Goal: Task Accomplishment & Management: Manage account settings

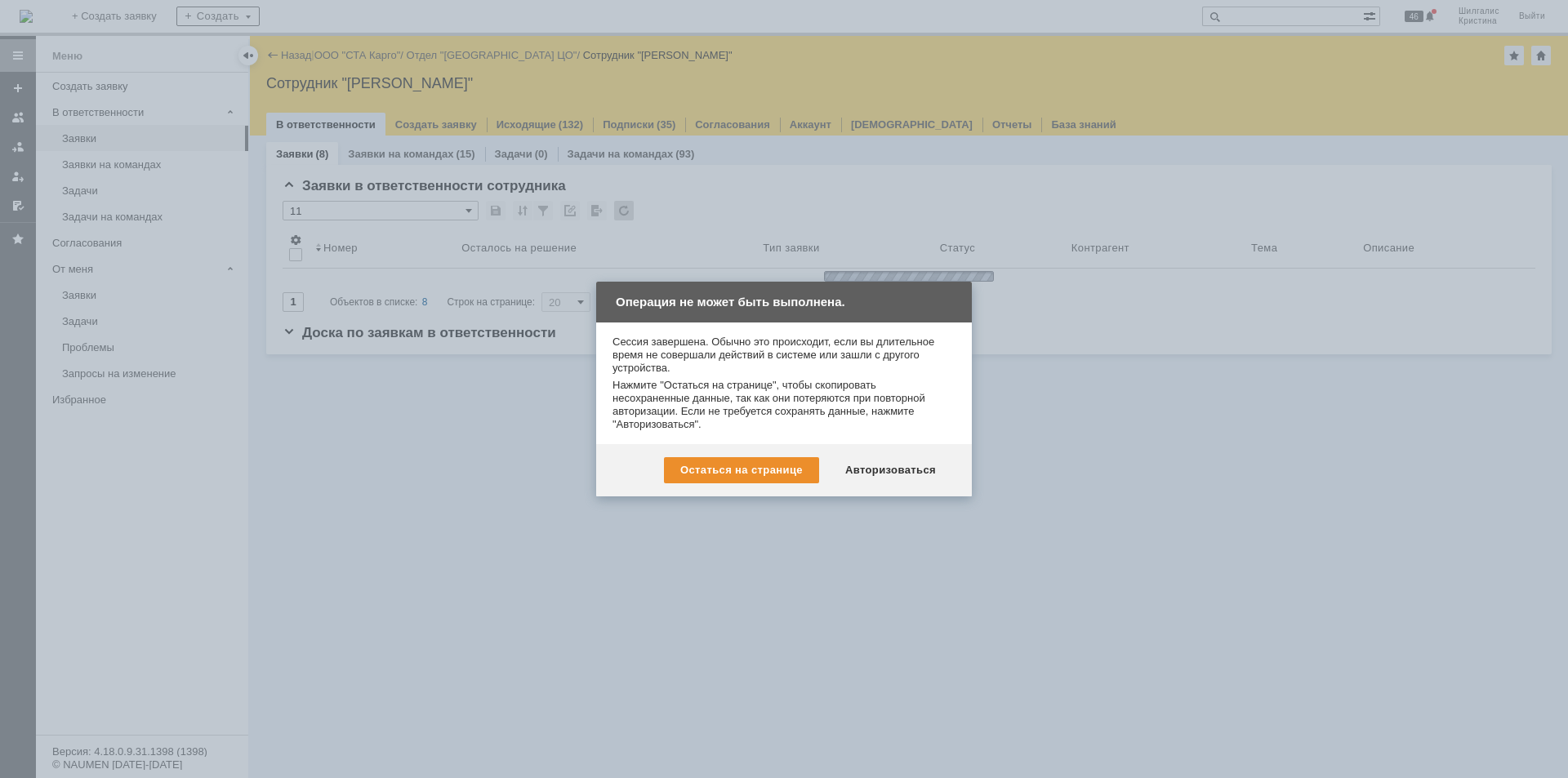
click at [890, 464] on div "Авторизоваться" at bounding box center [891, 470] width 123 height 26
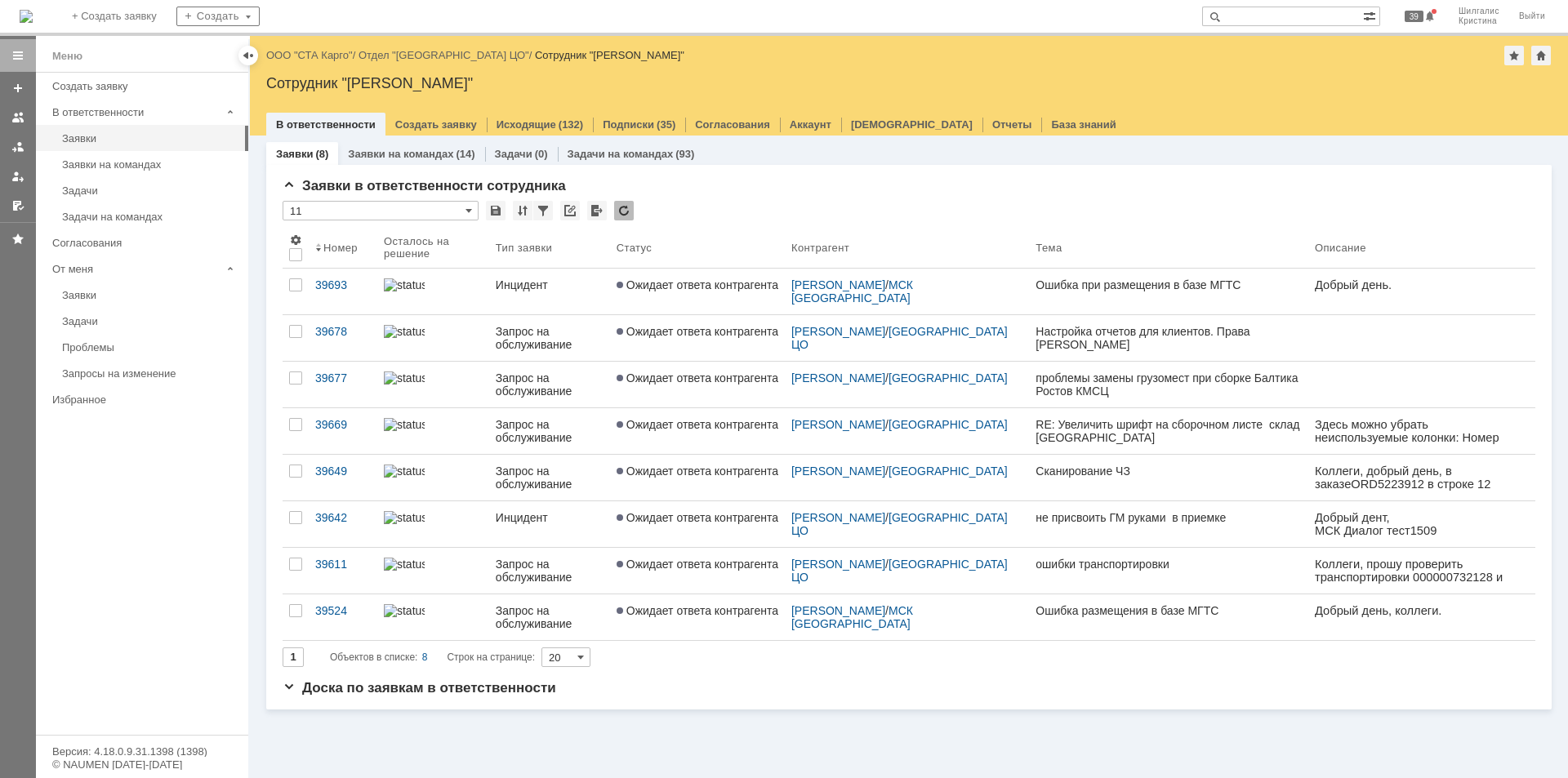
click at [316, 56] on link "ООО "СТА Карго"" at bounding box center [309, 55] width 87 height 13
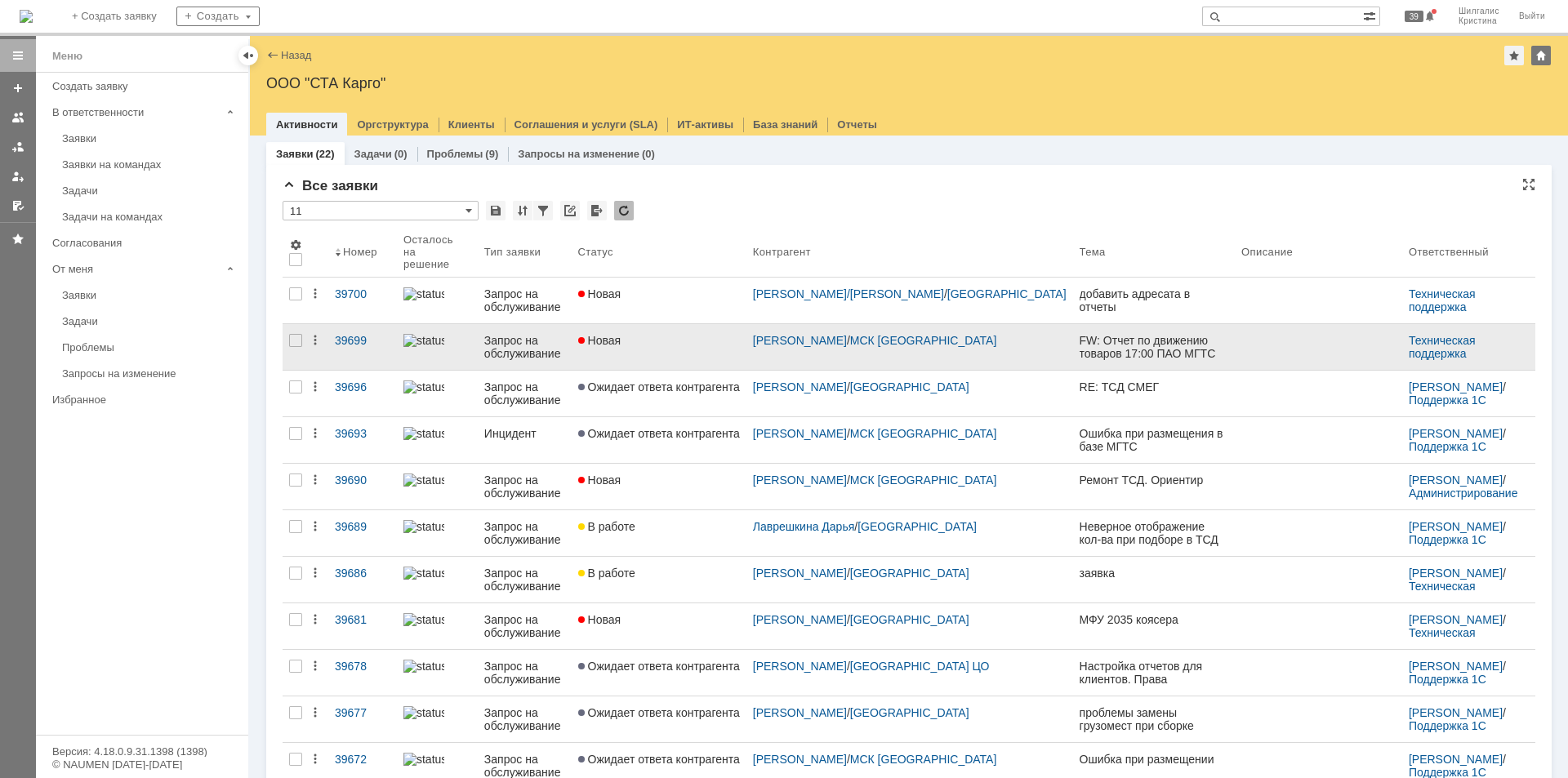
click at [700, 341] on link "Новая" at bounding box center [659, 347] width 175 height 46
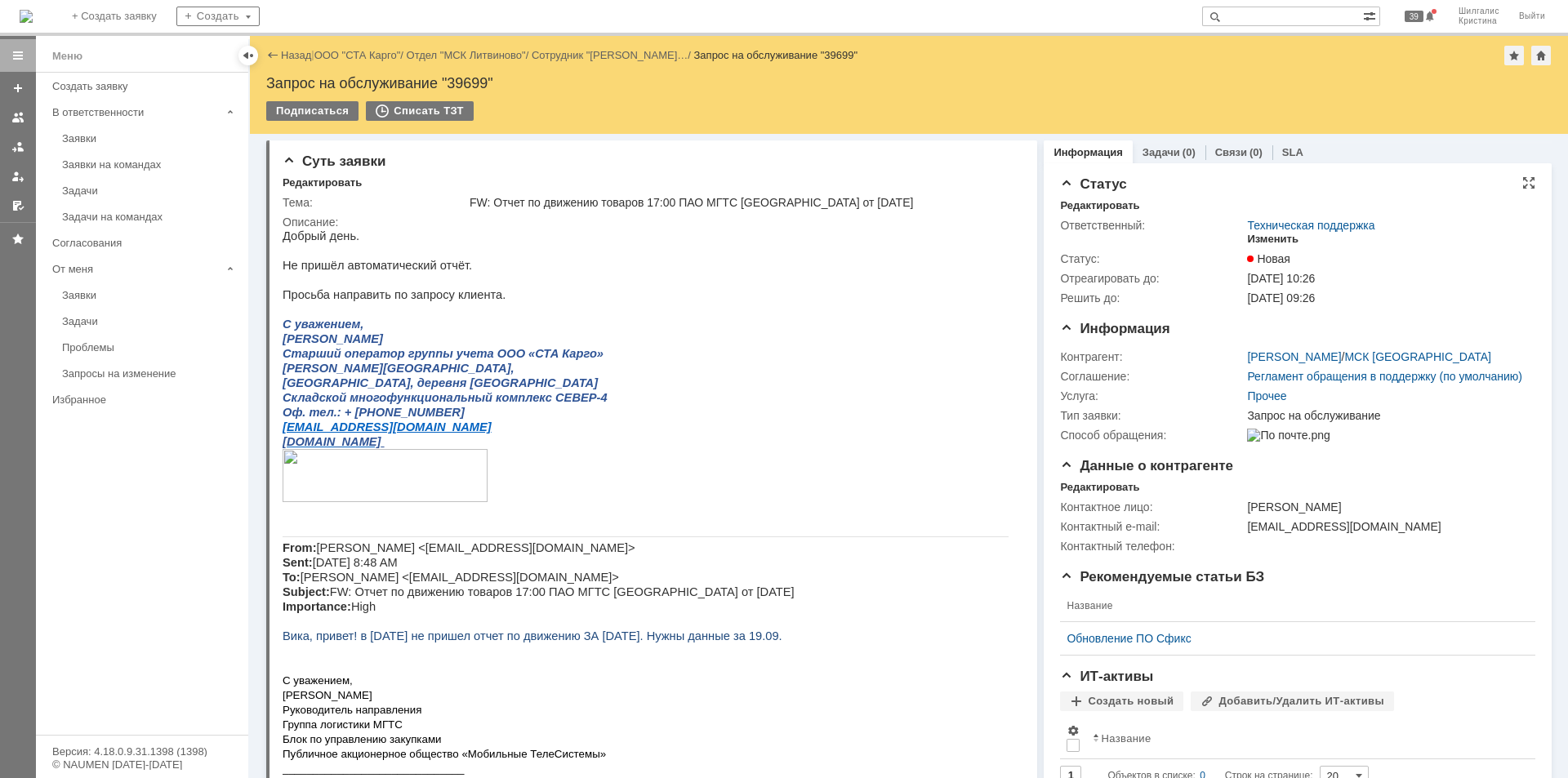
click at [1279, 242] on div "Изменить" at bounding box center [1273, 239] width 52 height 13
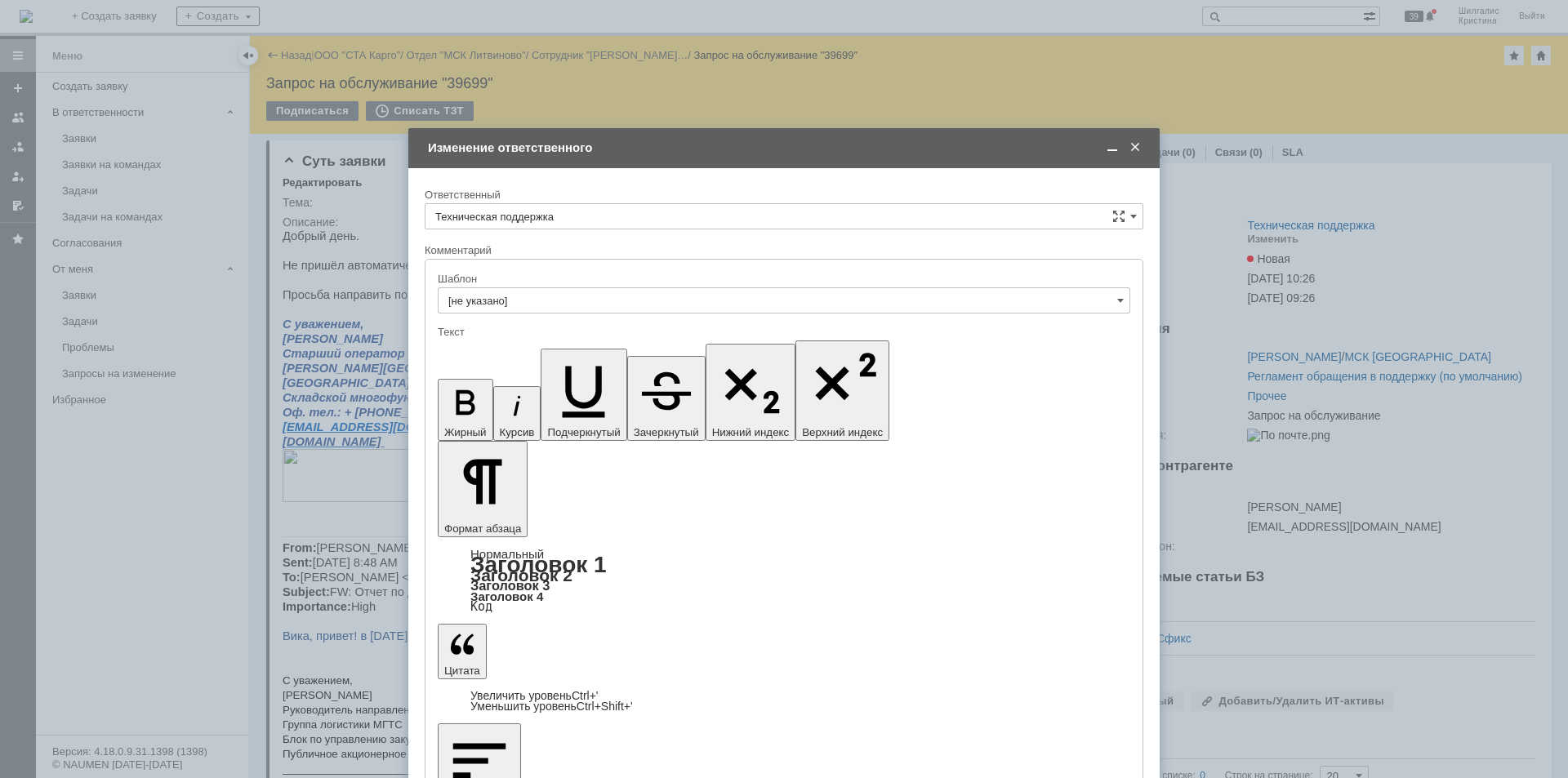
click at [573, 199] on div "Ответственный" at bounding box center [782, 195] width 716 height 11
click at [572, 214] on input "Техническая поддержка" at bounding box center [784, 216] width 719 height 26
drag, startPoint x: 537, startPoint y: 293, endPoint x: 531, endPoint y: 338, distance: 45.4
click at [537, 294] on div "[PERSON_NAME]" at bounding box center [784, 300] width 717 height 26
type input "[PERSON_NAME]"
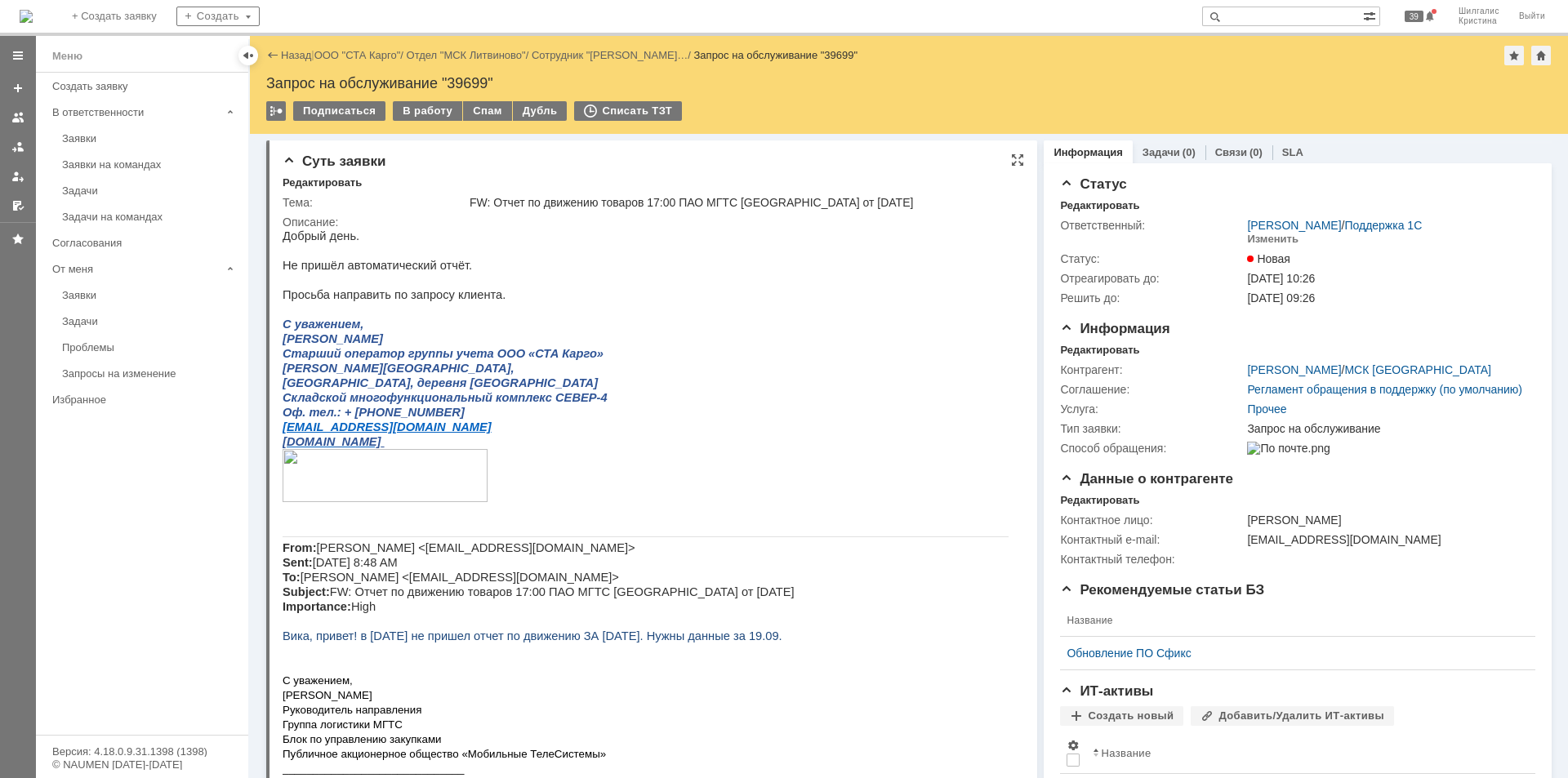
click at [835, 386] on p "[GEOGRAPHIC_DATA], деревня [GEOGRAPHIC_DATA]" at bounding box center [645, 383] width 726 height 14
click at [343, 53] on link "ООО "СТА Карго"" at bounding box center [357, 55] width 87 height 13
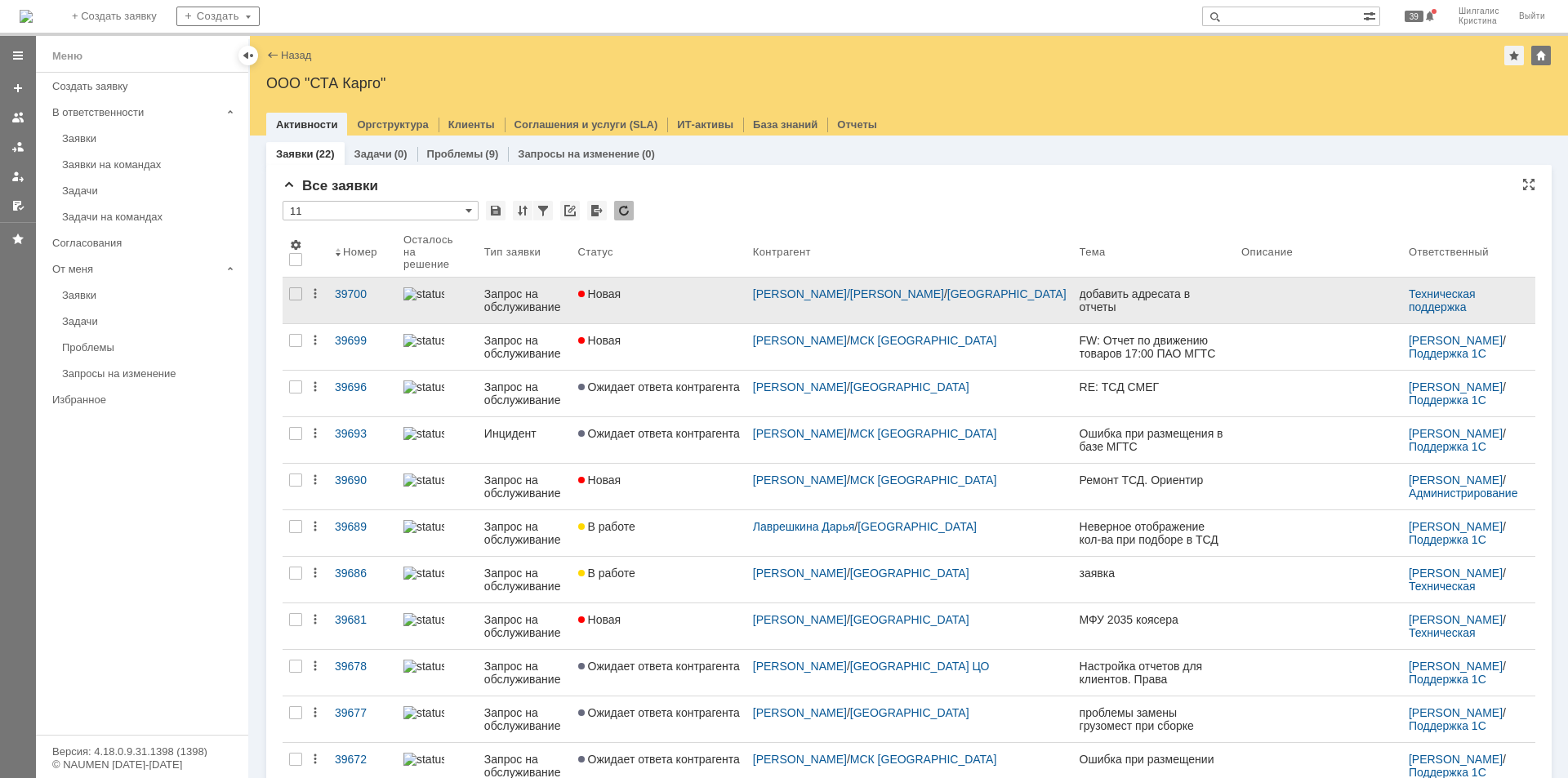
click at [694, 288] on div "Новая" at bounding box center [658, 294] width 162 height 13
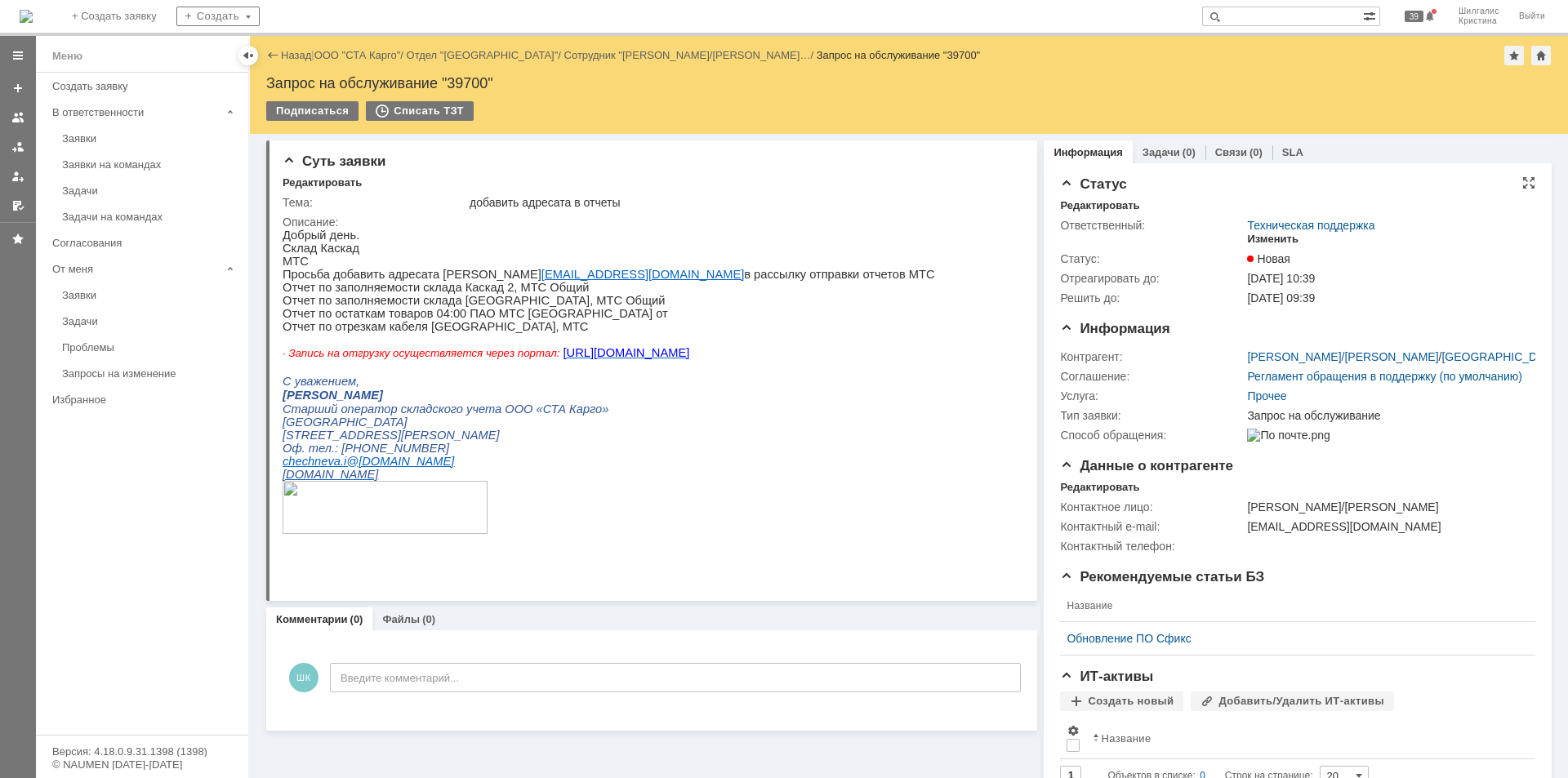
click at [1262, 237] on div "Изменить" at bounding box center [1273, 239] width 52 height 13
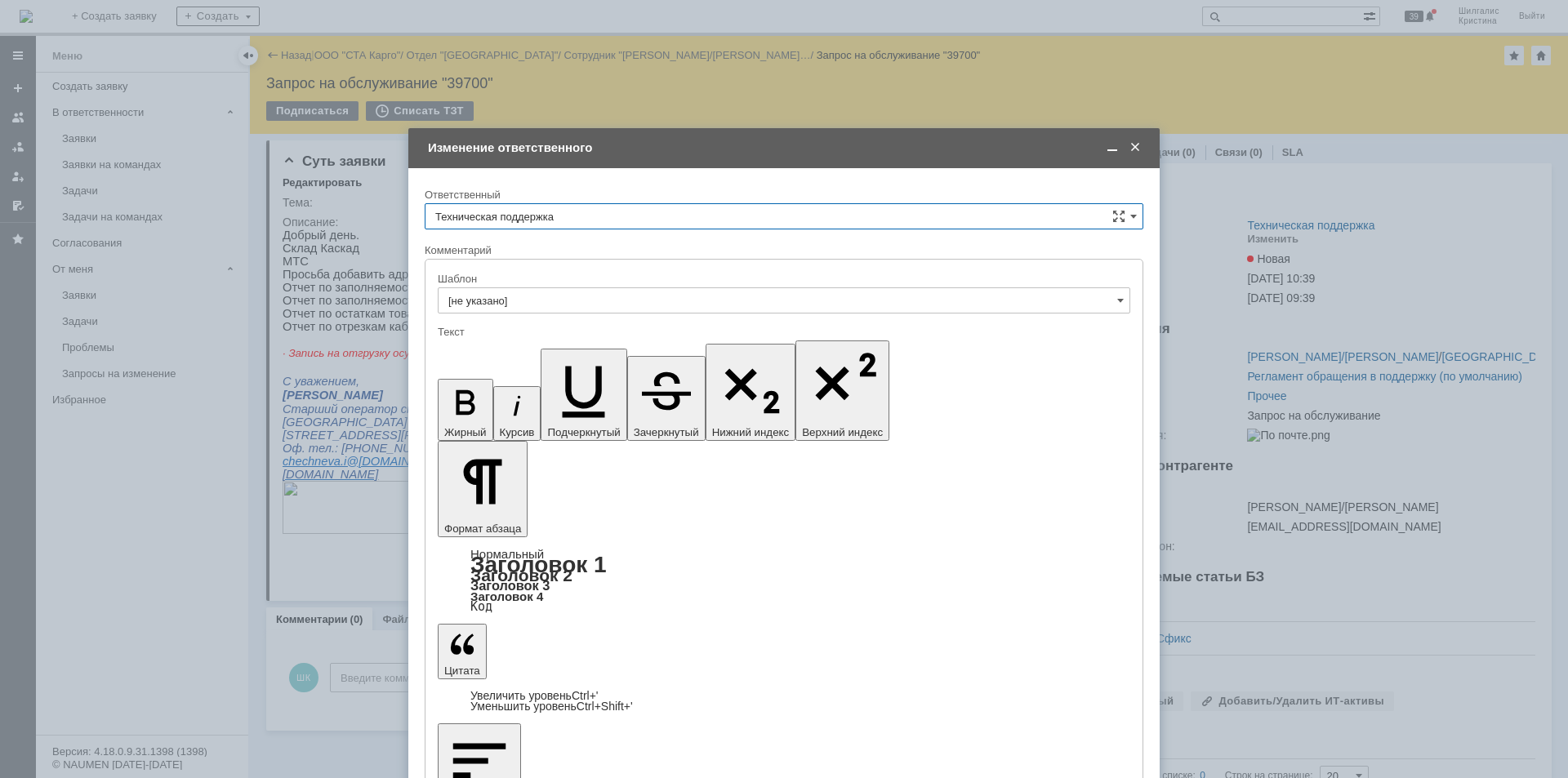
click at [570, 218] on input "Техническая поддержка" at bounding box center [784, 216] width 719 height 26
click at [558, 309] on div "[PERSON_NAME]" at bounding box center [784, 300] width 717 height 26
type input "[PERSON_NAME]"
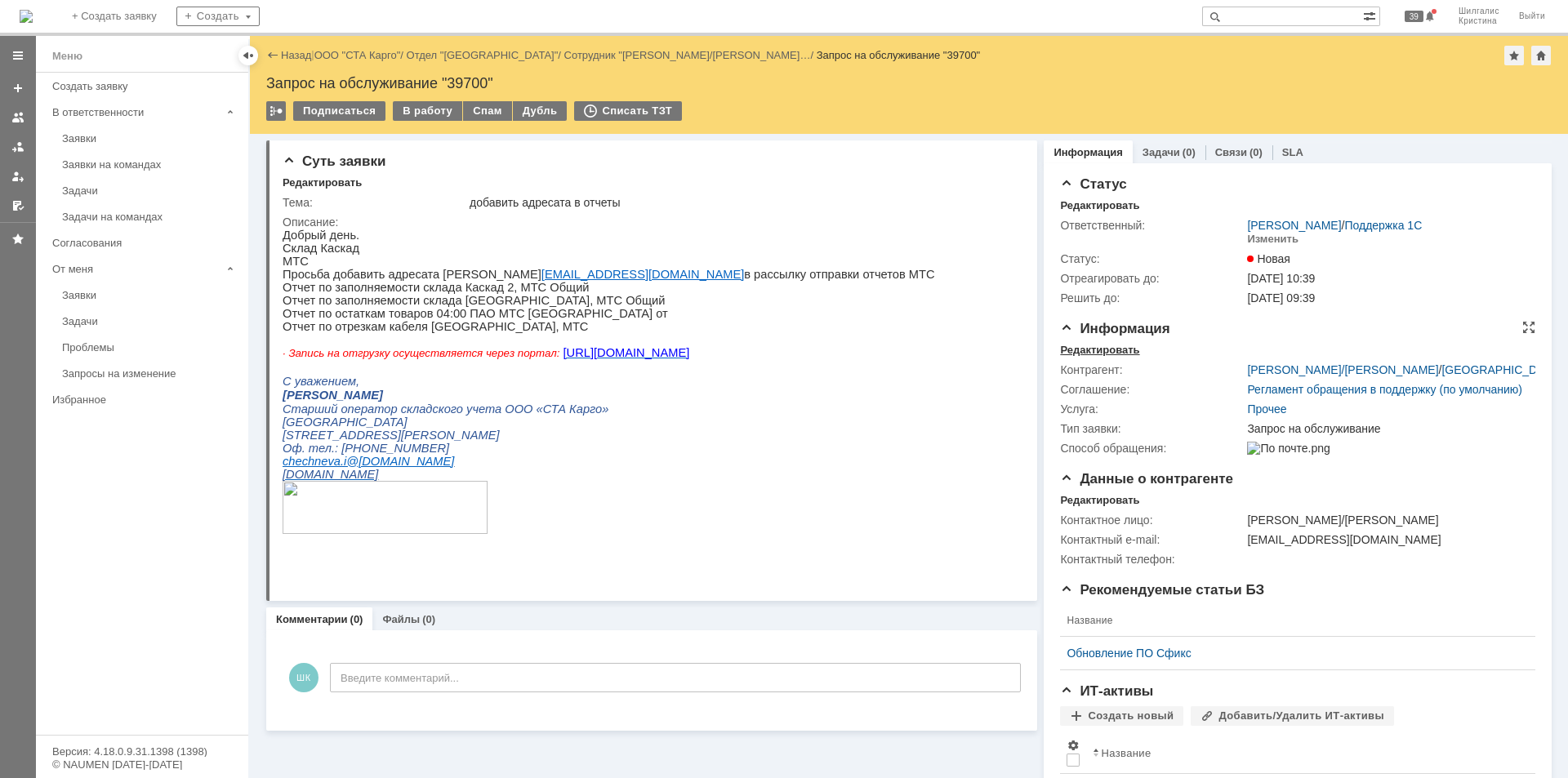
click at [1091, 345] on div "Редактировать" at bounding box center [1100, 350] width 80 height 13
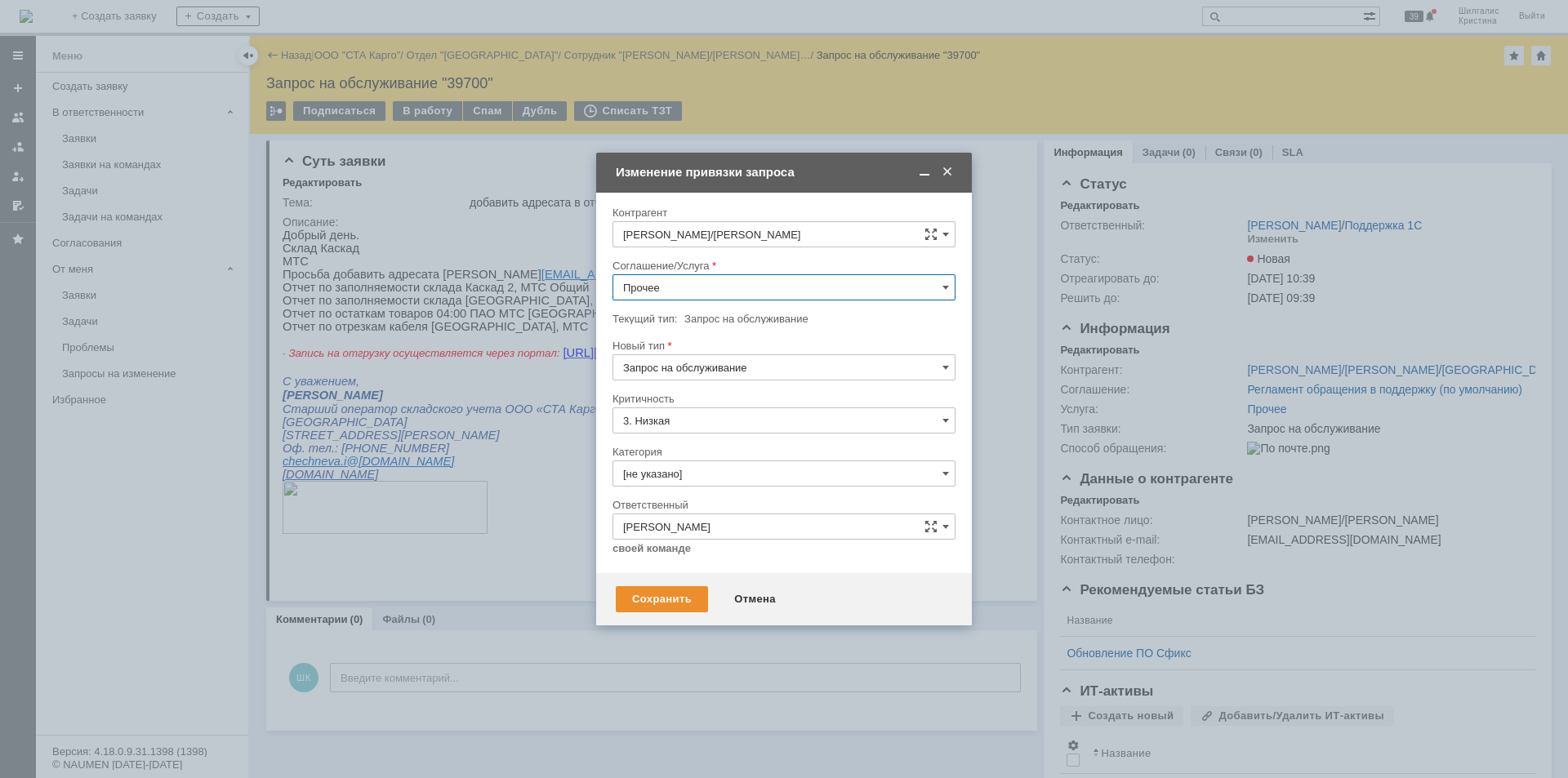
click at [702, 275] on input "Прочее" at bounding box center [784, 287] width 343 height 26
click at [729, 372] on span "WMS Отчетность" at bounding box center [784, 367] width 322 height 13
type input "WMS Отчетность"
click at [674, 471] on input "[не указано]" at bounding box center [784, 473] width 343 height 26
click at [696, 576] on div "Консультация пользователя" at bounding box center [784, 584] width 341 height 26
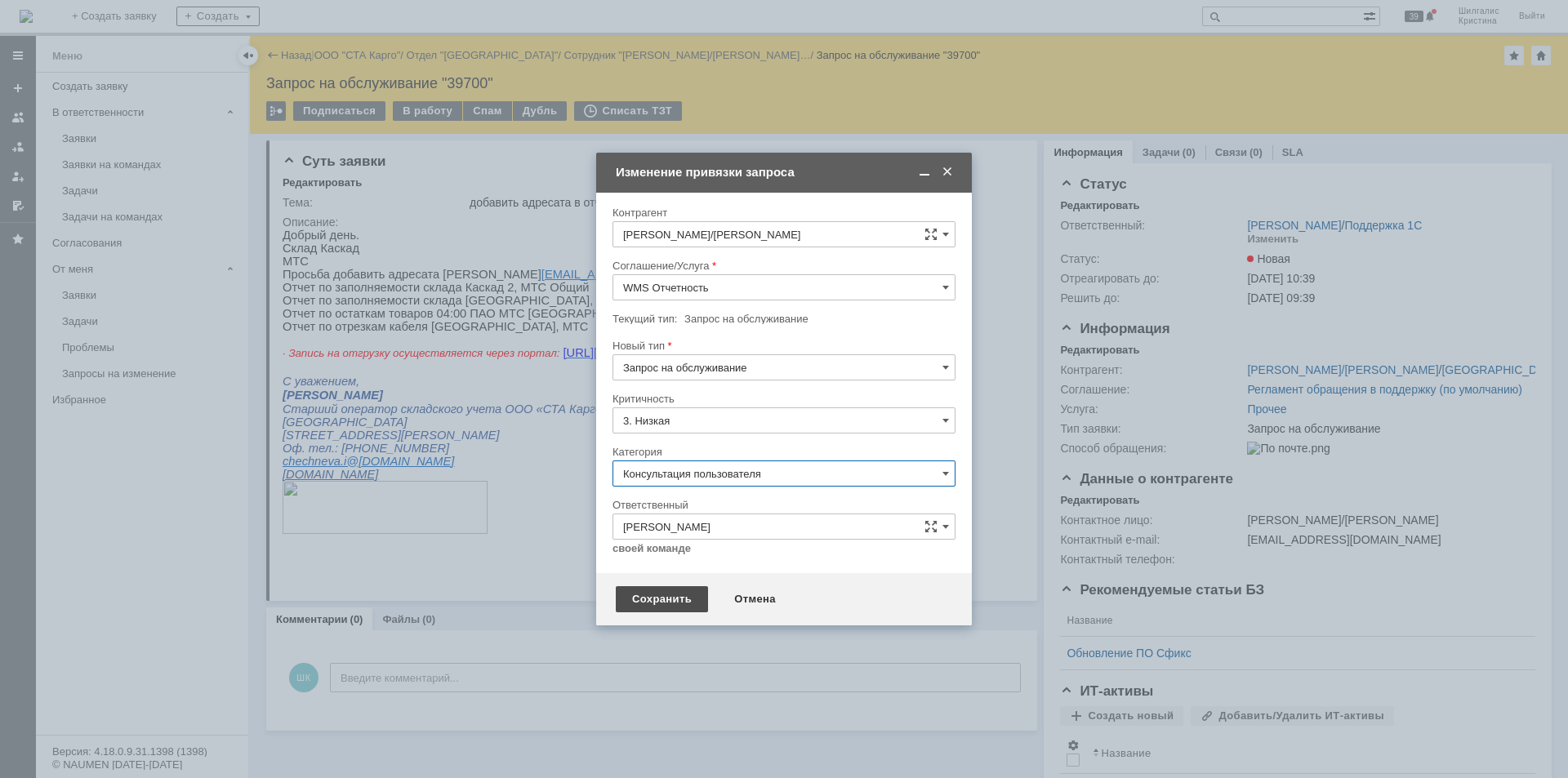
click at [662, 602] on div "Сохранить" at bounding box center [661, 598] width 92 height 26
type input "Консультация пользователя"
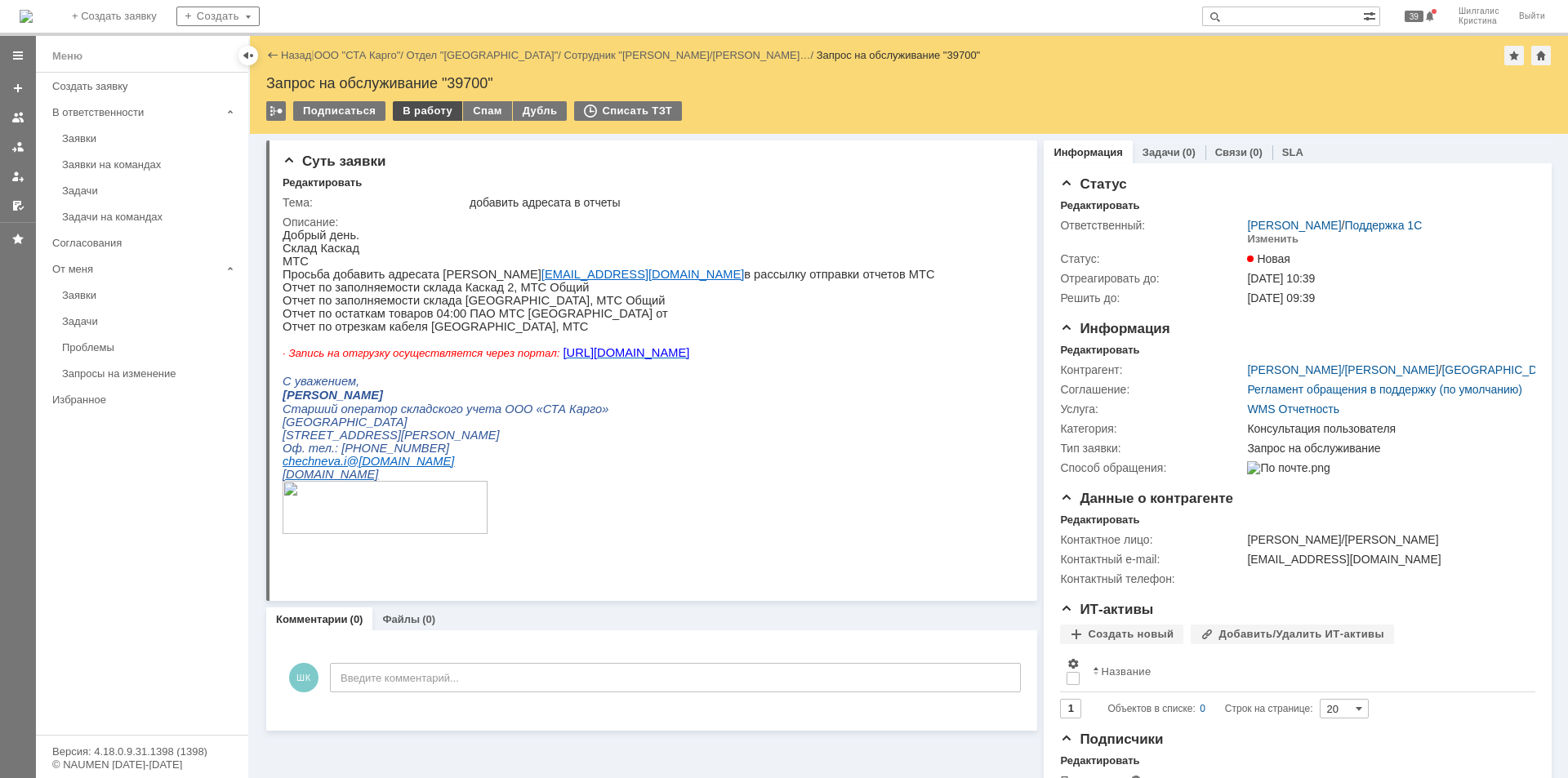
click at [417, 104] on div "В работу" at bounding box center [428, 111] width 70 height 20
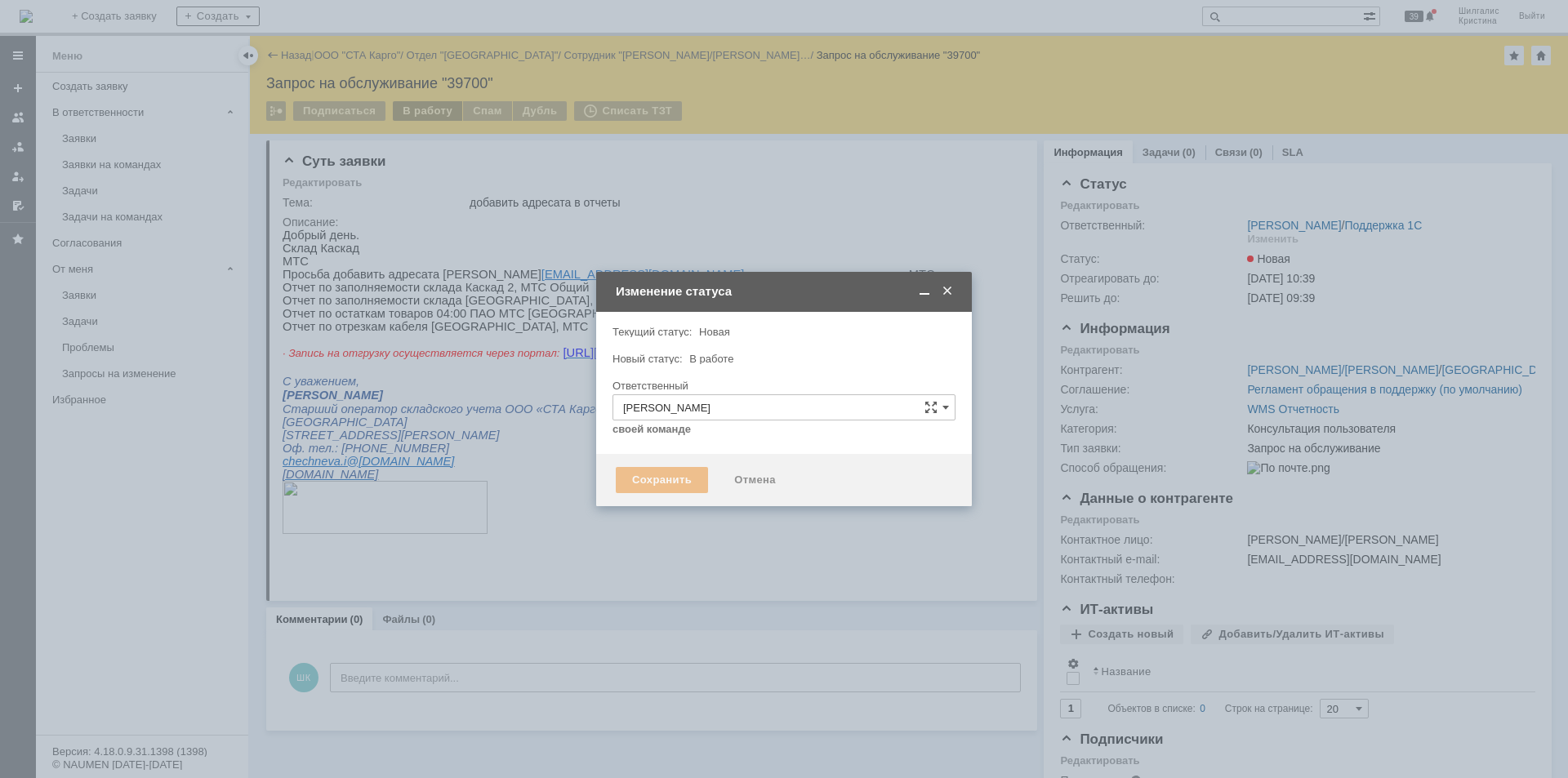
type input "Консультация пользователя"
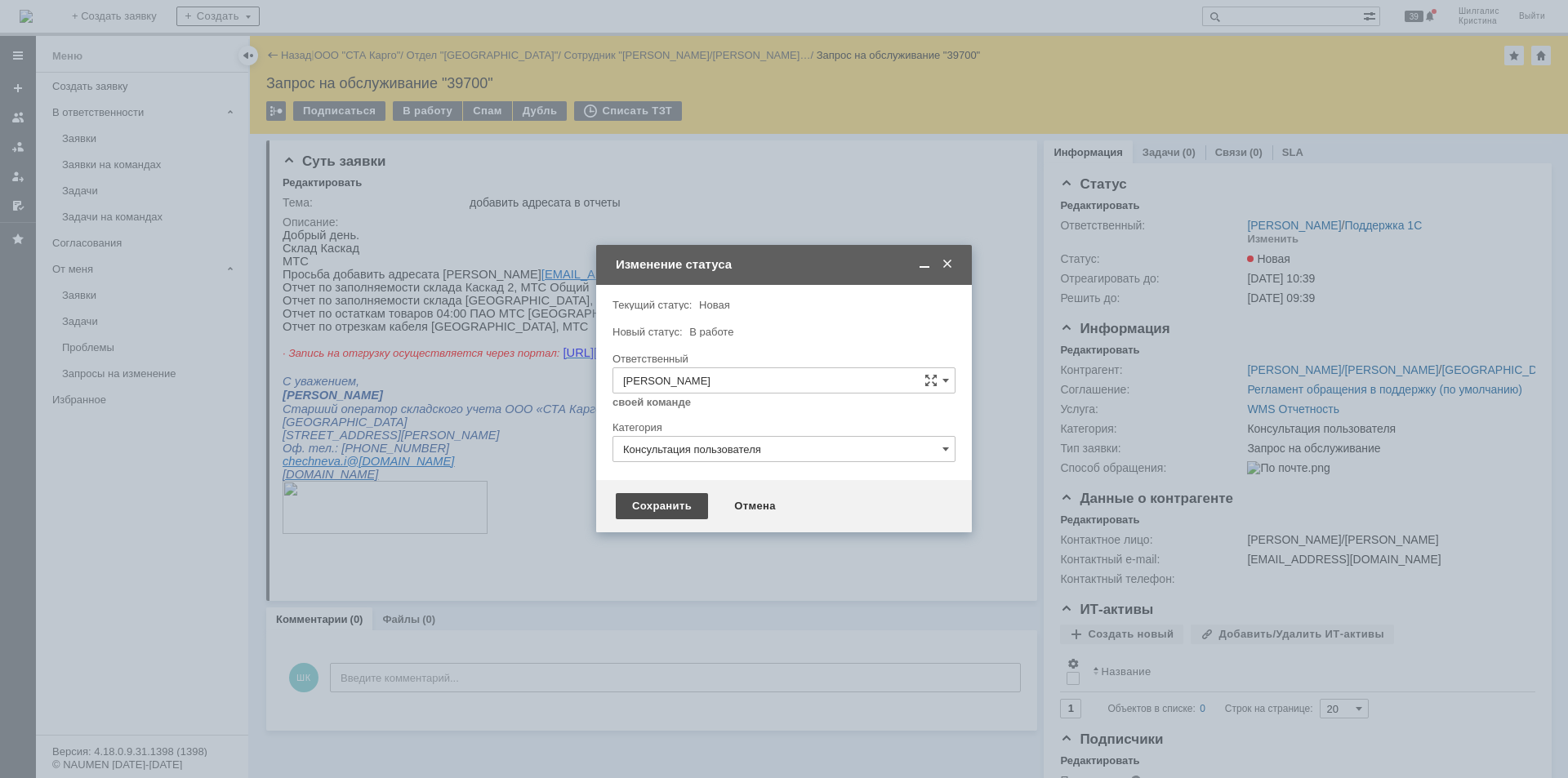
click at [664, 514] on div "Сохранить" at bounding box center [661, 506] width 92 height 26
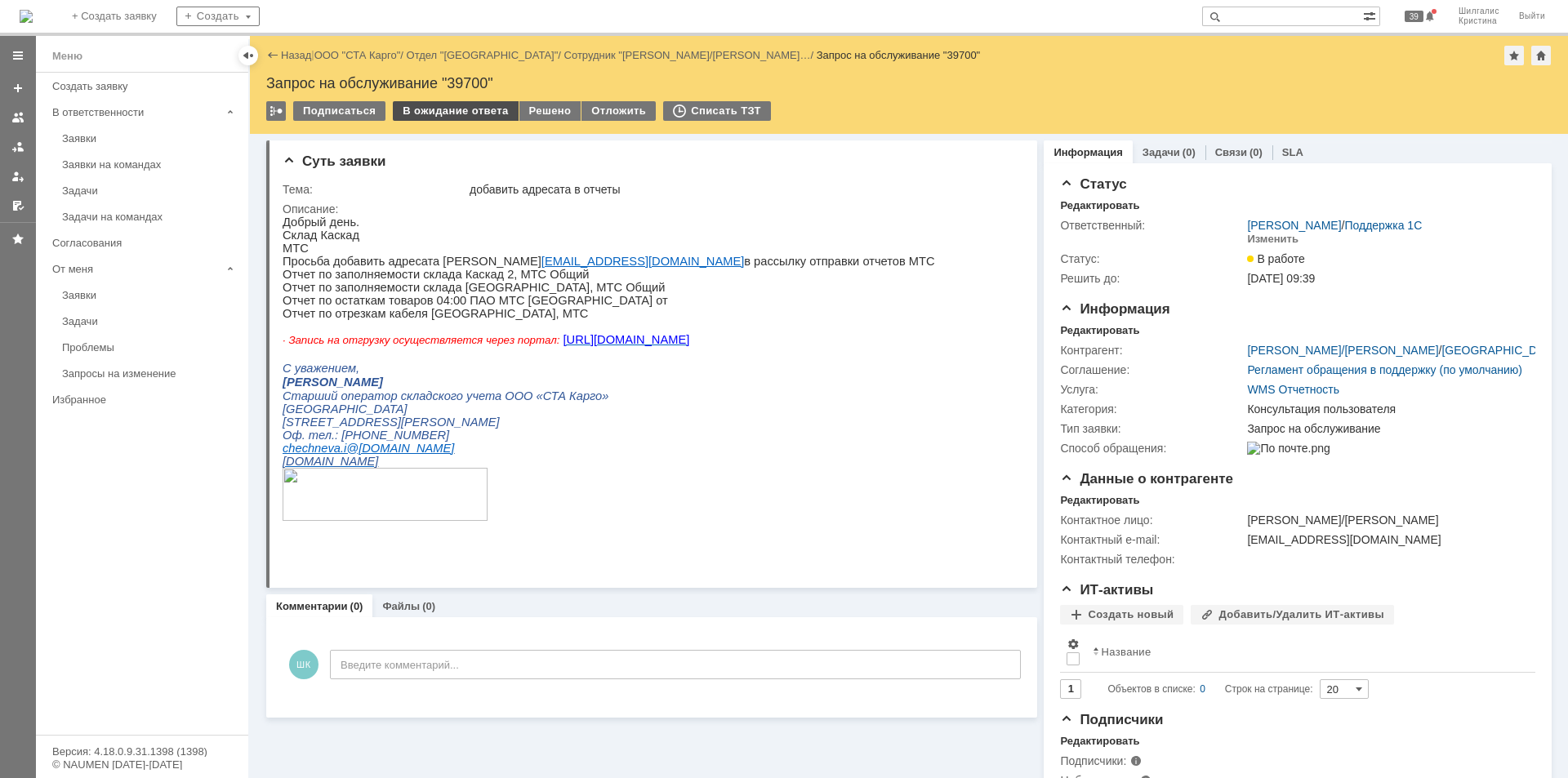
click at [459, 110] on div "В ожидание ответа" at bounding box center [456, 111] width 125 height 20
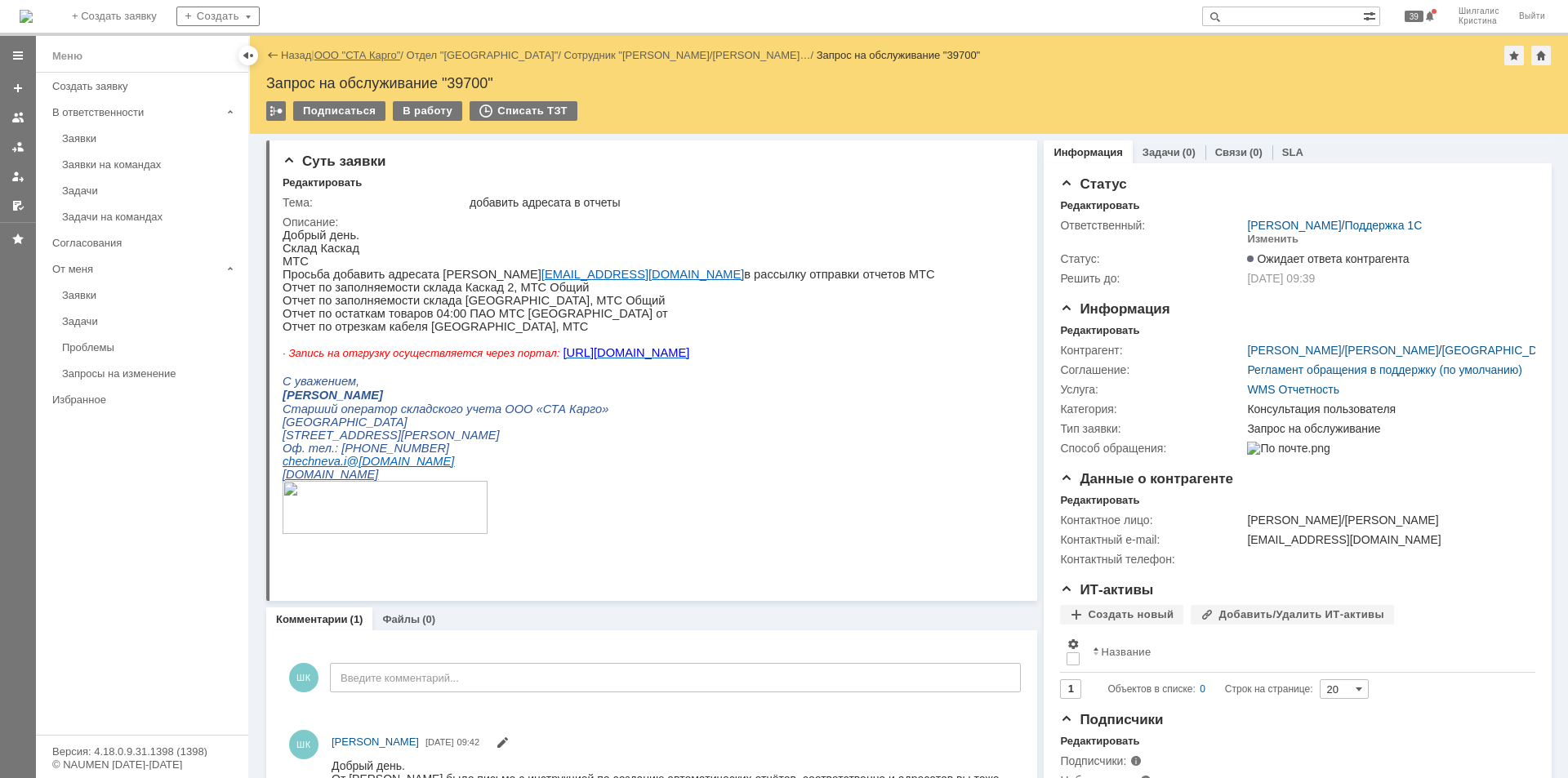
click at [367, 50] on link "ООО "СТА Карго"" at bounding box center [357, 55] width 87 height 13
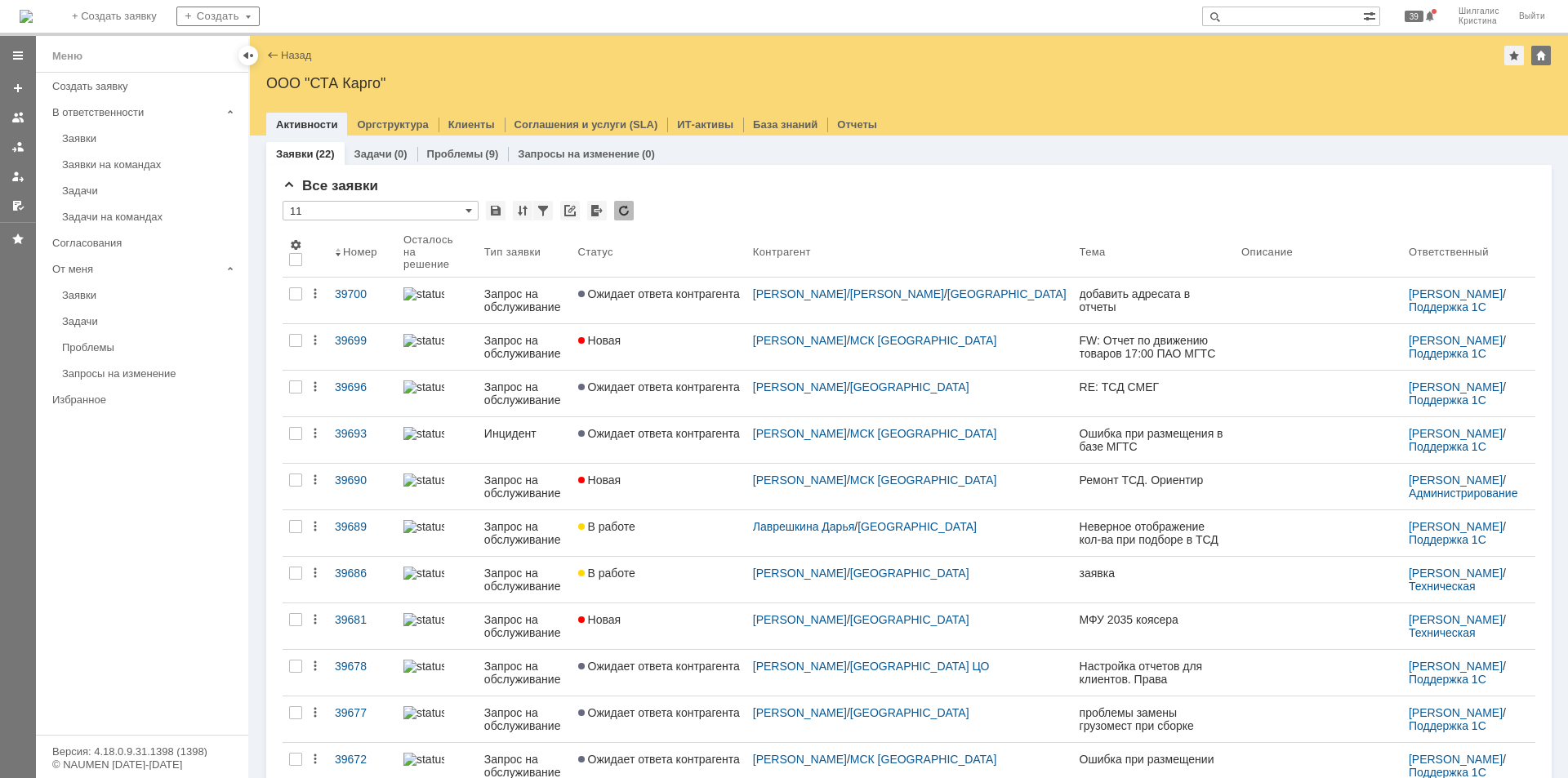
click at [717, 289] on span "Ожидает ответа контрагента" at bounding box center [658, 294] width 162 height 13
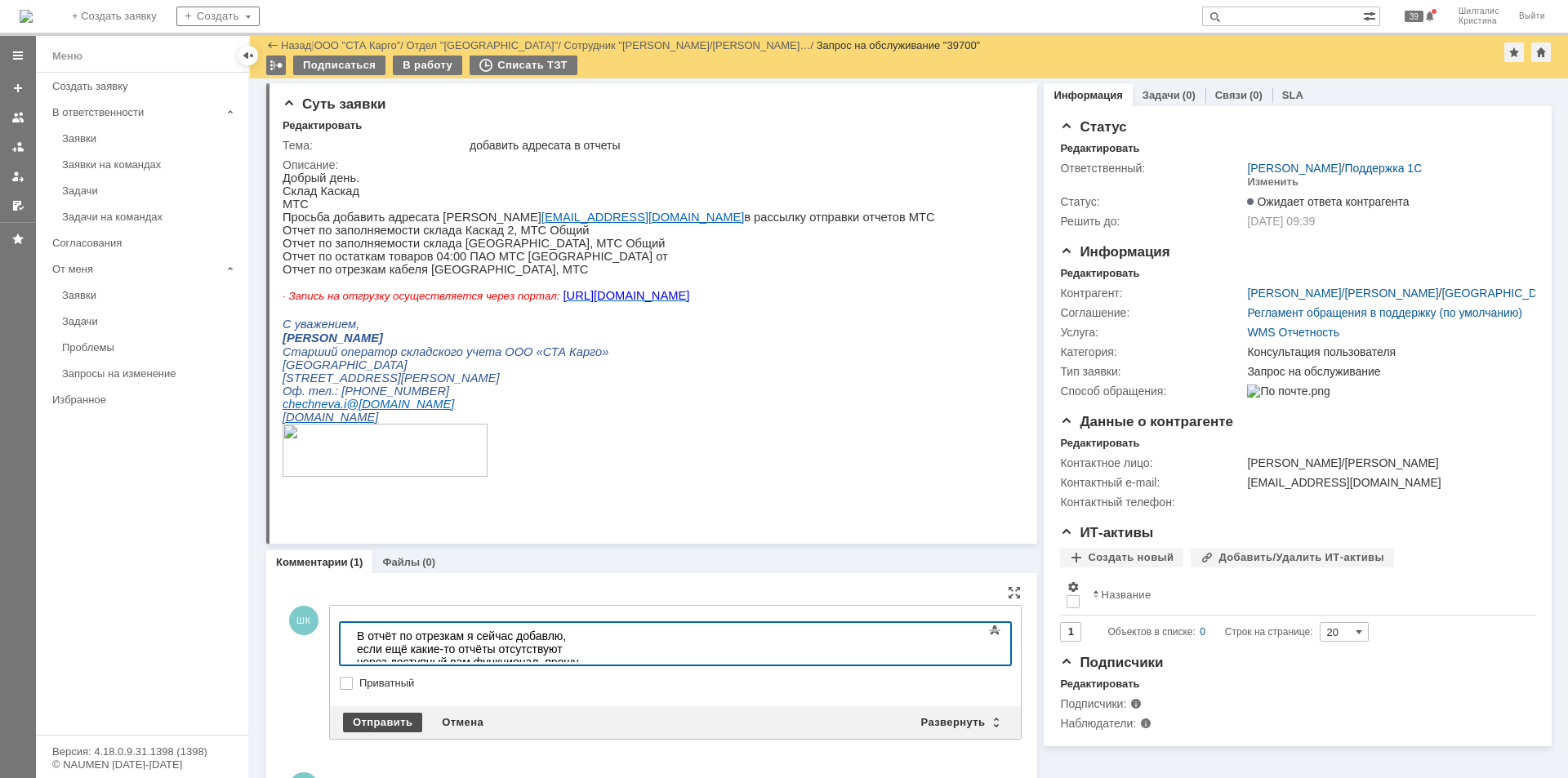
click at [376, 715] on div "Отправить" at bounding box center [382, 723] width 80 height 20
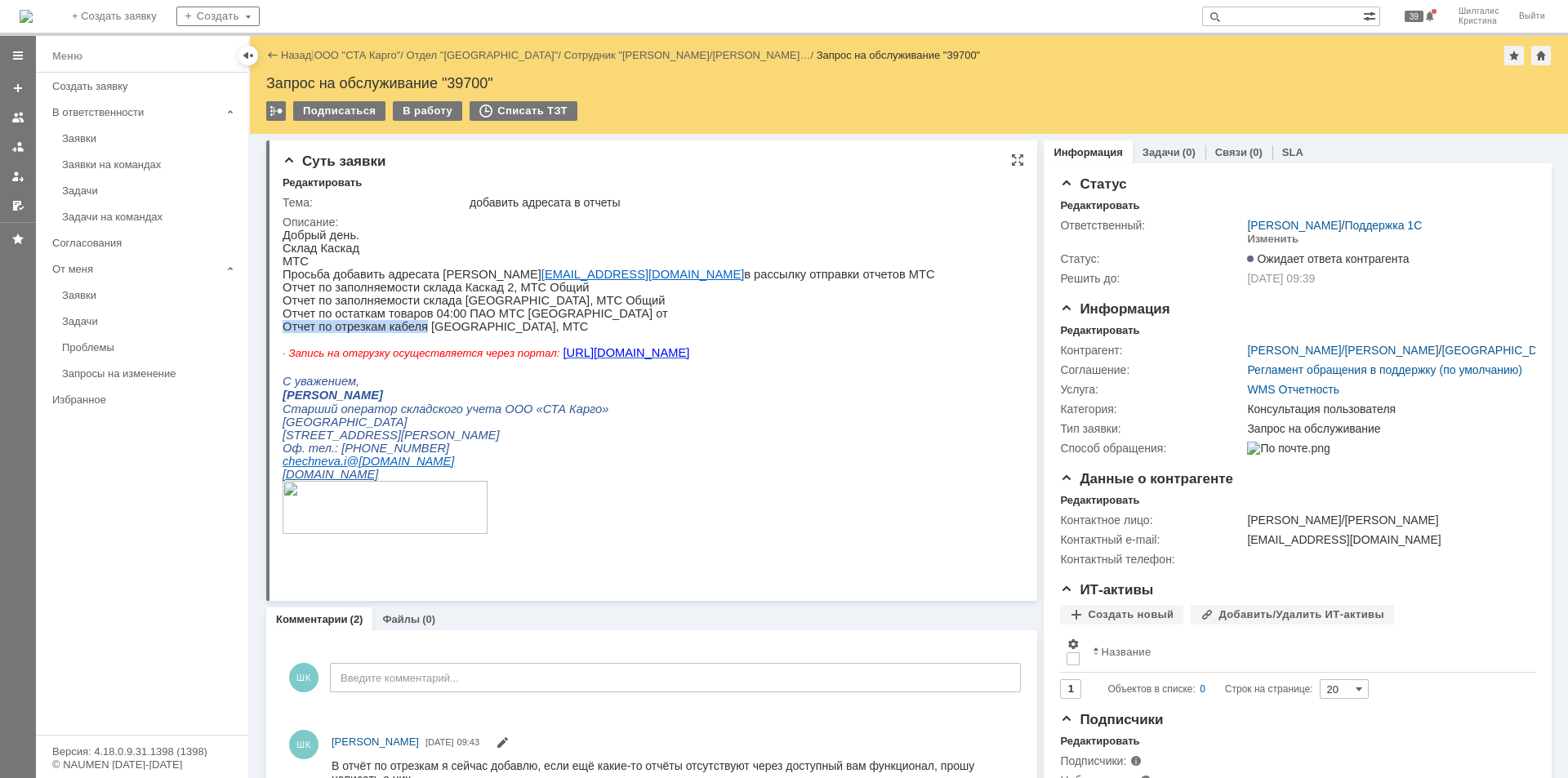
drag, startPoint x: 414, startPoint y: 339, endPoint x: 282, endPoint y: 343, distance: 132.1
click at [282, 333] on p "Отчет по отрезкам кабеля [GEOGRAPHIC_DATA], МТС" at bounding box center [608, 326] width 652 height 13
copy p "Отчет по отрезкам кабеля"
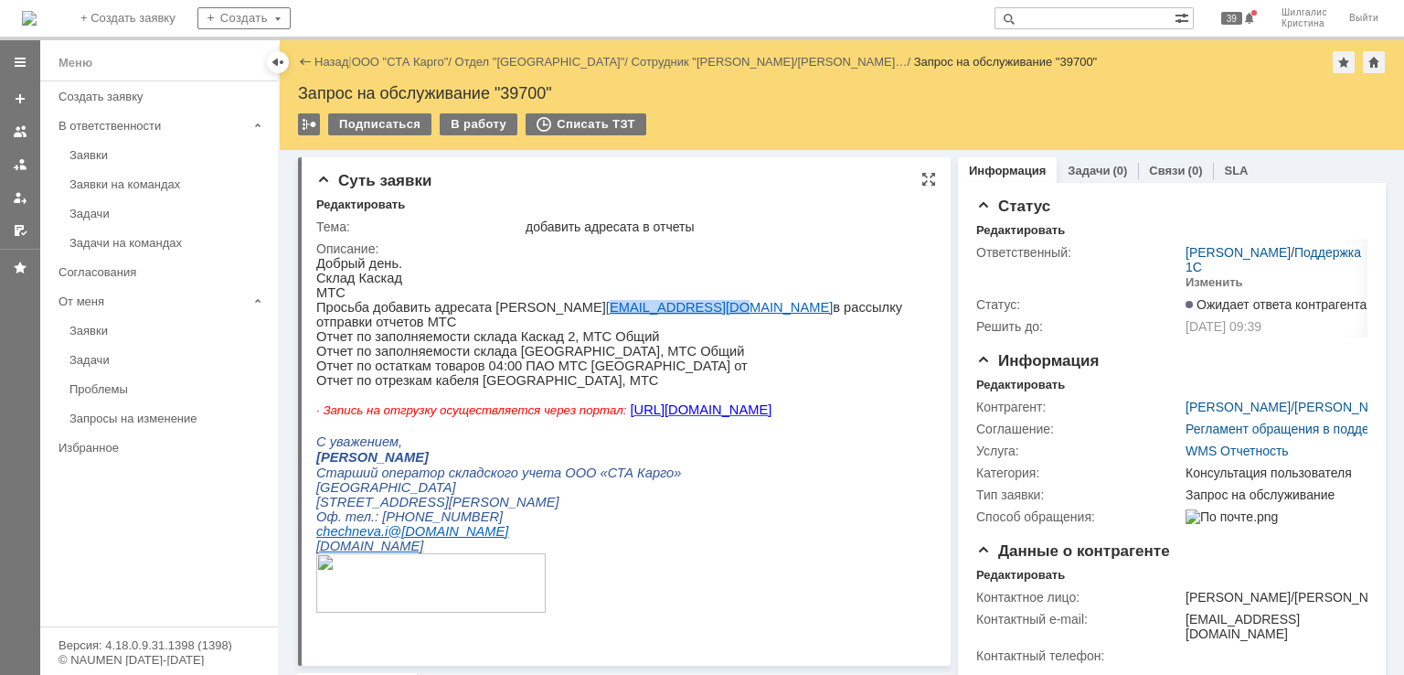
drag, startPoint x: 674, startPoint y: 313, endPoint x: 563, endPoint y: 308, distance: 110.7
click at [563, 308] on p "Просьба добавить адресата Остапчук Анна aostapchuk@mts.ru в рассылку отправки о…" at bounding box center [618, 314] width 604 height 29
copy link "[EMAIL_ADDRESS][DOMAIN_NAME]"
drag, startPoint x: 501, startPoint y: 356, endPoint x: 317, endPoint y: 360, distance: 183.8
click at [317, 360] on p "Отчет по остаткам товаров 04:00 ПАО МТС [GEOGRAPHIC_DATA] от" at bounding box center [618, 365] width 604 height 15
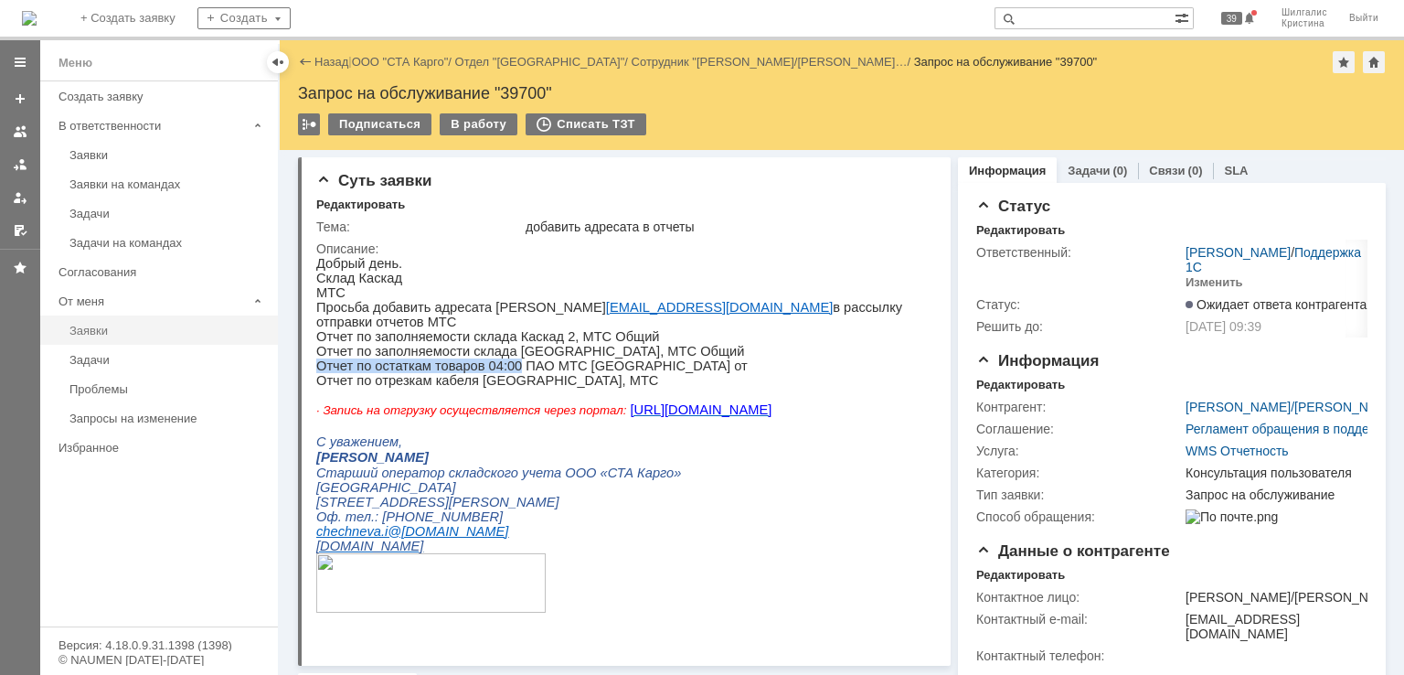
copy p "Отчет по остаткам товаров 04:00"
drag, startPoint x: 497, startPoint y: 341, endPoint x: 320, endPoint y: 342, distance: 177.4
click at [320, 344] on p "Отчет по заполняемости склада [GEOGRAPHIC_DATA], МТС Общий" at bounding box center [618, 351] width 604 height 15
copy p "Отчет по заполняемости склада"
drag, startPoint x: 674, startPoint y: 315, endPoint x: 565, endPoint y: 317, distance: 108.8
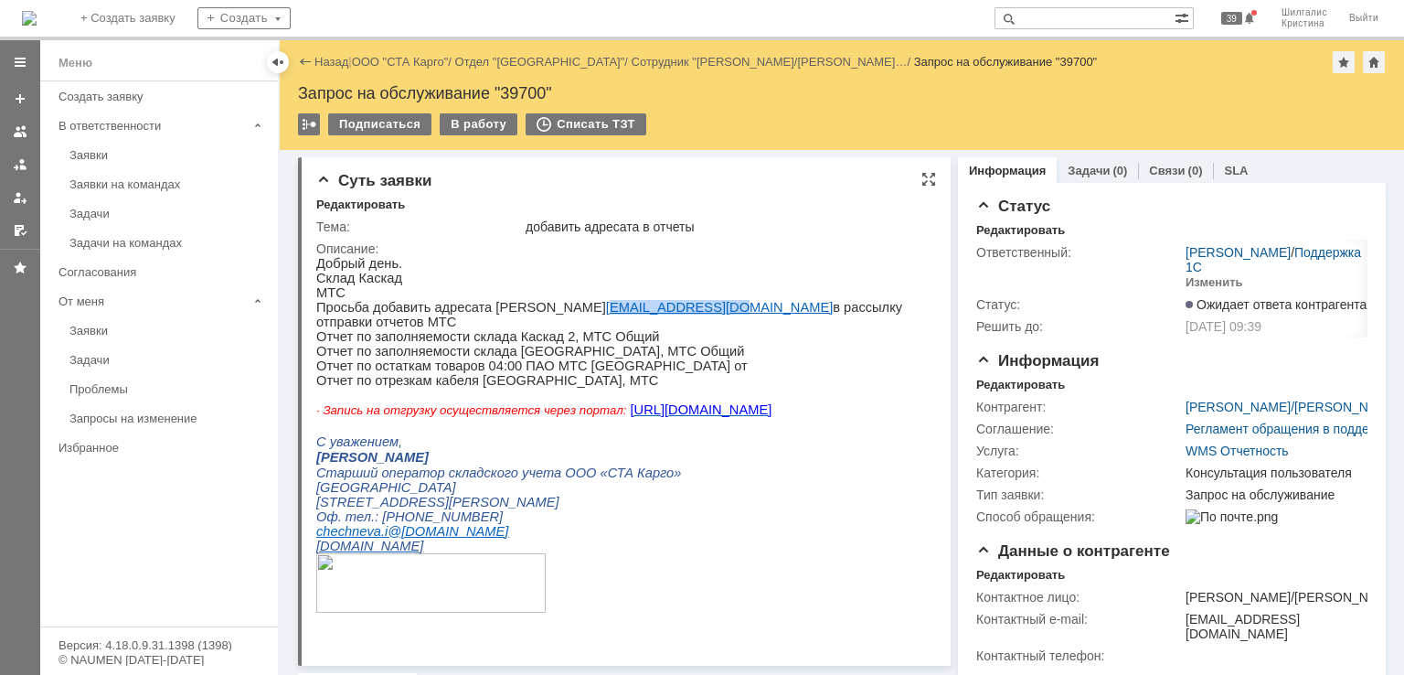
click at [565, 317] on p "Просьба добавить адресата Остапчук Анна aostapchuk@mts.ru в рассылку отправки о…" at bounding box center [618, 314] width 604 height 29
copy link "[EMAIL_ADDRESS][DOMAIN_NAME]"
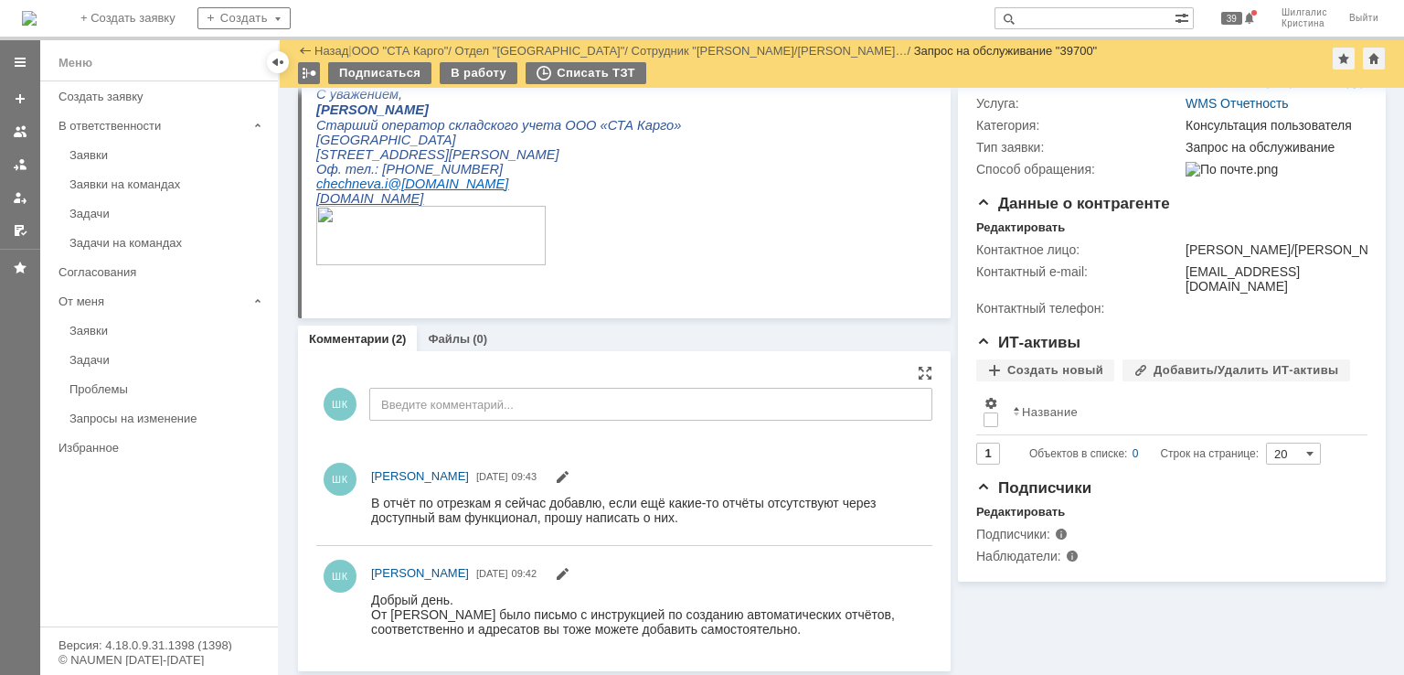
scroll to position [289, 0]
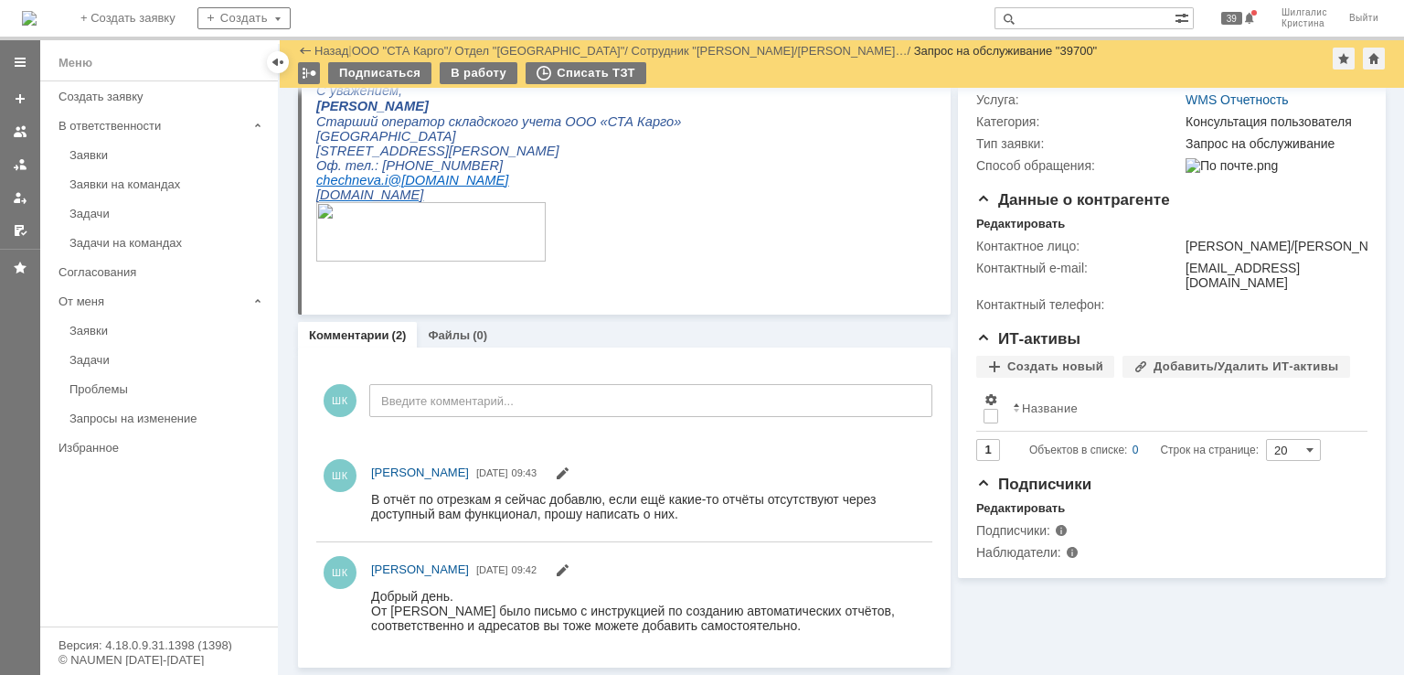
click at [605, 355] on div "Комментарии Добавить комментарий ШК Введите комментарий... 1 Всего комментариев…" at bounding box center [624, 507] width 653 height 320
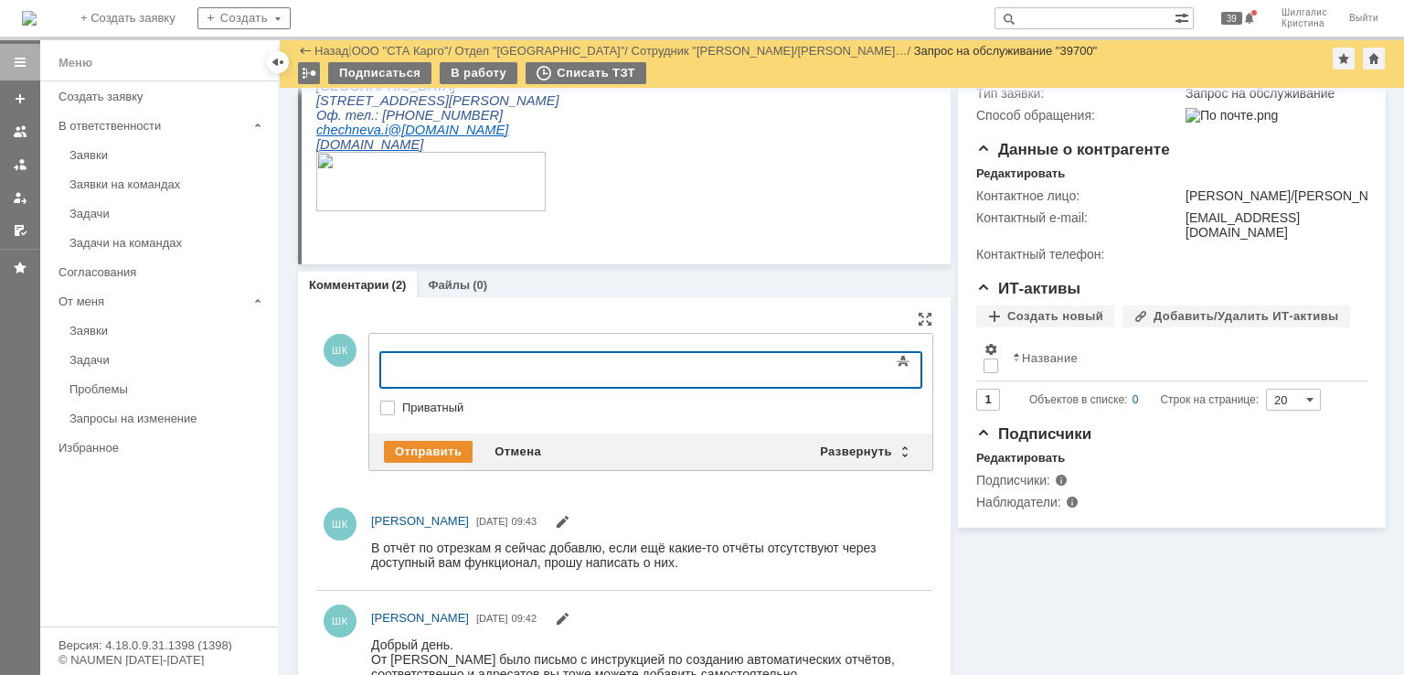
scroll to position [384, 0]
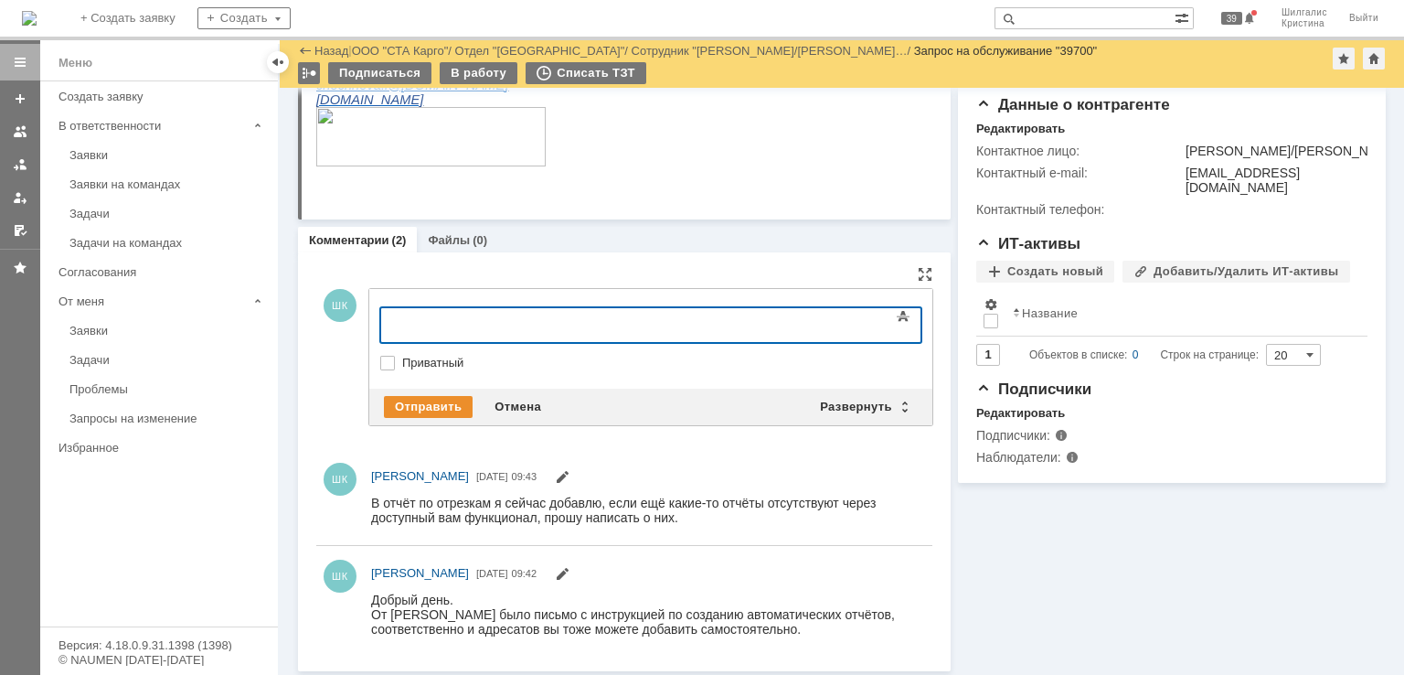
click at [525, 319] on div at bounding box center [530, 322] width 260 height 15
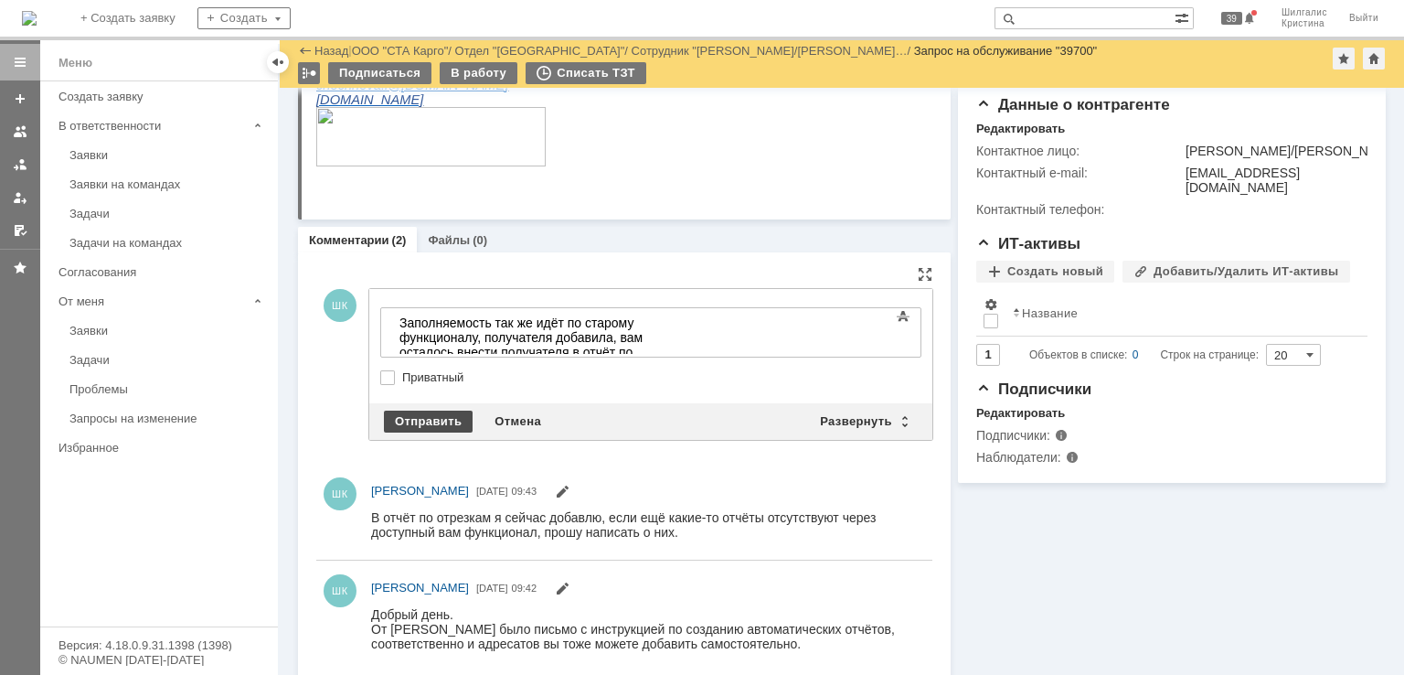
click at [453, 423] on div "Отправить" at bounding box center [428, 422] width 89 height 22
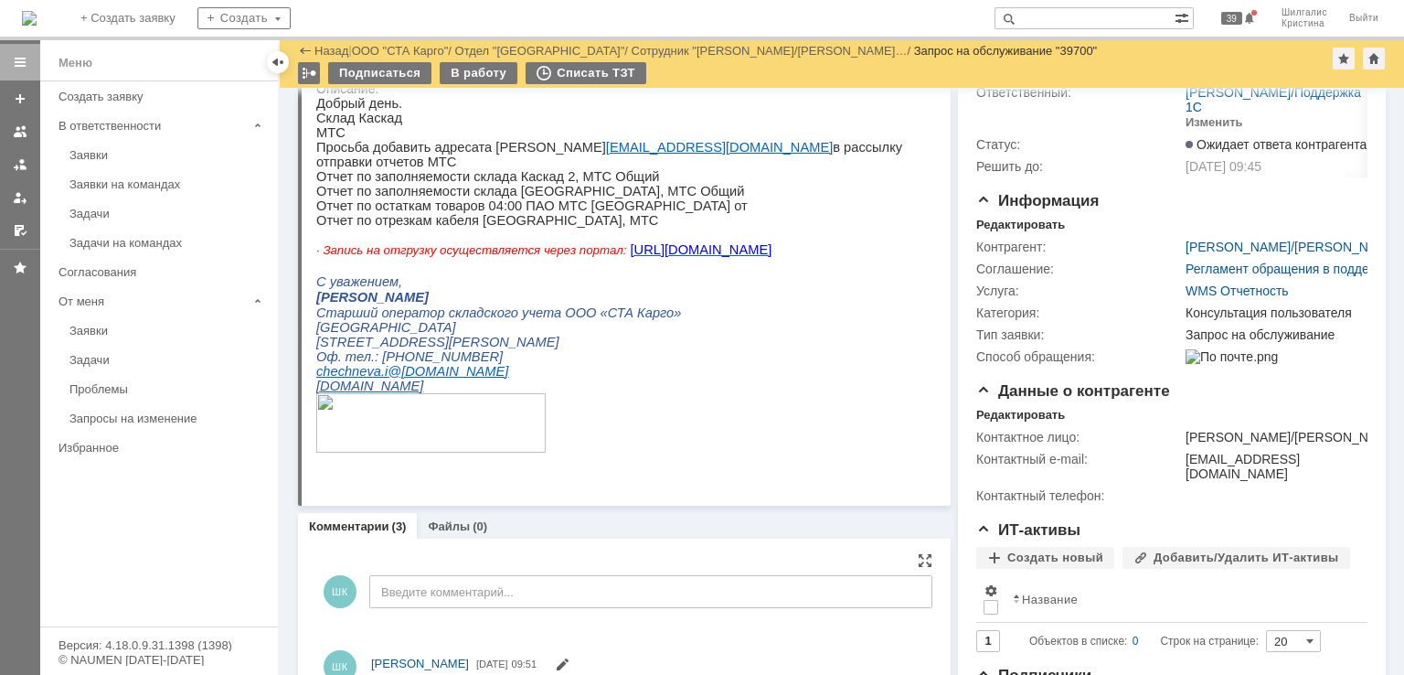
scroll to position [0, 0]
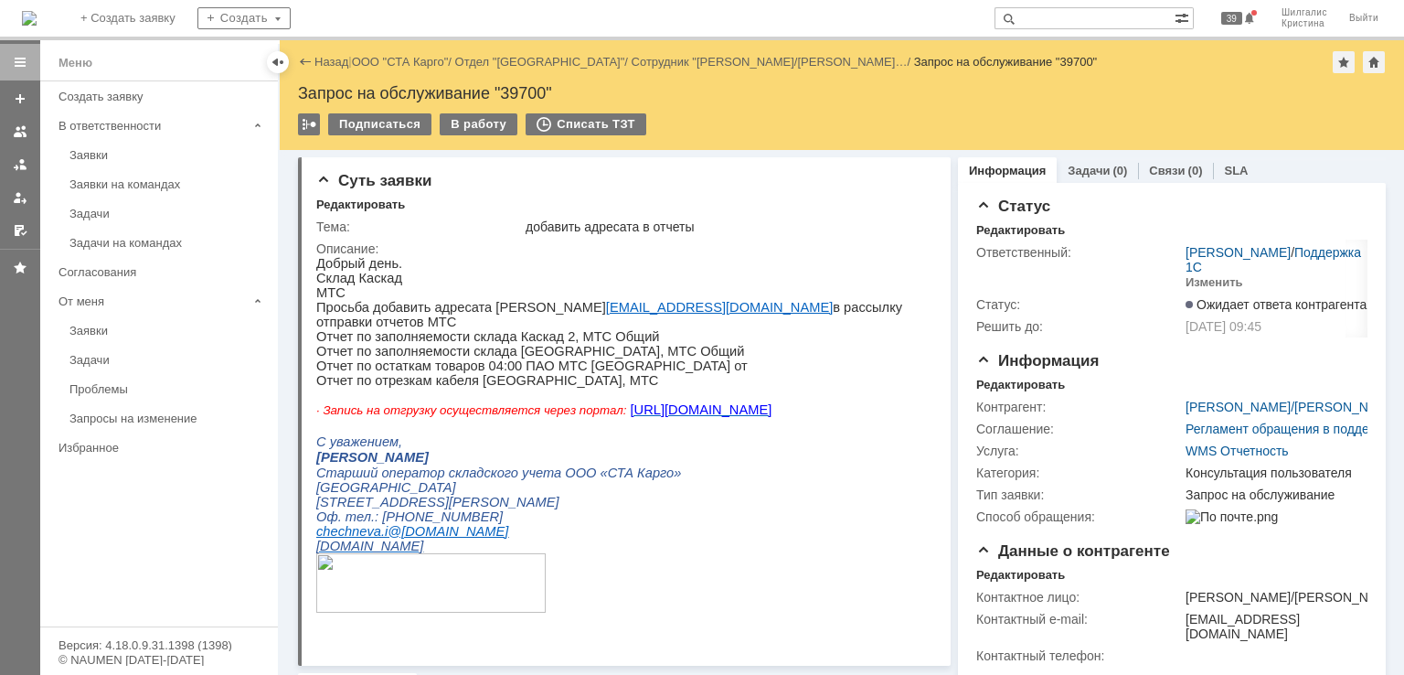
click at [405, 61] on link "ООО "СТА Карго"" at bounding box center [400, 62] width 97 height 14
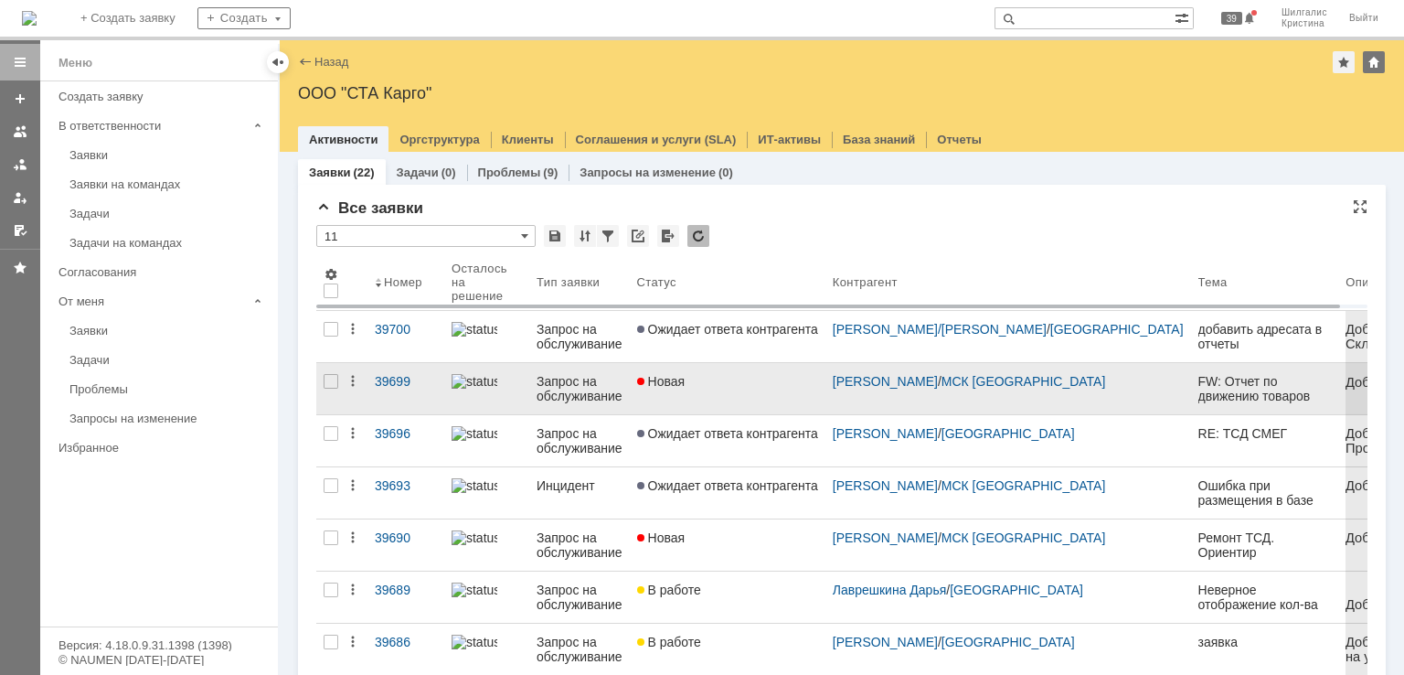
click at [691, 383] on div "Новая" at bounding box center [727, 381] width 181 height 15
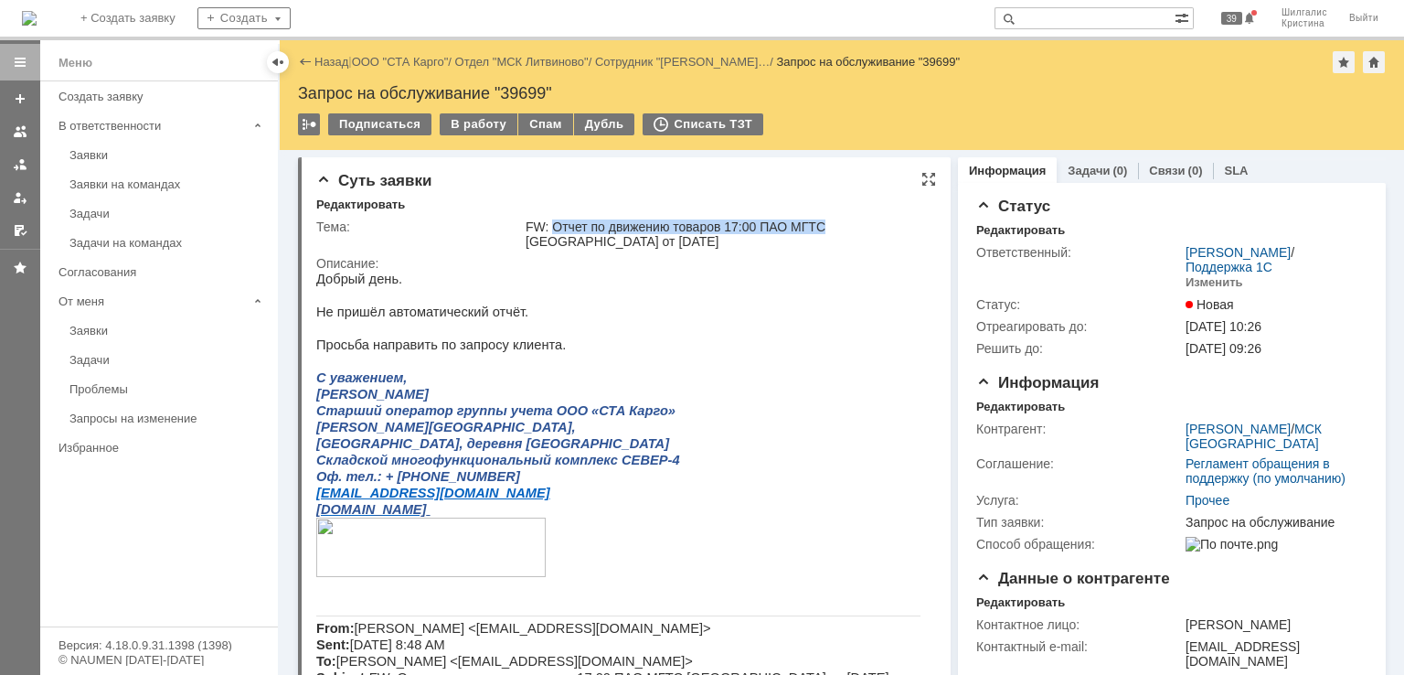
drag, startPoint x: 823, startPoint y: 222, endPoint x: 552, endPoint y: 219, distance: 270.6
click at [552, 219] on div "FW: Отчет по движению товаров 17:00 ПАО МГТС [GEOGRAPHIC_DATA] от [DATE]" at bounding box center [726, 233] width 400 height 29
copy div "Отчет по движению товаров 17:00 ПАО МГТС"
drag, startPoint x: 846, startPoint y: 484, endPoint x: 773, endPoint y: 481, distance: 73.2
click at [846, 485] on p "Оф. тел.: + [PHONE_NUMBER]" at bounding box center [618, 476] width 604 height 16
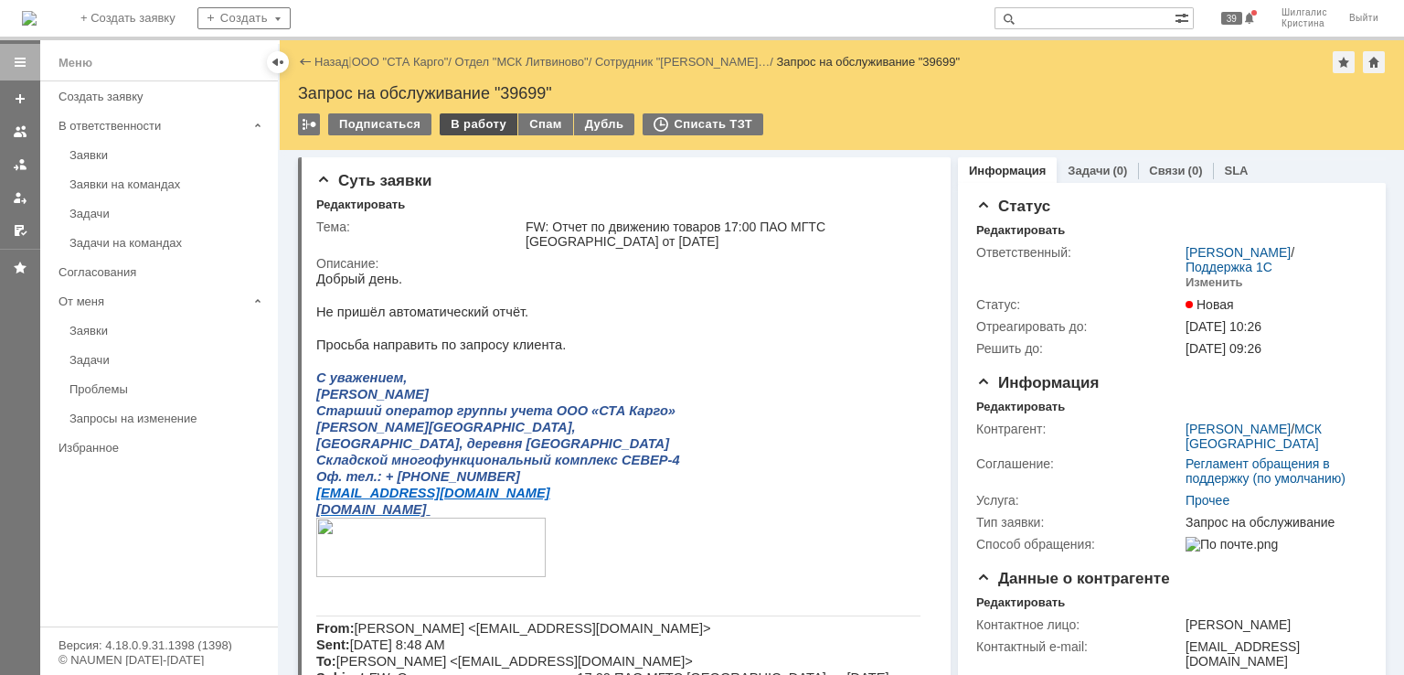
click at [479, 125] on div "В работу" at bounding box center [479, 124] width 78 height 22
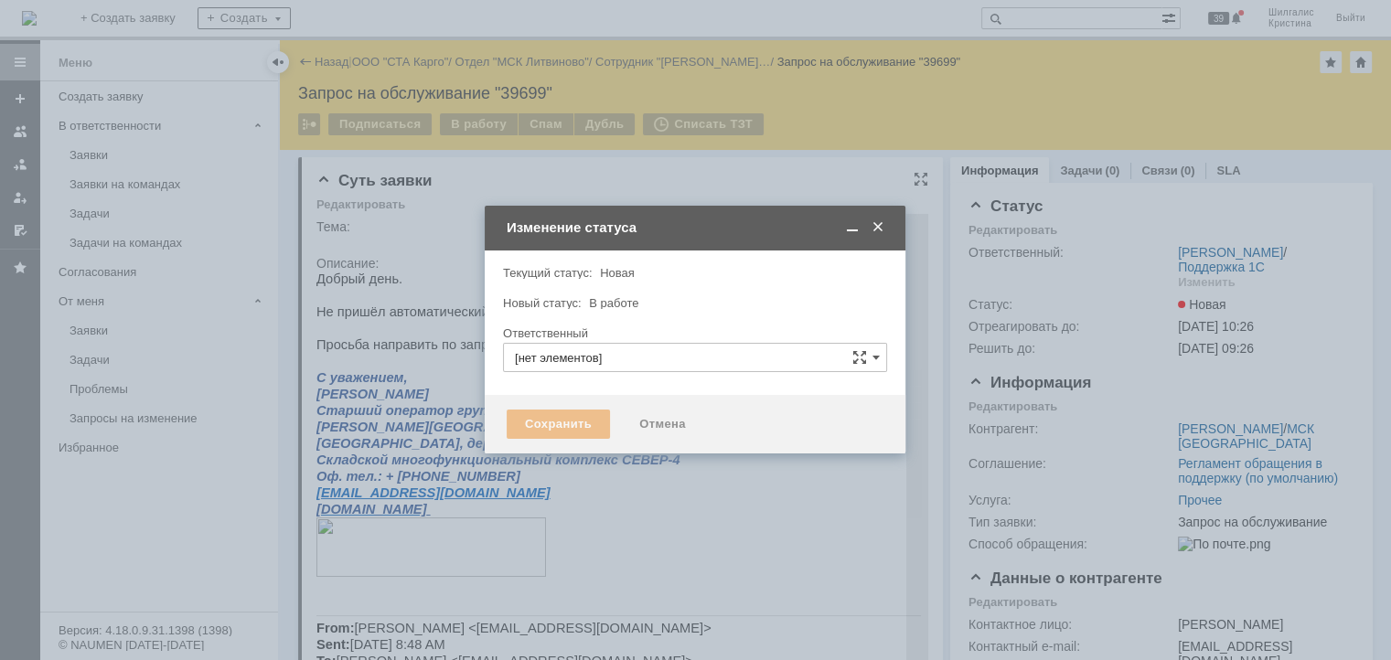
type input "[PERSON_NAME]"
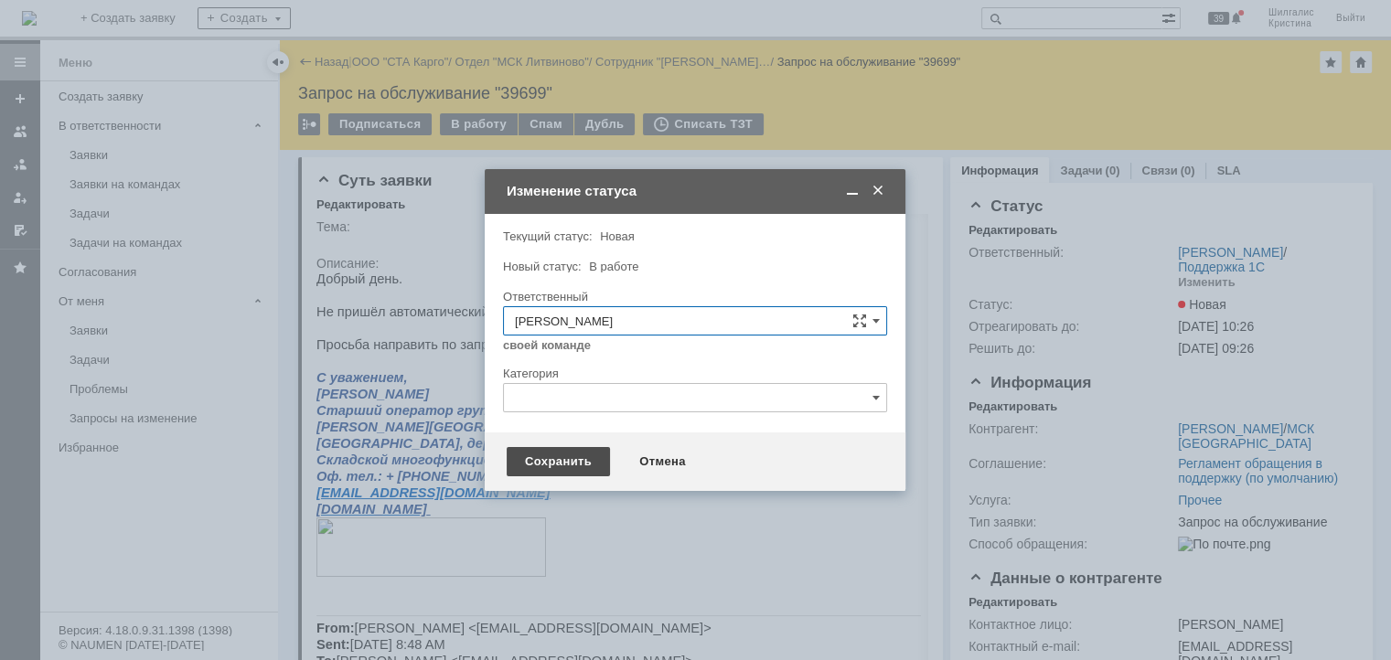
click at [576, 464] on div "Сохранить" at bounding box center [558, 461] width 103 height 29
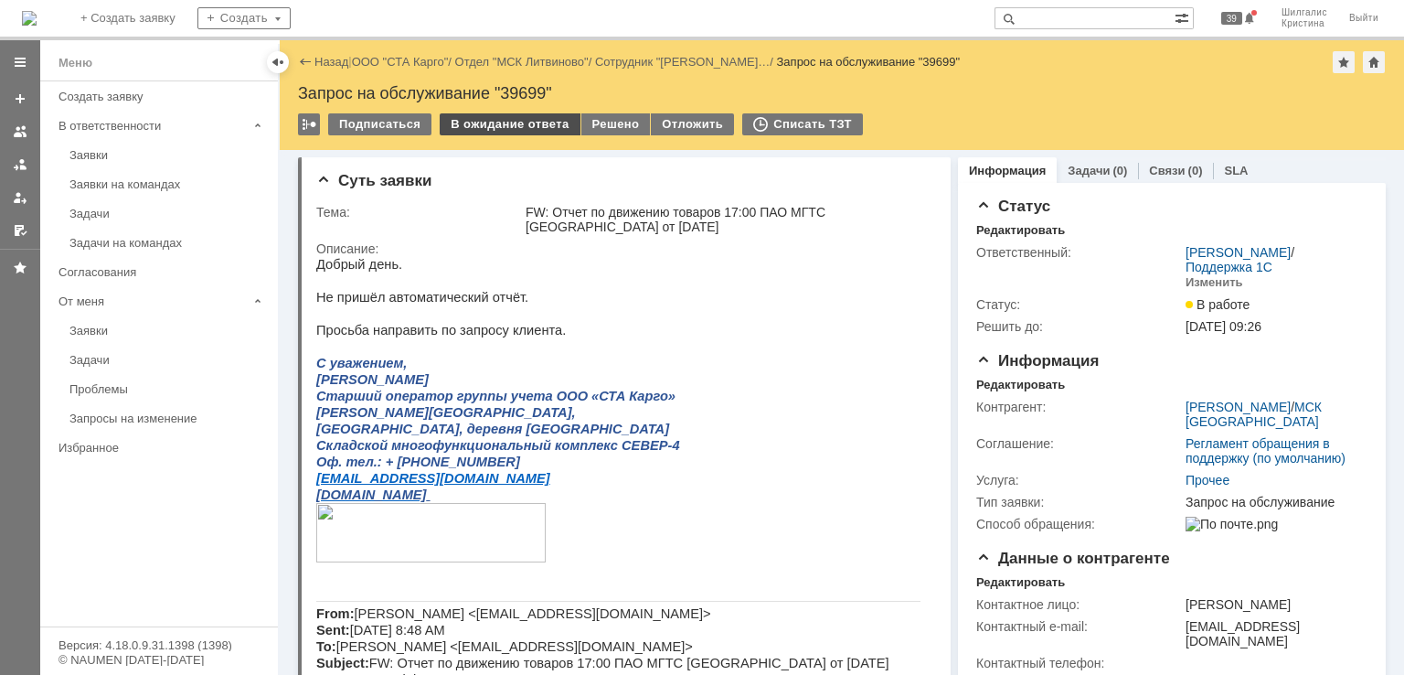
click at [493, 123] on div "В ожидание ответа" at bounding box center [510, 124] width 140 height 22
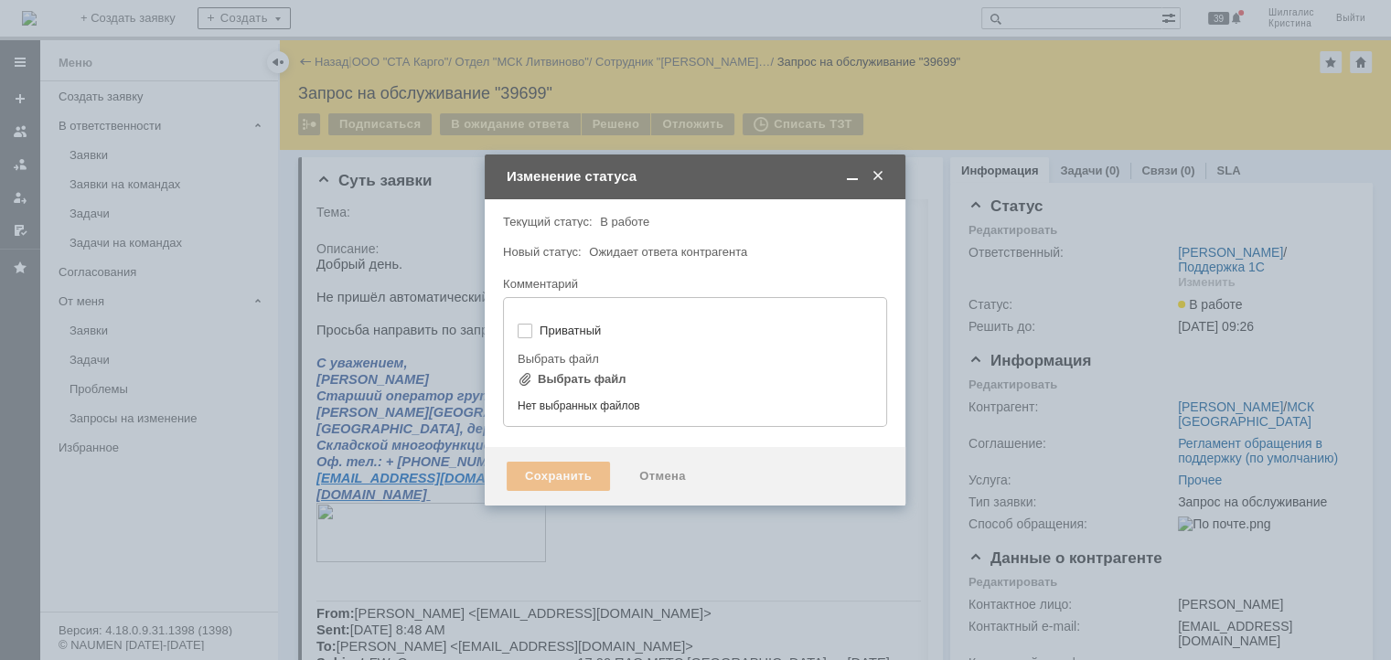
type input "[не указано]"
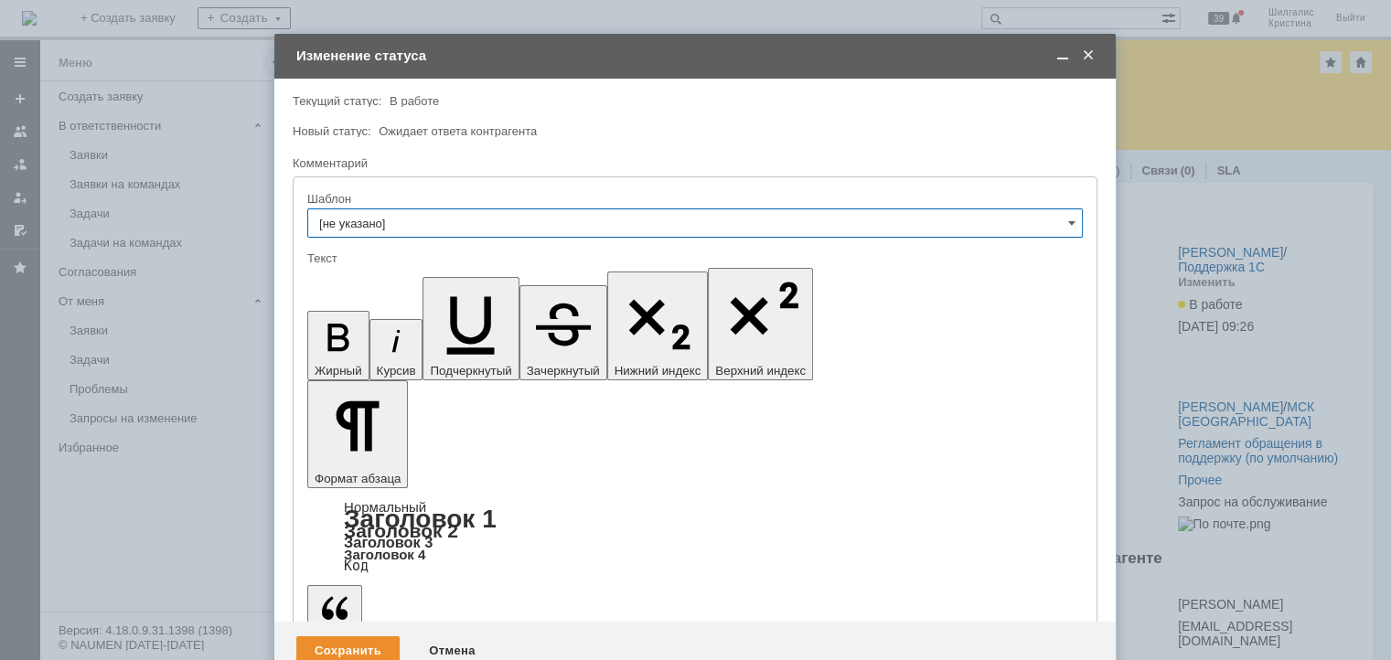
drag, startPoint x: 488, startPoint y: 5093, endPoint x: 474, endPoint y: 5095, distance: 14.7
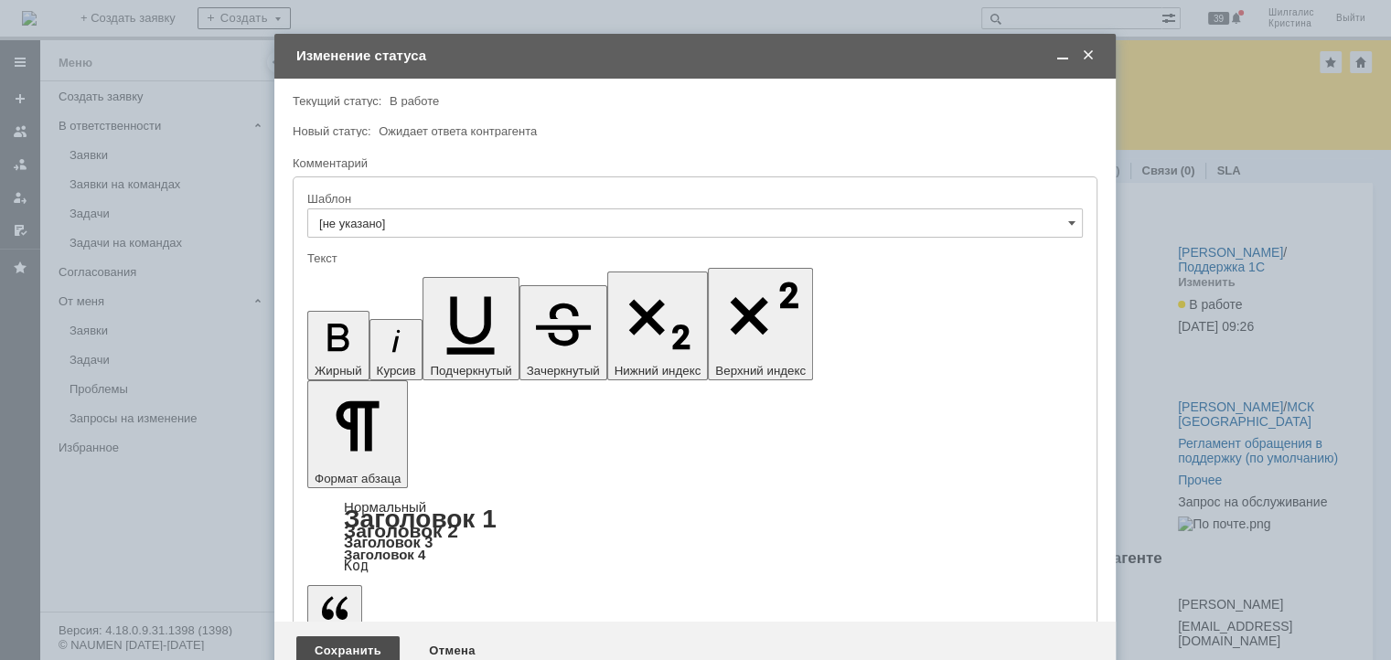
click at [334, 636] on div "Сохранить" at bounding box center [347, 650] width 103 height 29
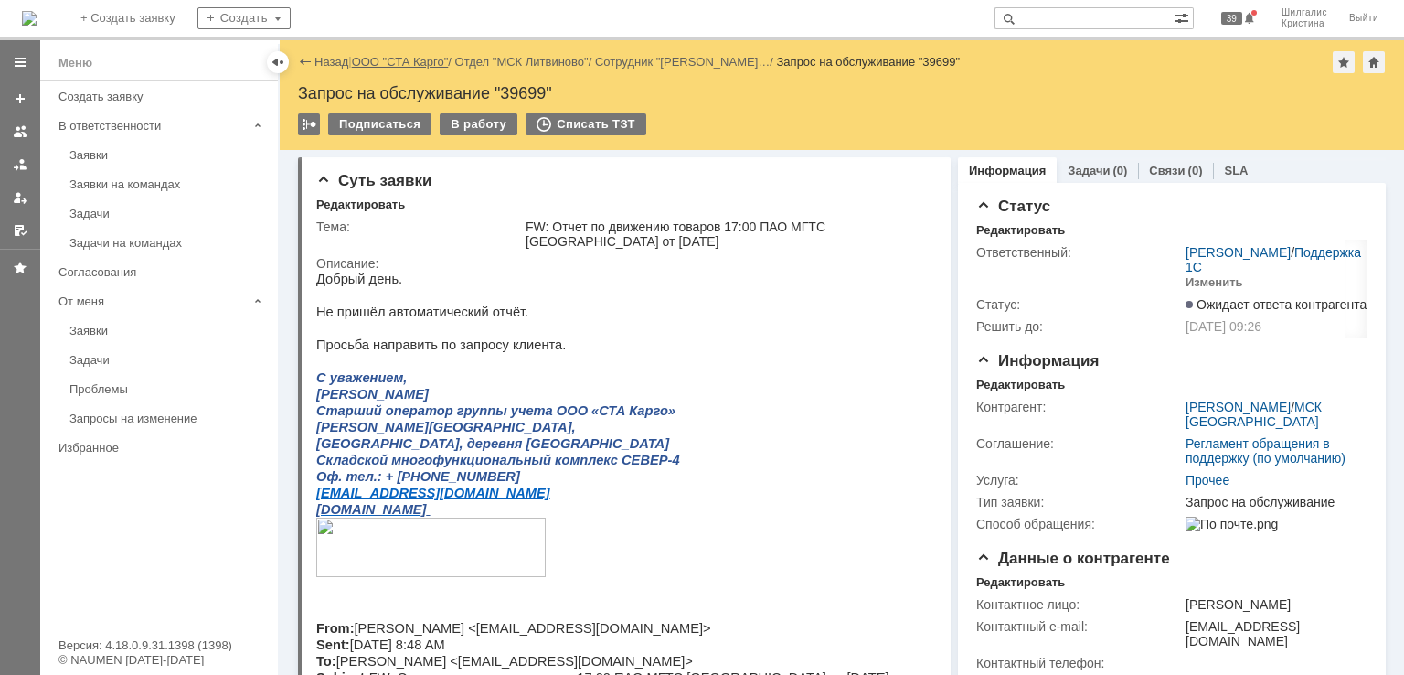
click at [396, 58] on link "ООО "СТА Карго"" at bounding box center [400, 62] width 97 height 14
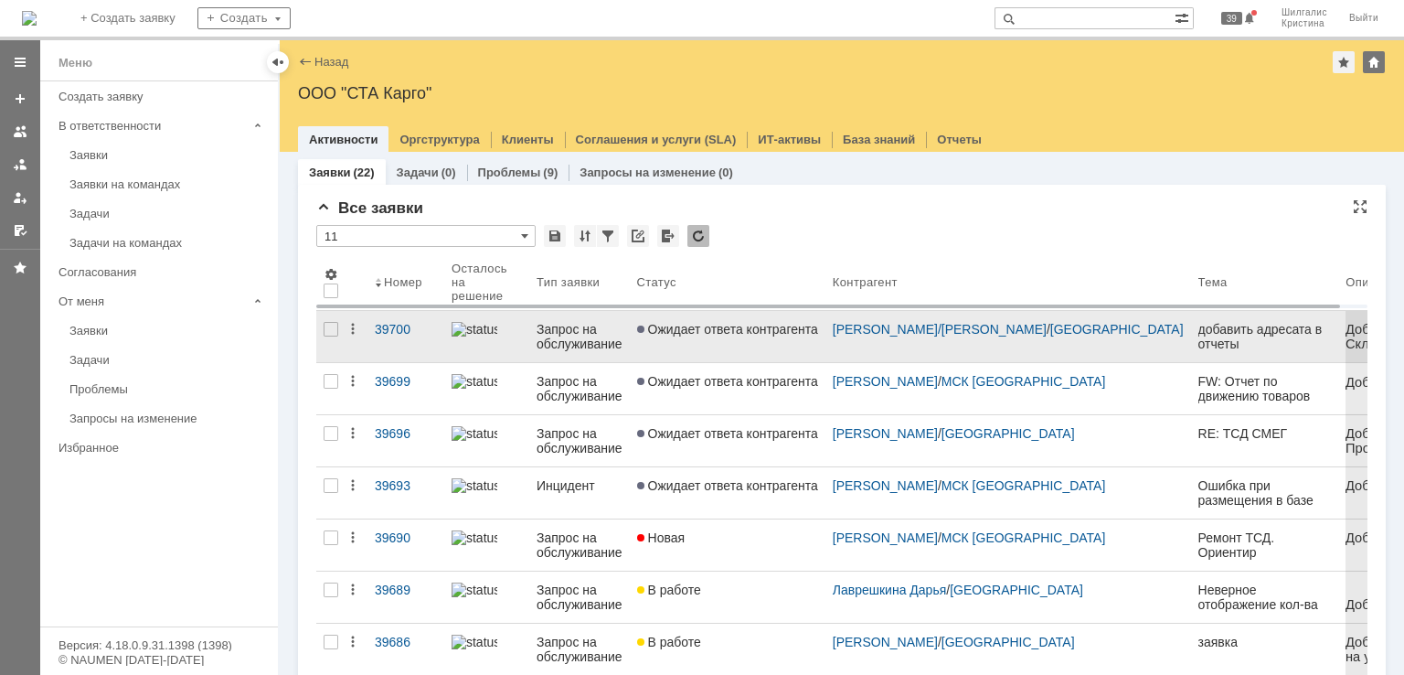
click at [718, 338] on link "Ожидает ответа контрагента" at bounding box center [728, 336] width 196 height 51
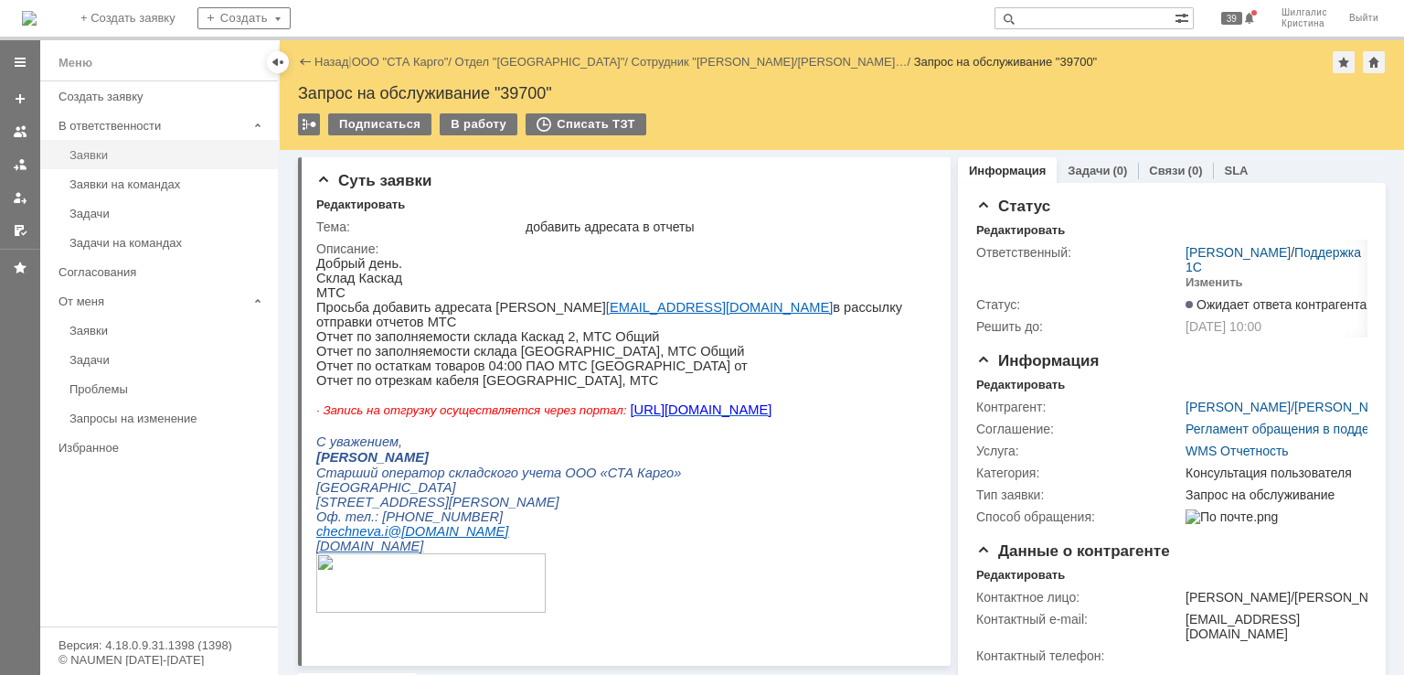
click at [124, 160] on div "Заявки" at bounding box center [167, 155] width 197 height 14
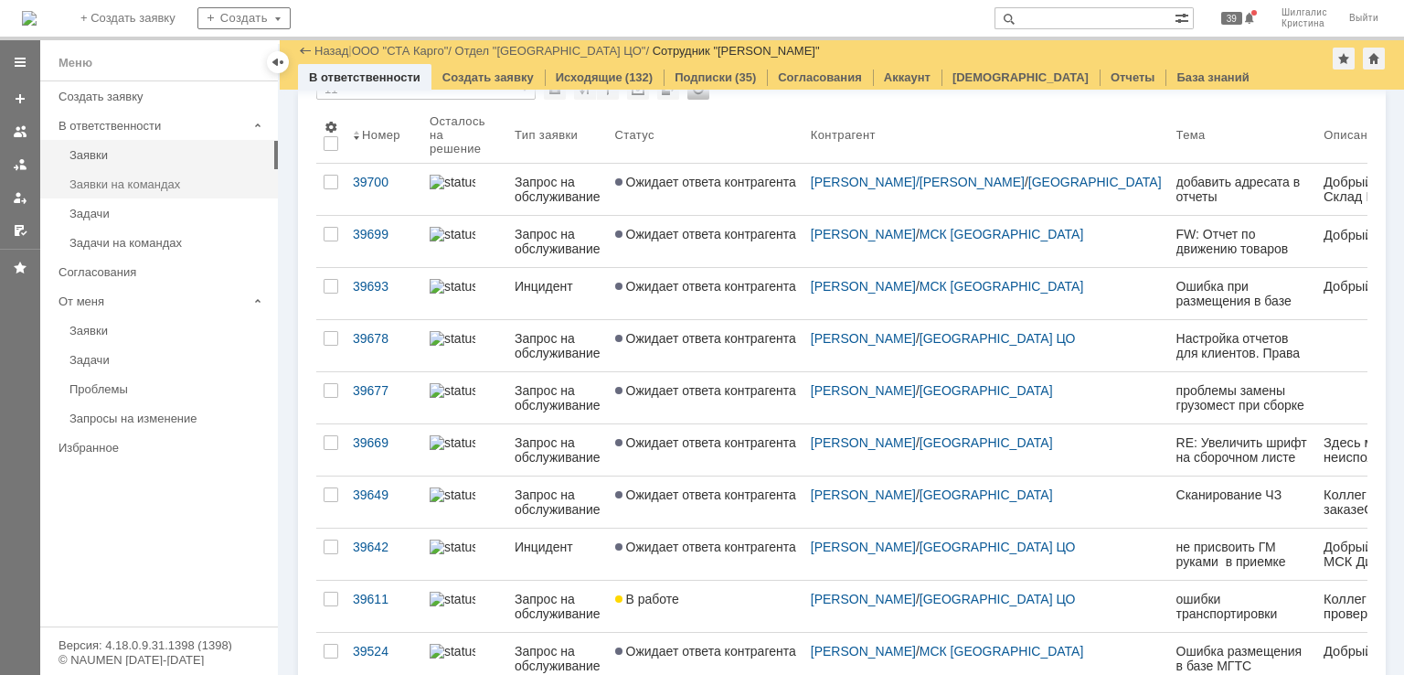
click at [181, 187] on div "Заявки на командах" at bounding box center [167, 184] width 197 height 14
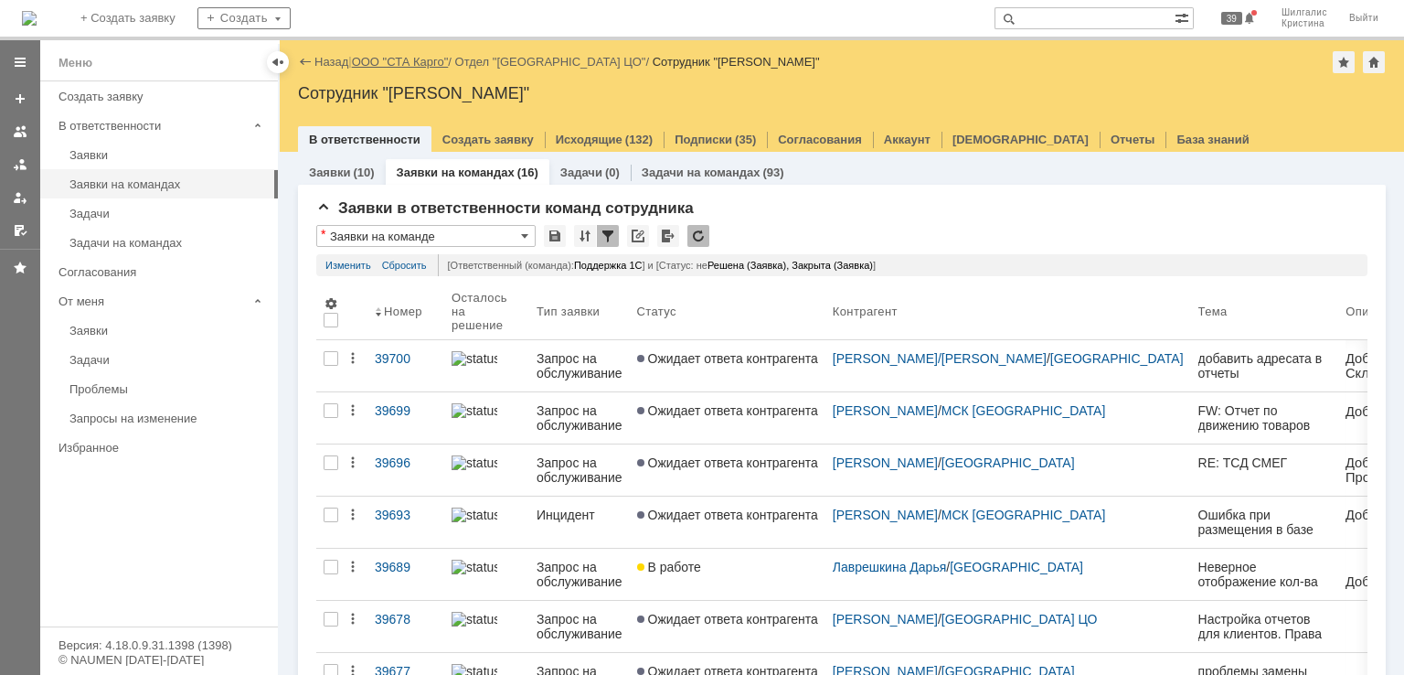
click at [417, 63] on link "ООО "СТА Карго"" at bounding box center [400, 62] width 97 height 14
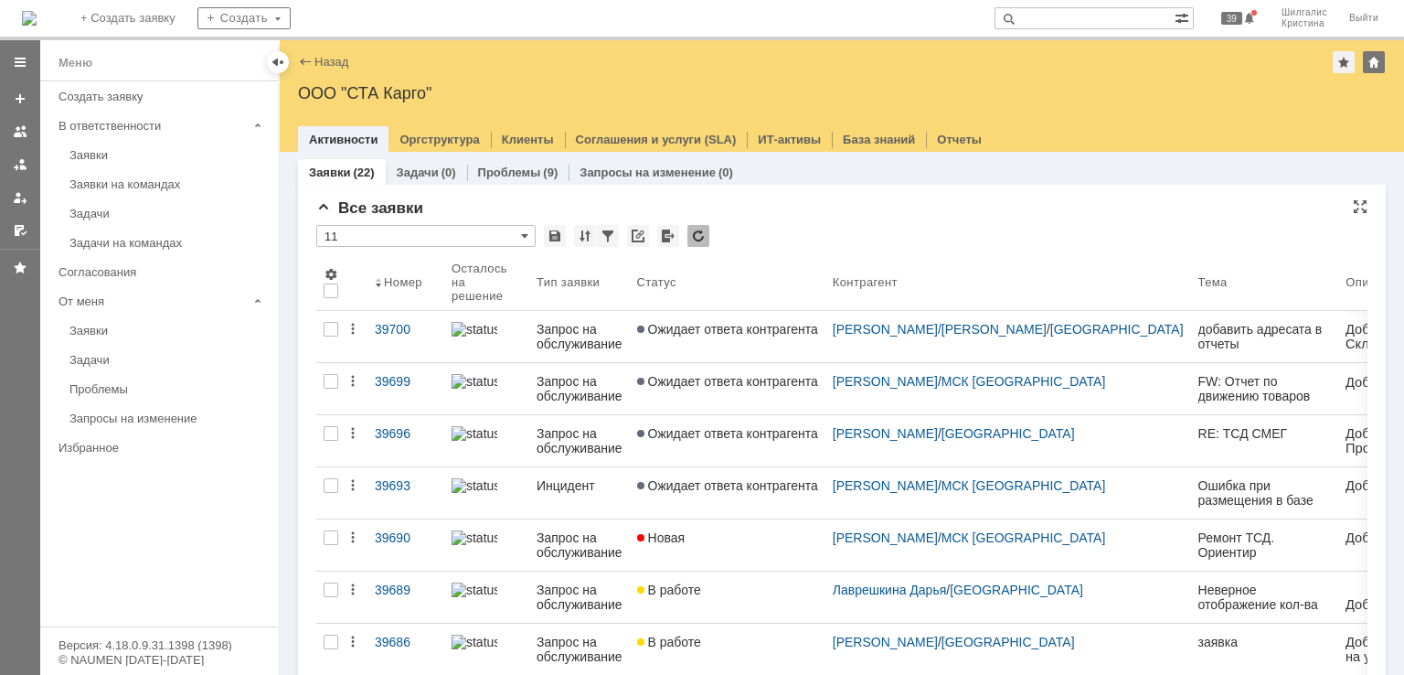
click at [756, 217] on div "Все заявки" at bounding box center [841, 208] width 1051 height 18
click at [159, 187] on div "Заявки на командах" at bounding box center [167, 184] width 197 height 14
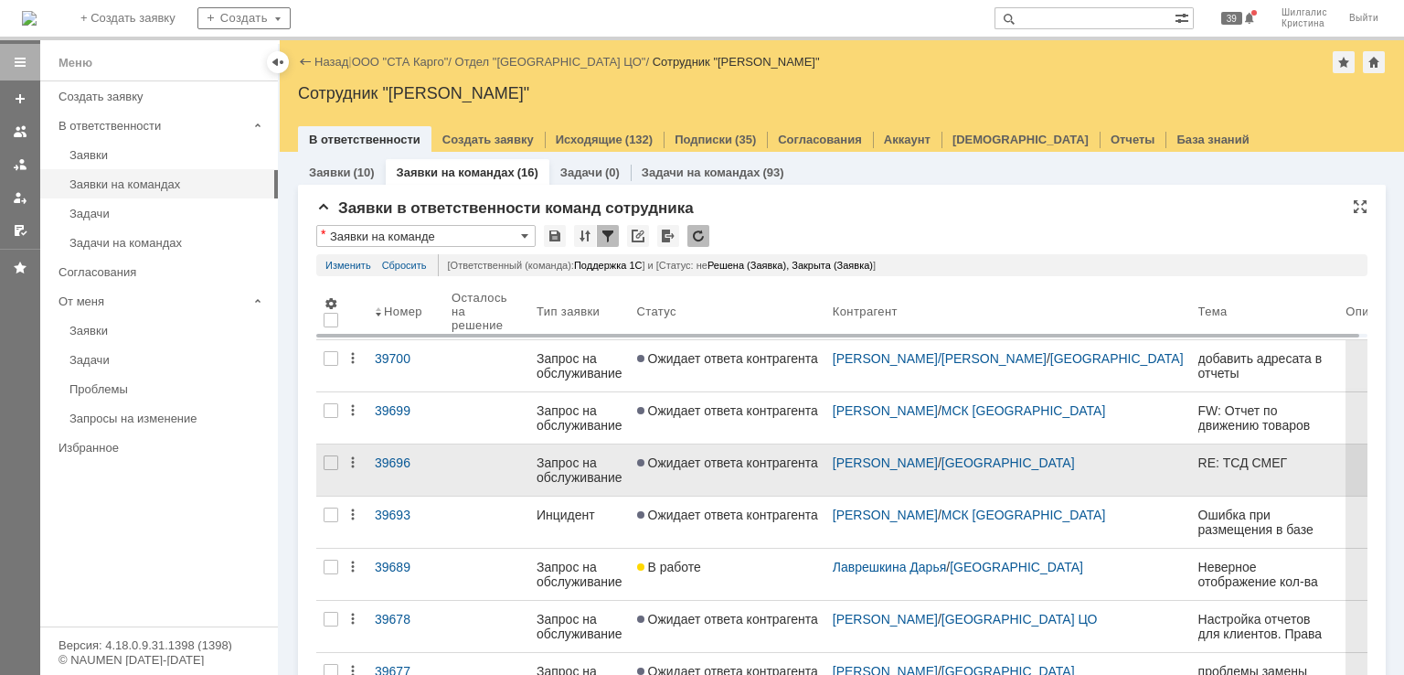
scroll to position [62, 0]
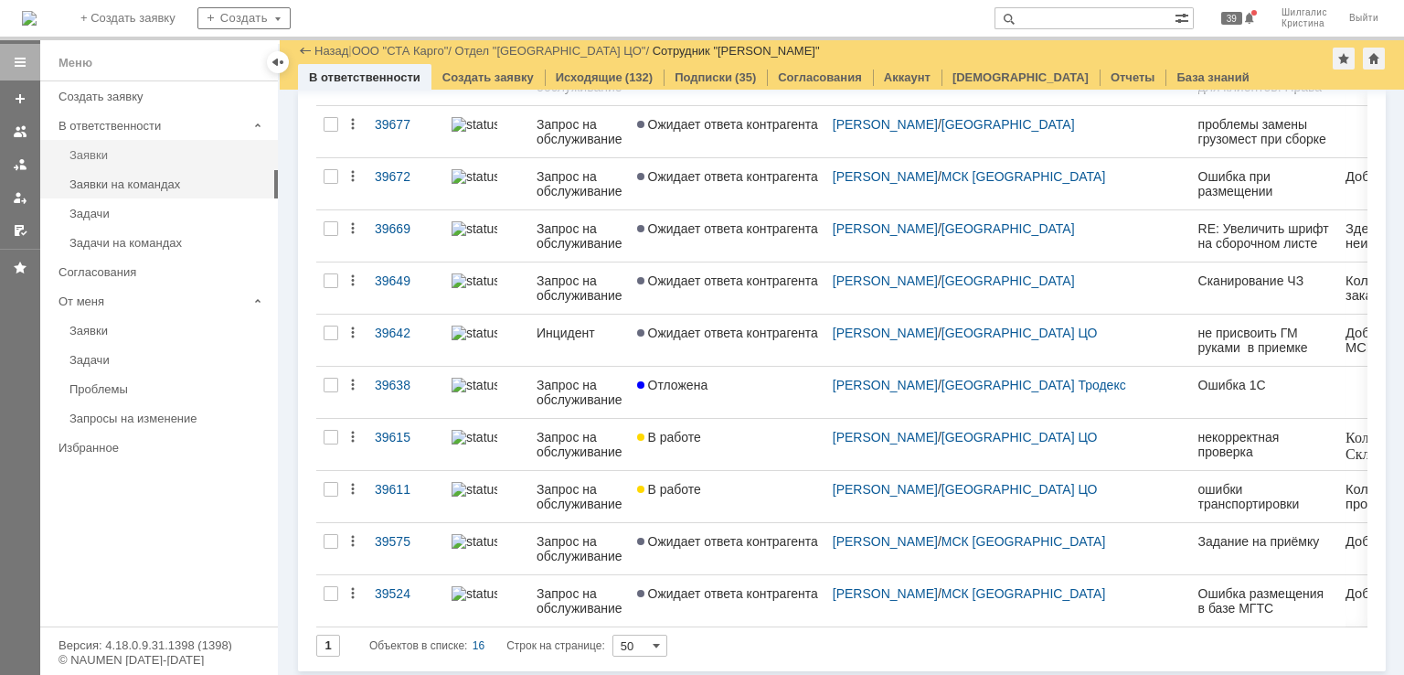
click at [99, 155] on div "Заявки" at bounding box center [167, 155] width 197 height 14
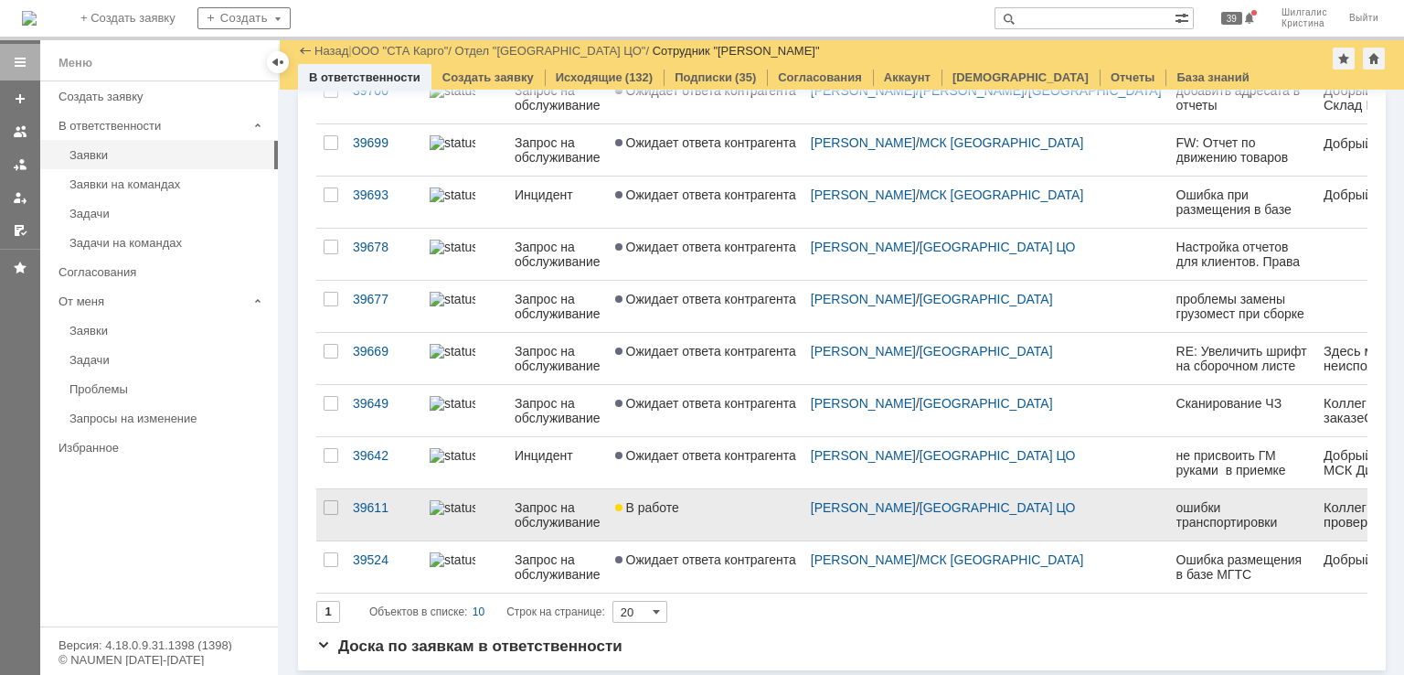
click at [735, 519] on link "В работе" at bounding box center [706, 514] width 196 height 51
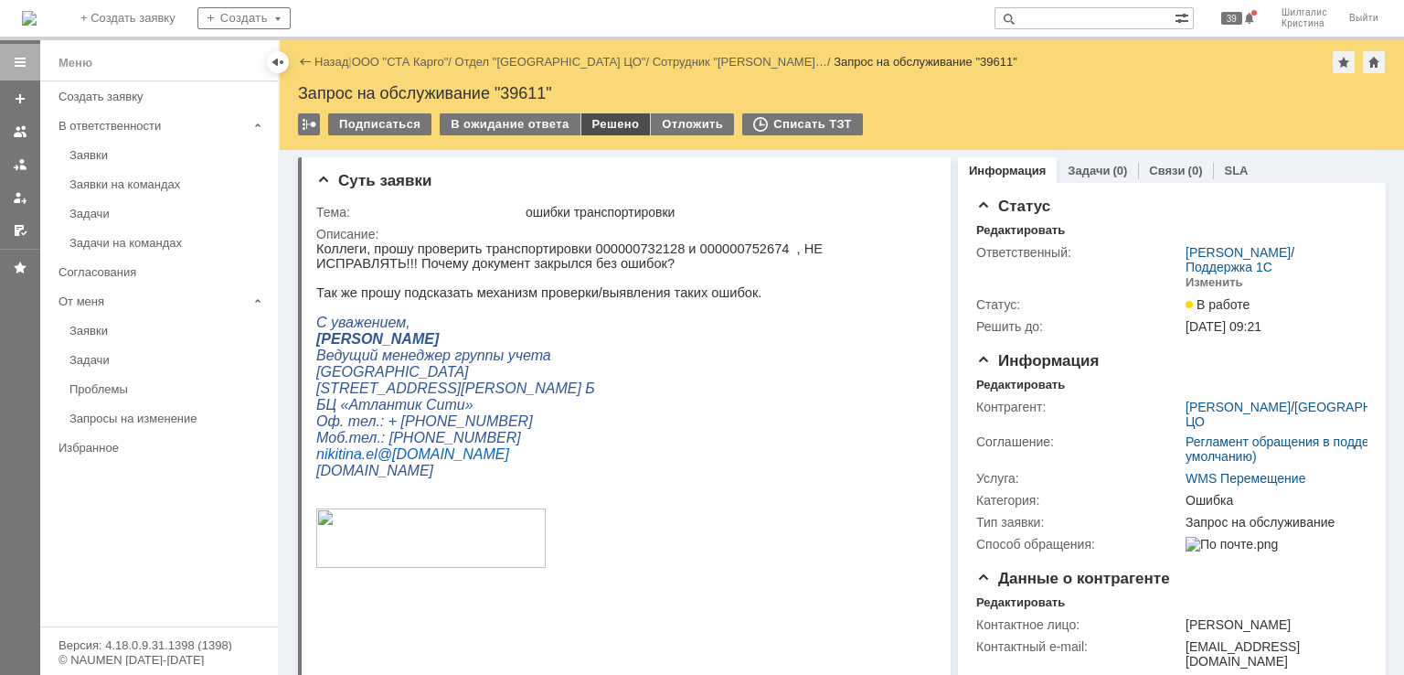
click at [613, 126] on div "Решено" at bounding box center [615, 124] width 69 height 22
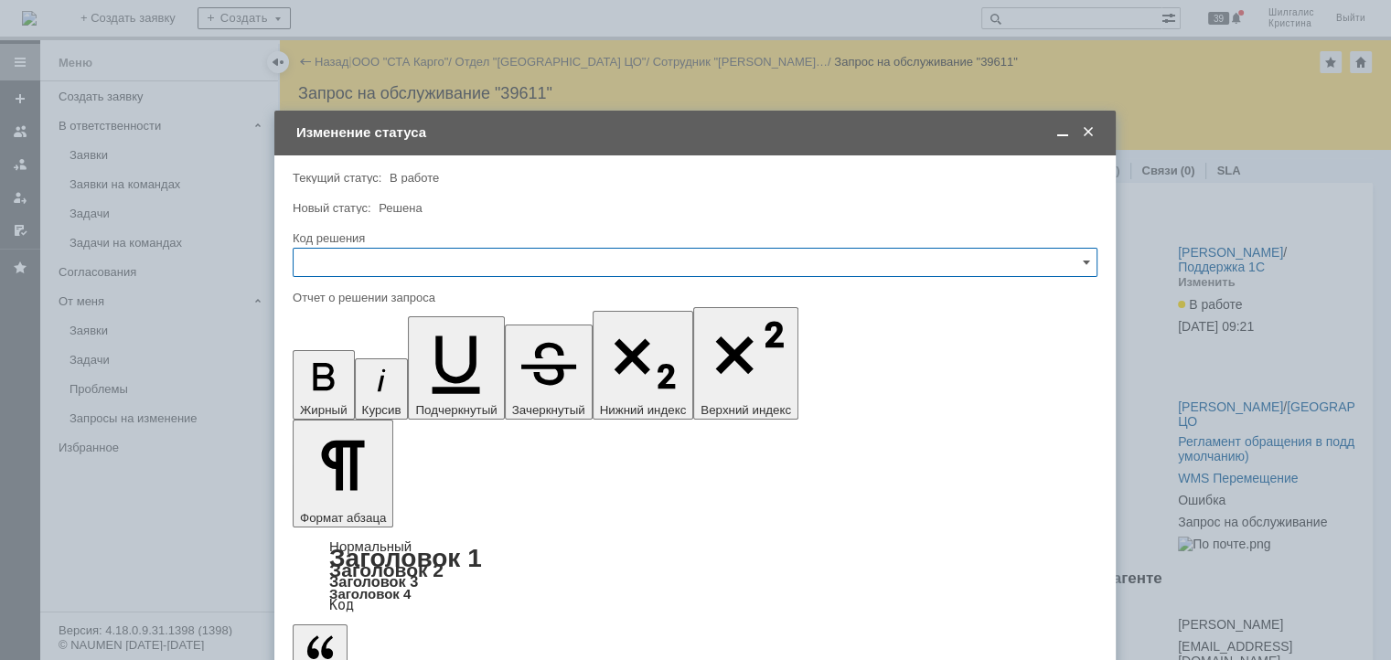
click at [406, 249] on input "text" at bounding box center [695, 262] width 805 height 29
click at [351, 509] on span "Решено" at bounding box center [694, 507] width 781 height 15
type input "Решено"
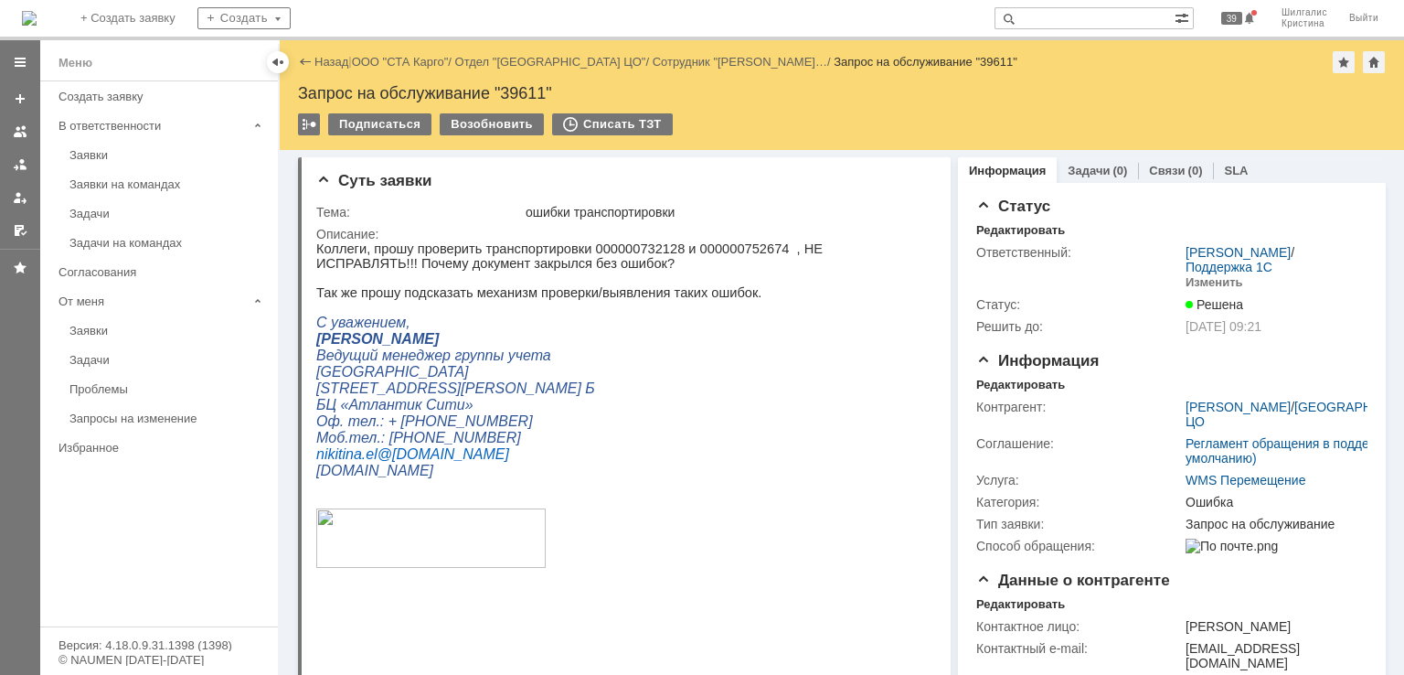
click at [102, 158] on div "Заявки" at bounding box center [167, 155] width 197 height 14
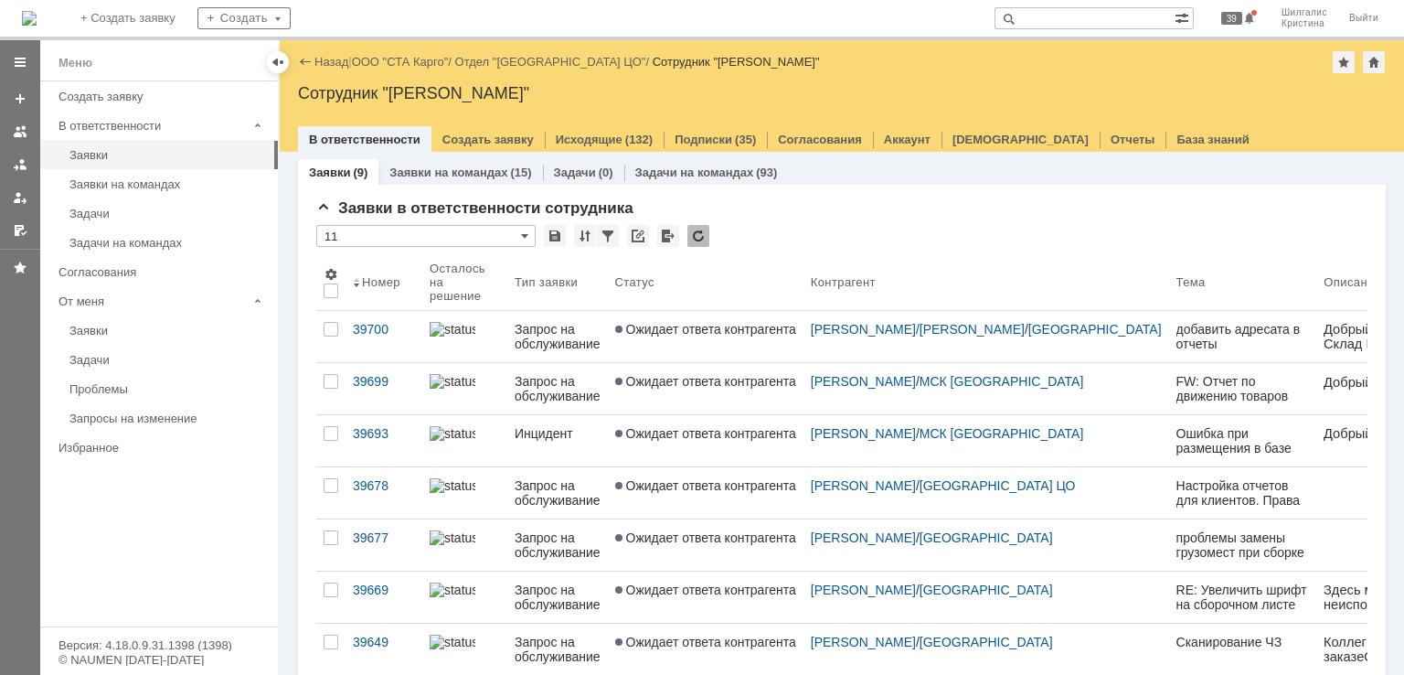
click at [413, 62] on link "ООО "СТА Карго"" at bounding box center [400, 62] width 97 height 14
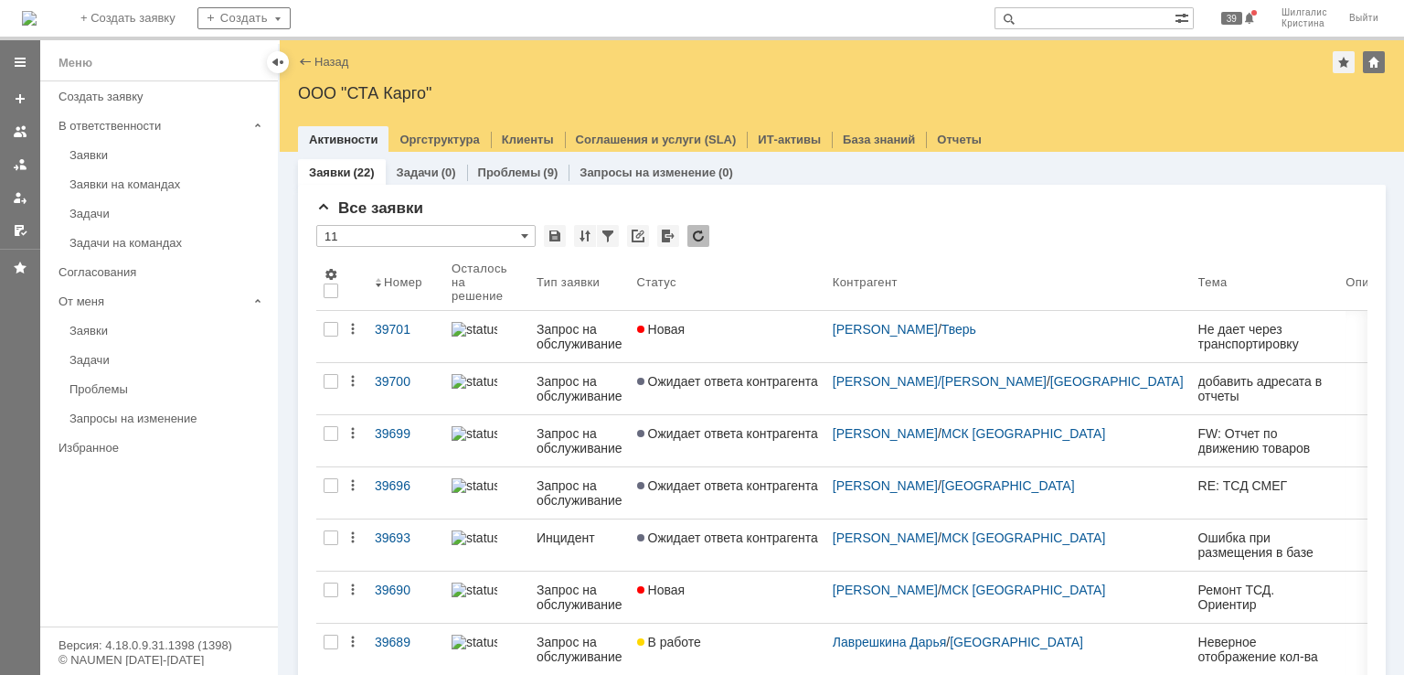
click at [718, 332] on div "Новая" at bounding box center [727, 329] width 181 height 15
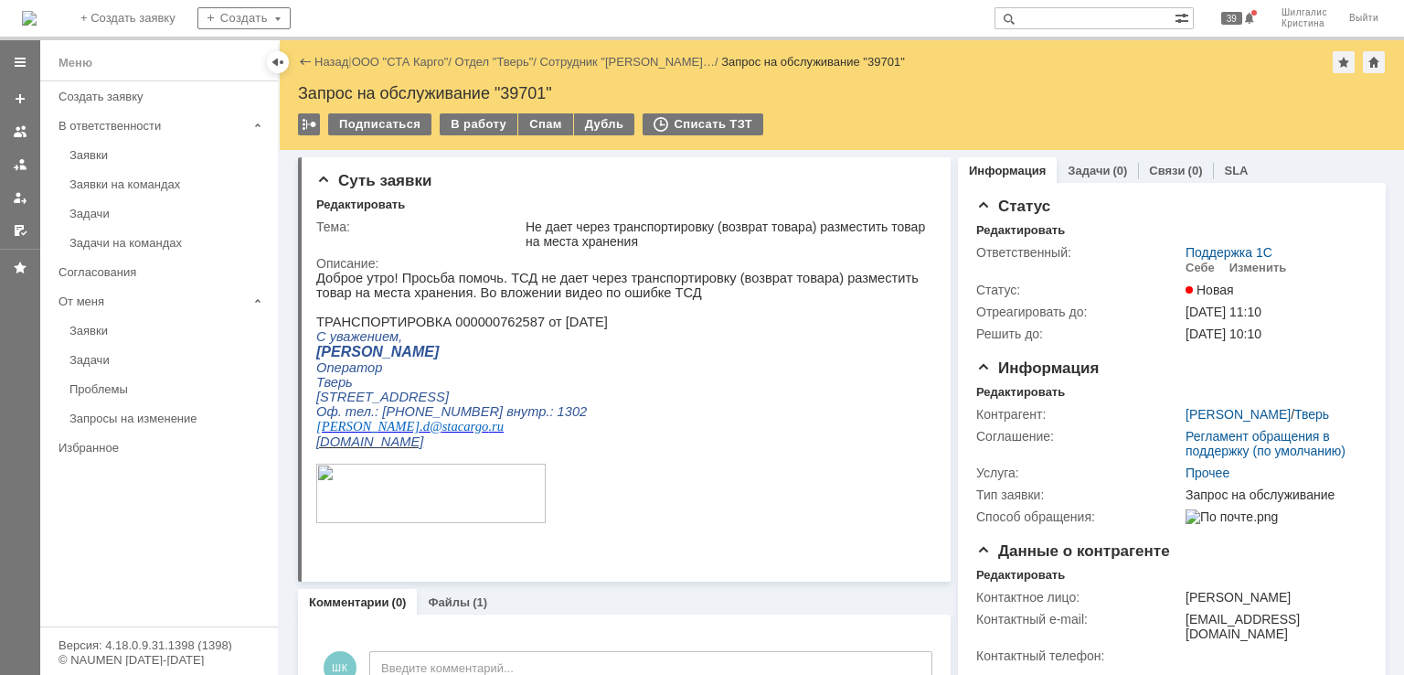
click at [464, 326] on p "Доброе утро! Просьба помочь. ТСД не дает через транспортировку (возврат товара)…" at bounding box center [618, 300] width 604 height 59
copy p "000000762587"
click at [475, 118] on div "В работу" at bounding box center [479, 124] width 78 height 22
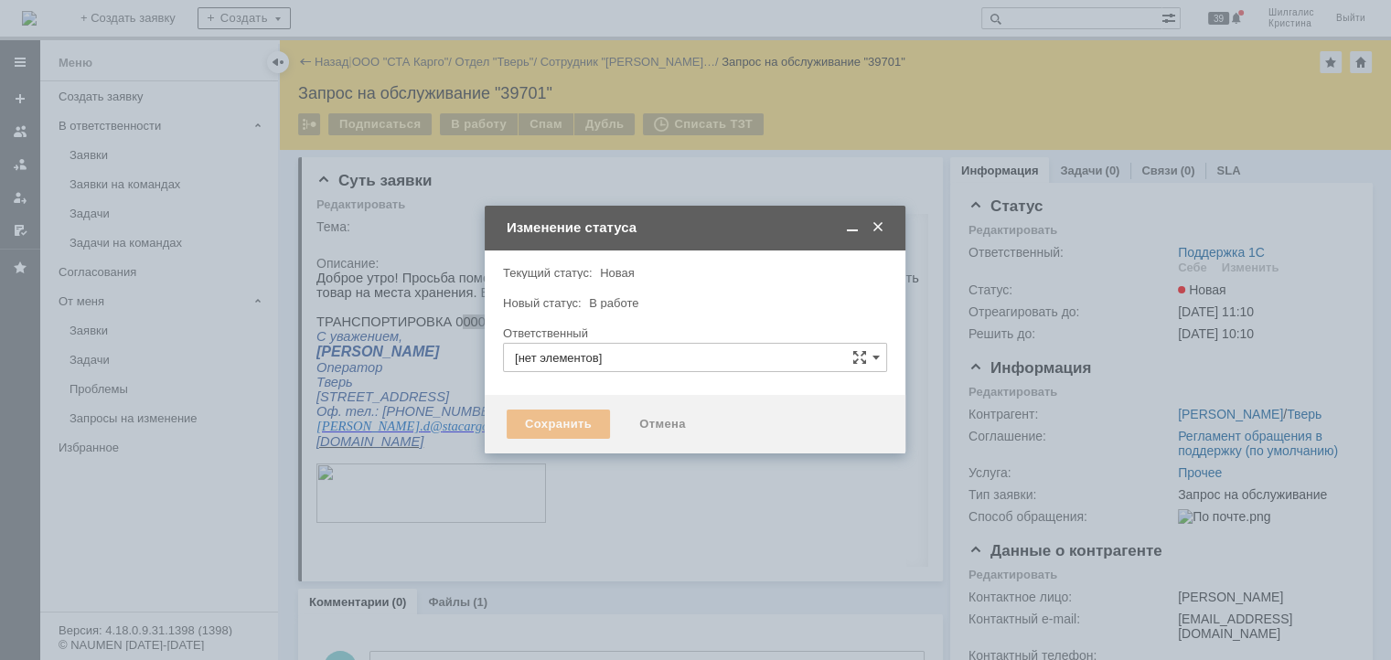
type input "Поддержка 1С"
type input "[PERSON_NAME]"
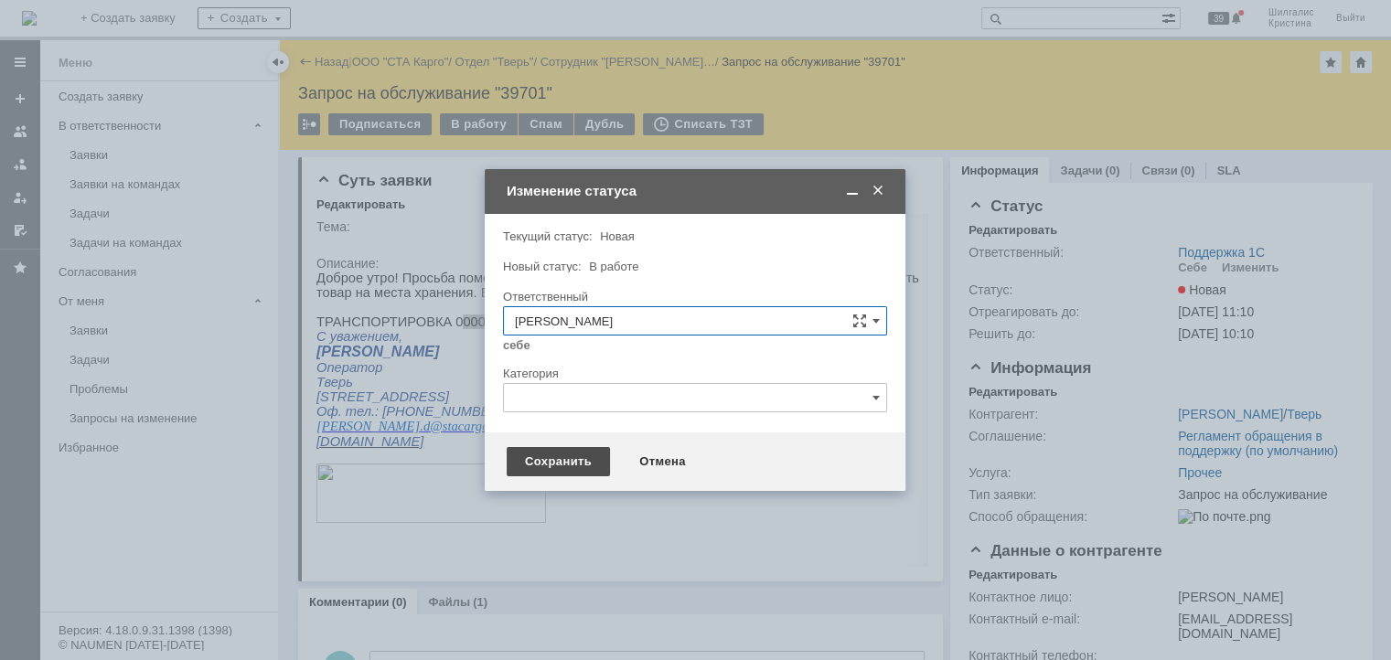
click at [557, 465] on div "Сохранить" at bounding box center [558, 461] width 103 height 29
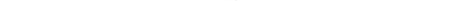
scroll to position [183, 0]
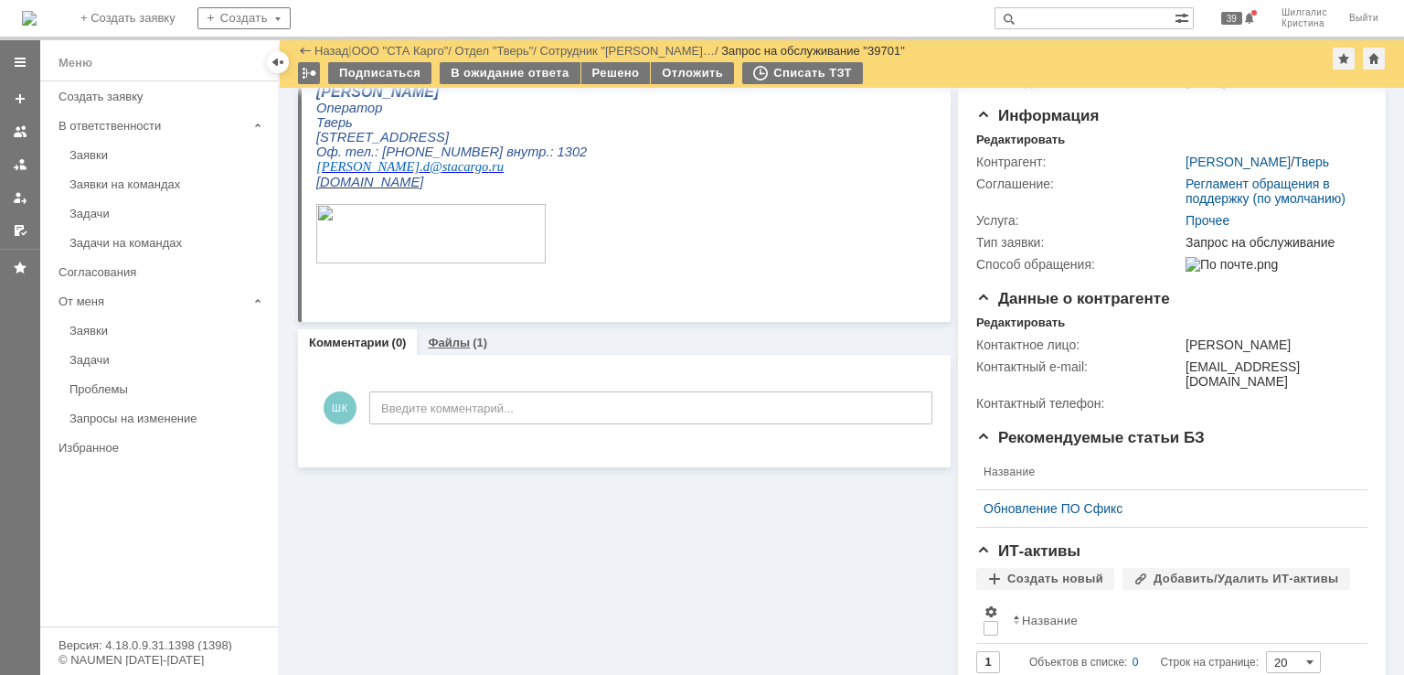
click at [435, 341] on link "Файлы" at bounding box center [449, 343] width 42 height 14
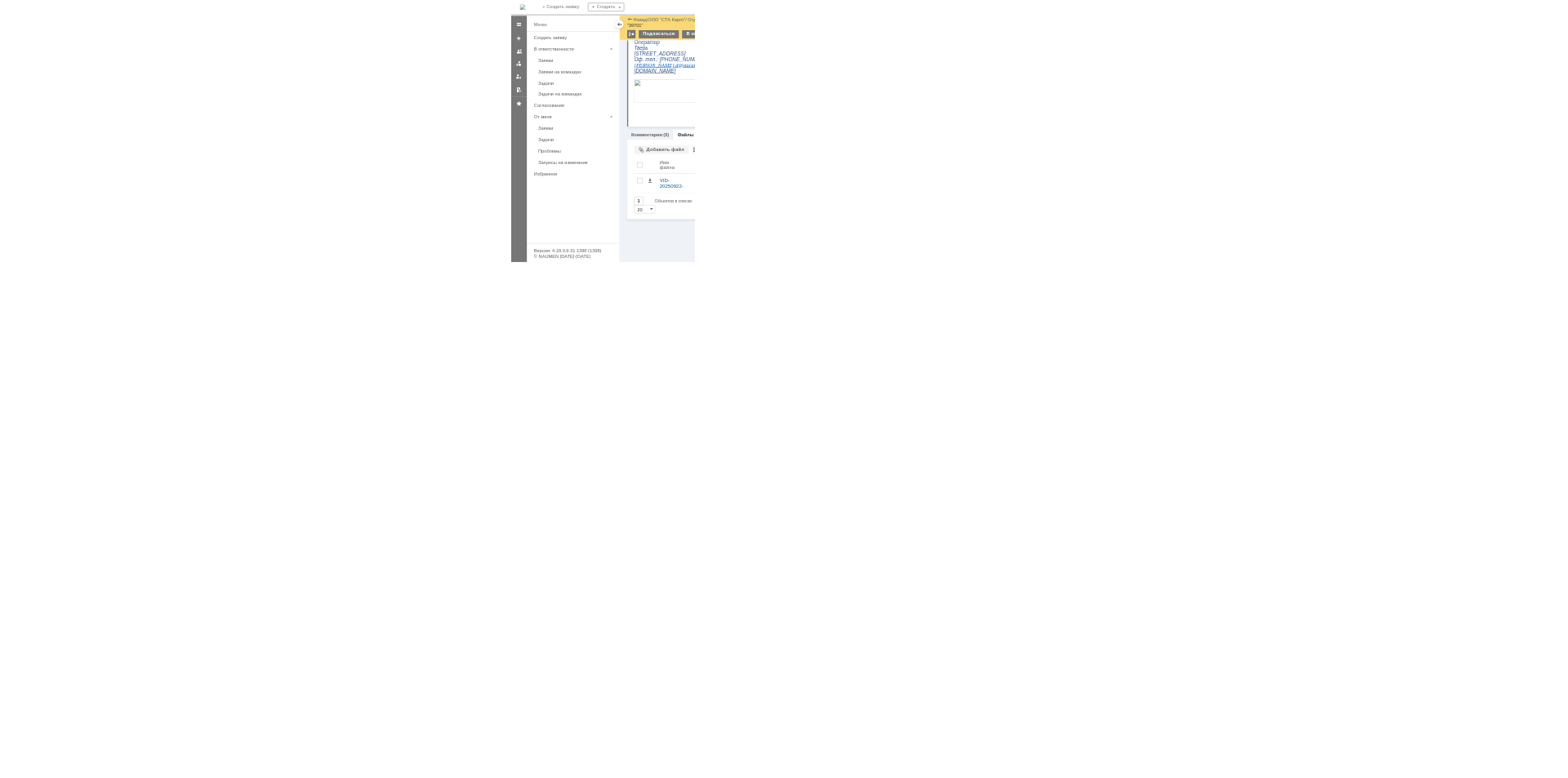
scroll to position [81, 0]
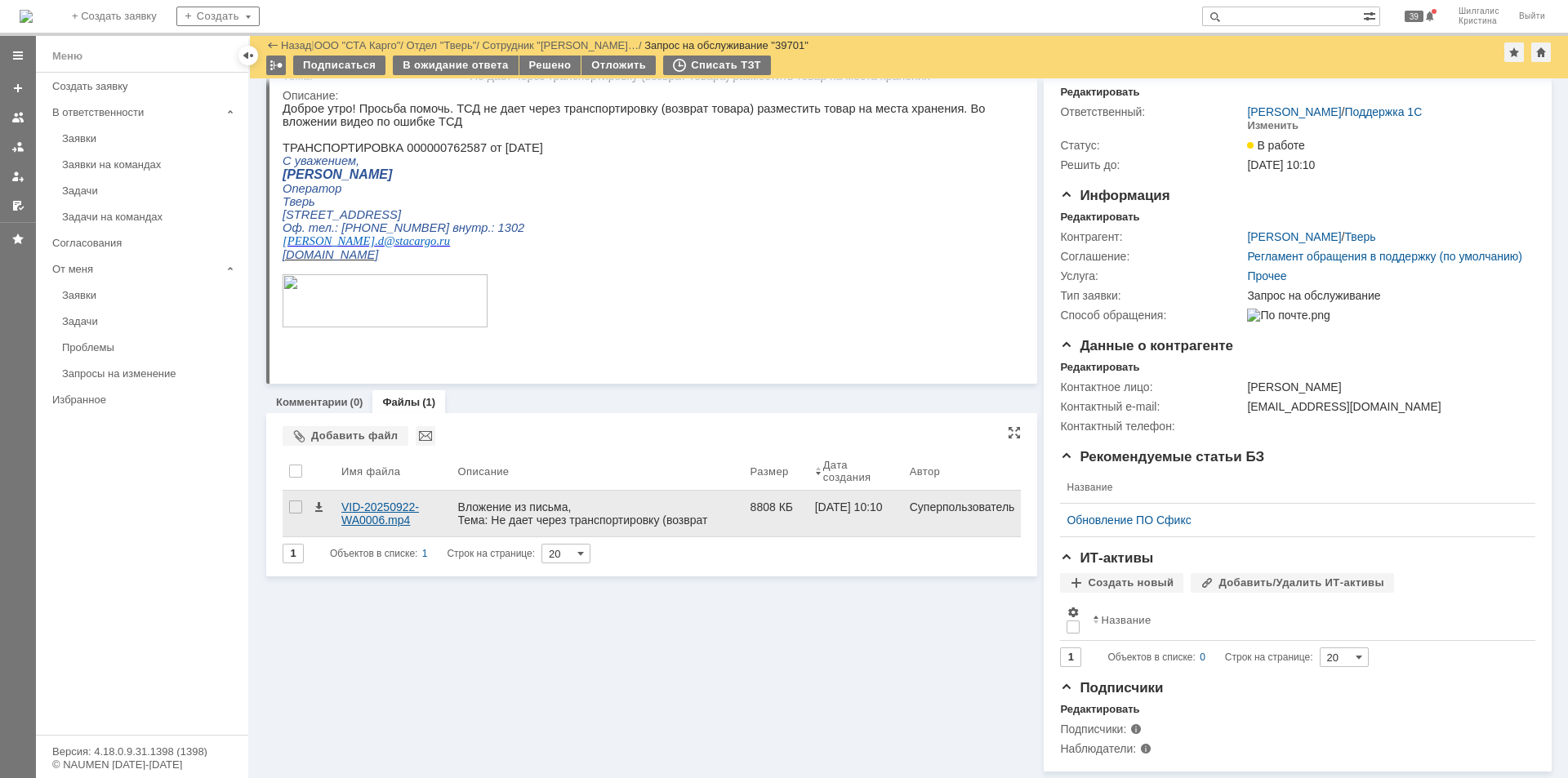
click at [380, 500] on div "VID-20250922-WA0006.mp4" at bounding box center [393, 513] width 104 height 26
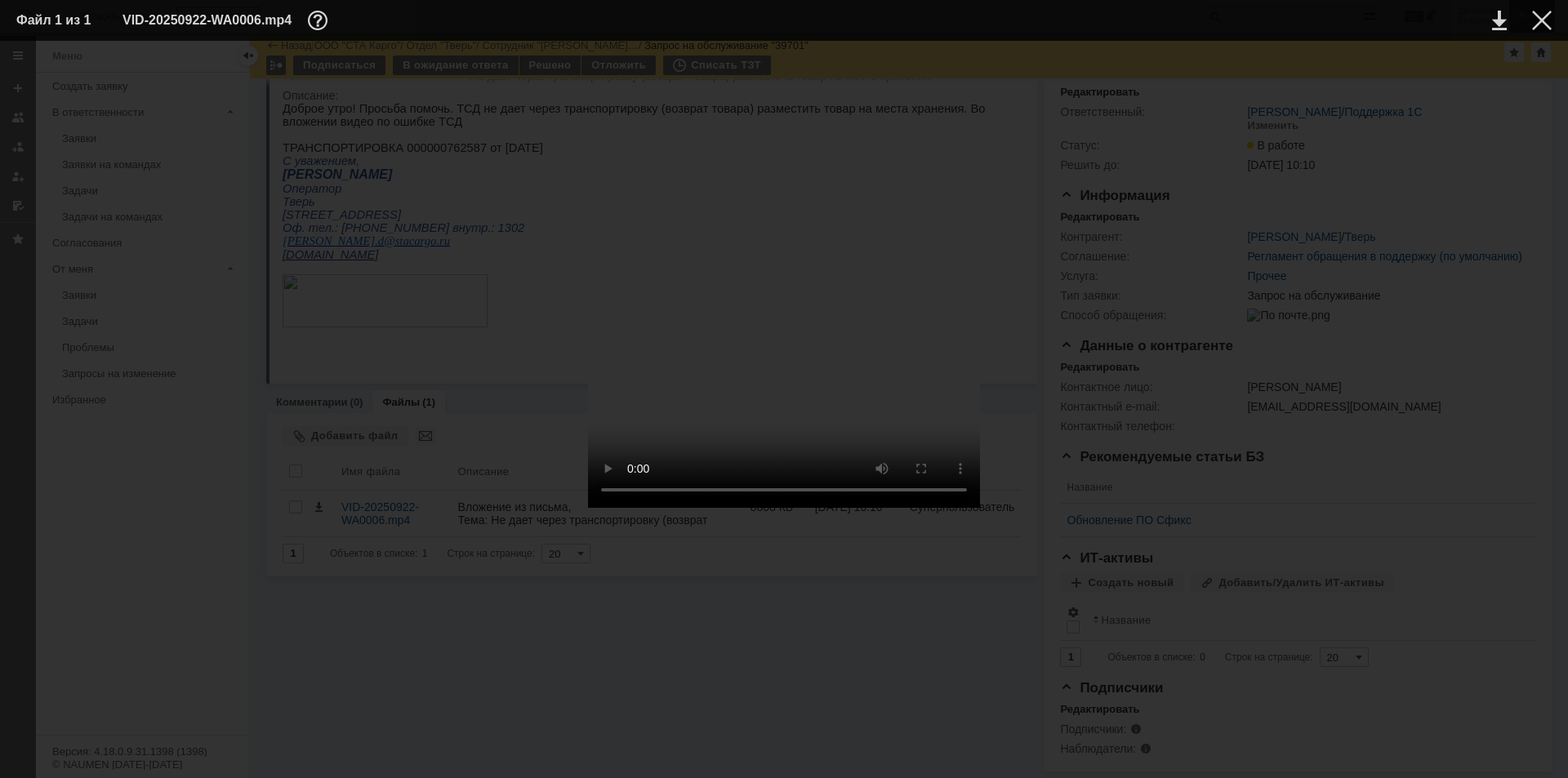
drag, startPoint x: 1540, startPoint y: 17, endPoint x: 1518, endPoint y: 31, distance: 26.1
click at [1254, 18] on div at bounding box center [1542, 21] width 20 height 20
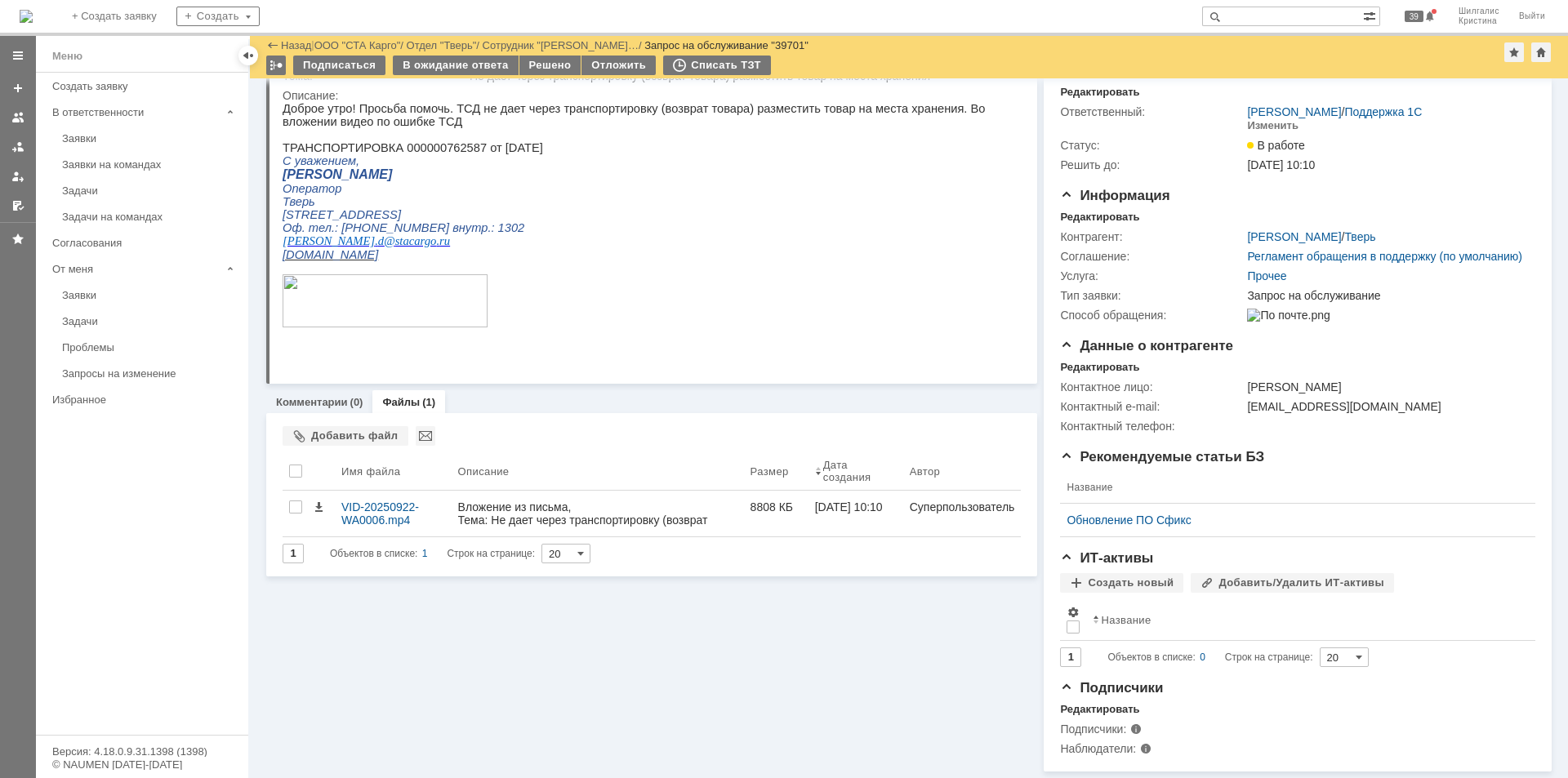
scroll to position [0, 0]
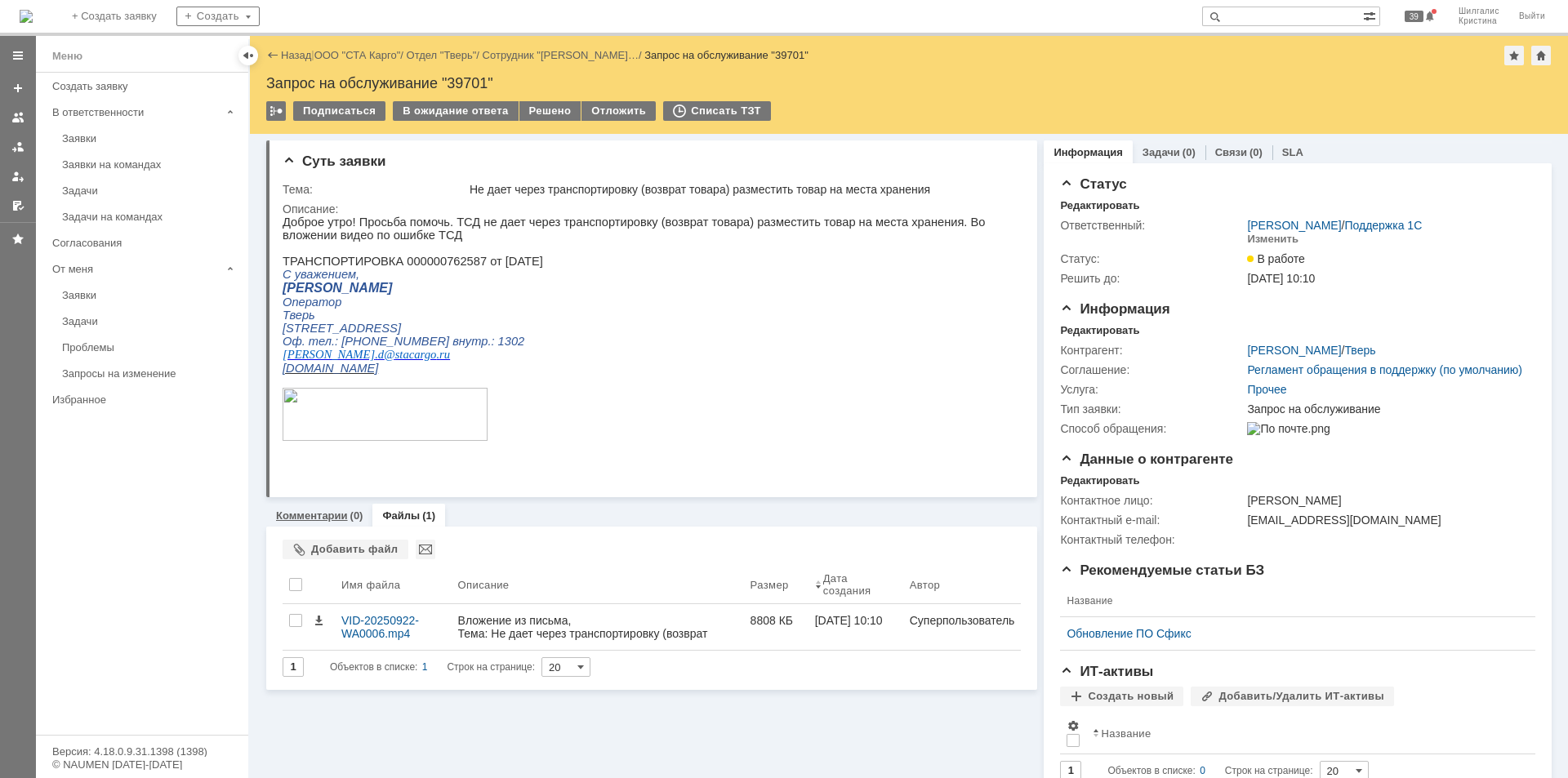
click at [312, 513] on link "Комментарии" at bounding box center [312, 516] width 71 height 13
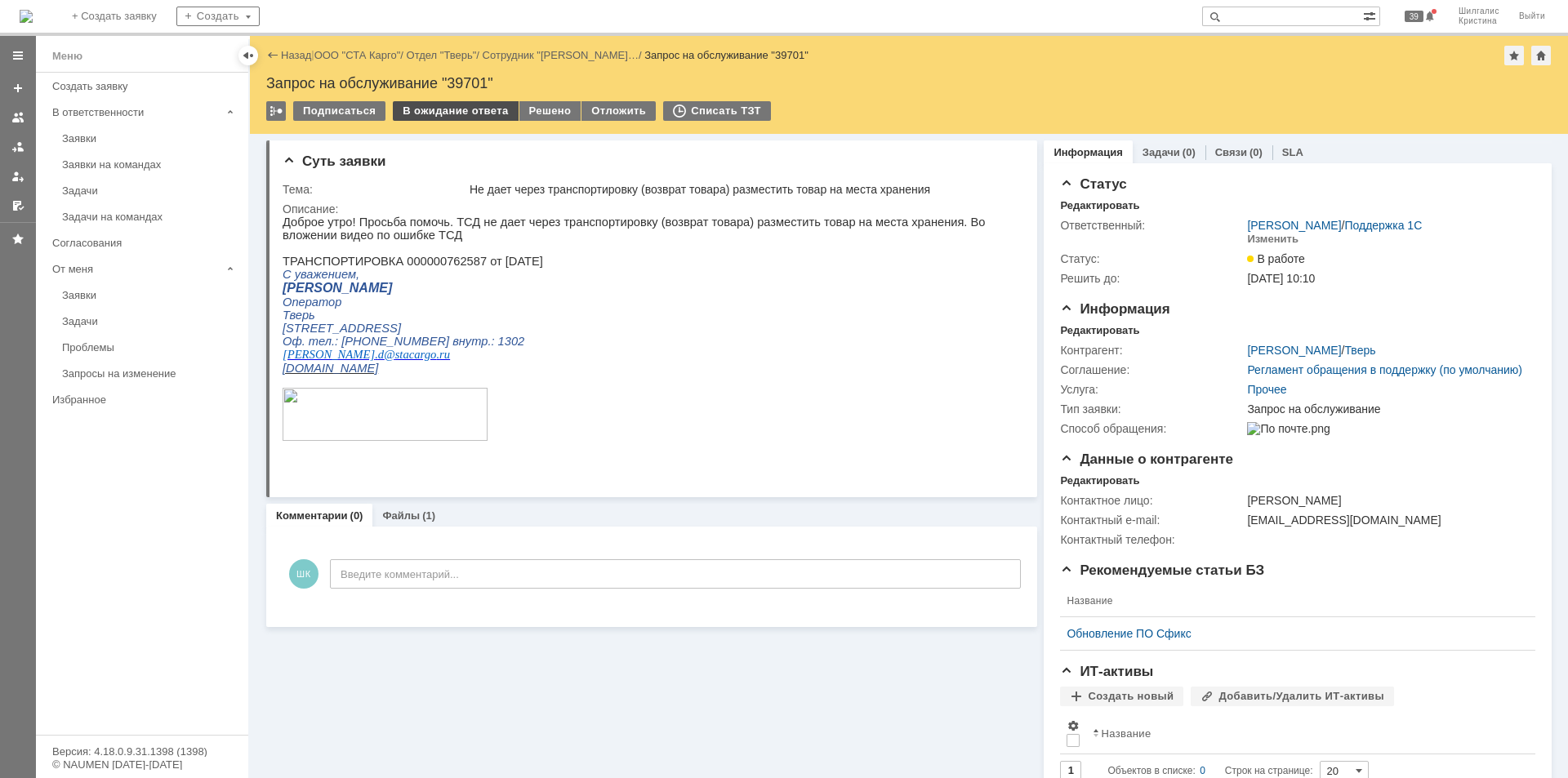
click at [449, 107] on div "В ожидание ответа" at bounding box center [456, 111] width 125 height 20
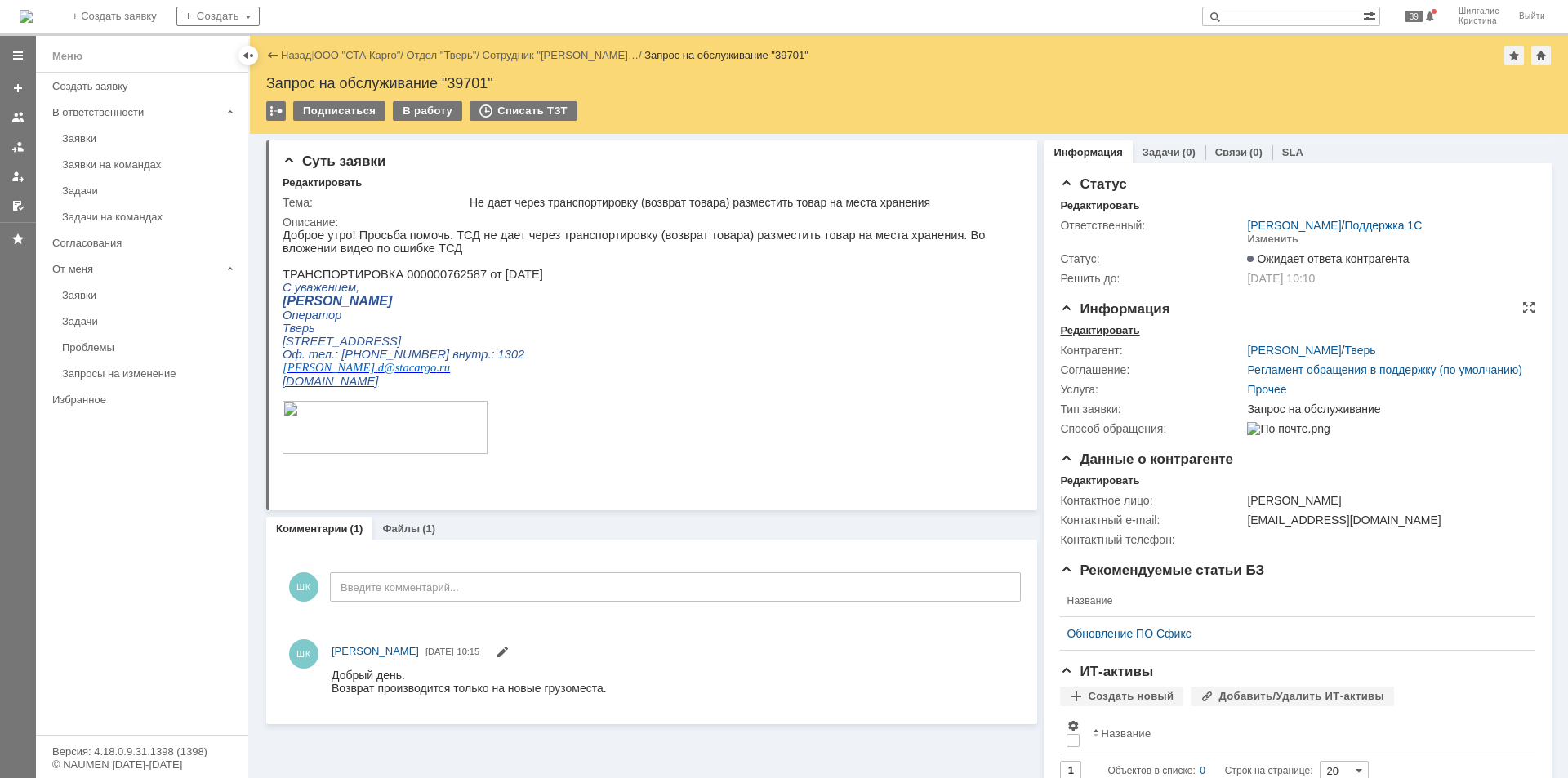
click at [1104, 334] on div "Редактировать" at bounding box center [1100, 330] width 80 height 13
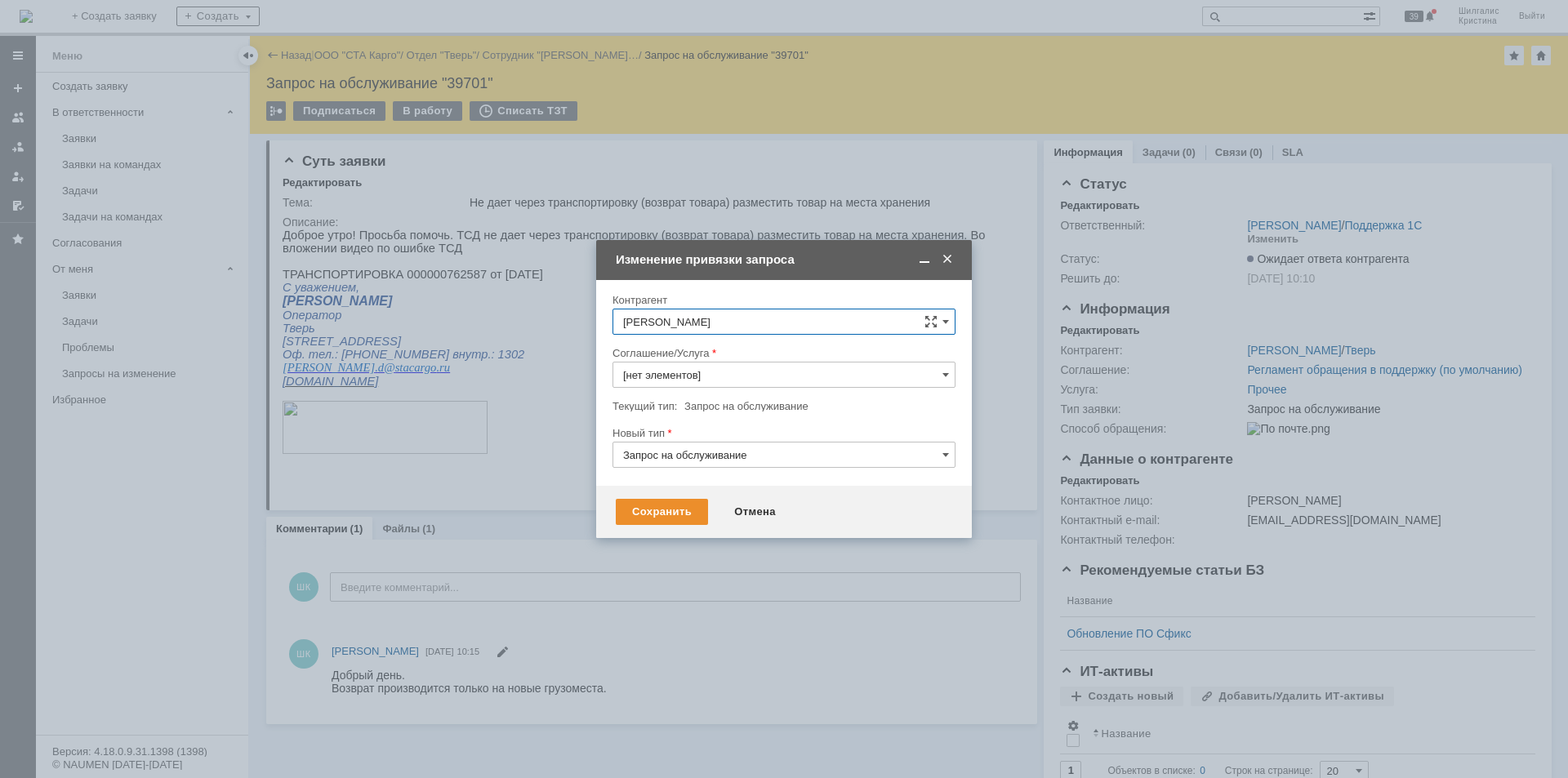
type input "Прочее"
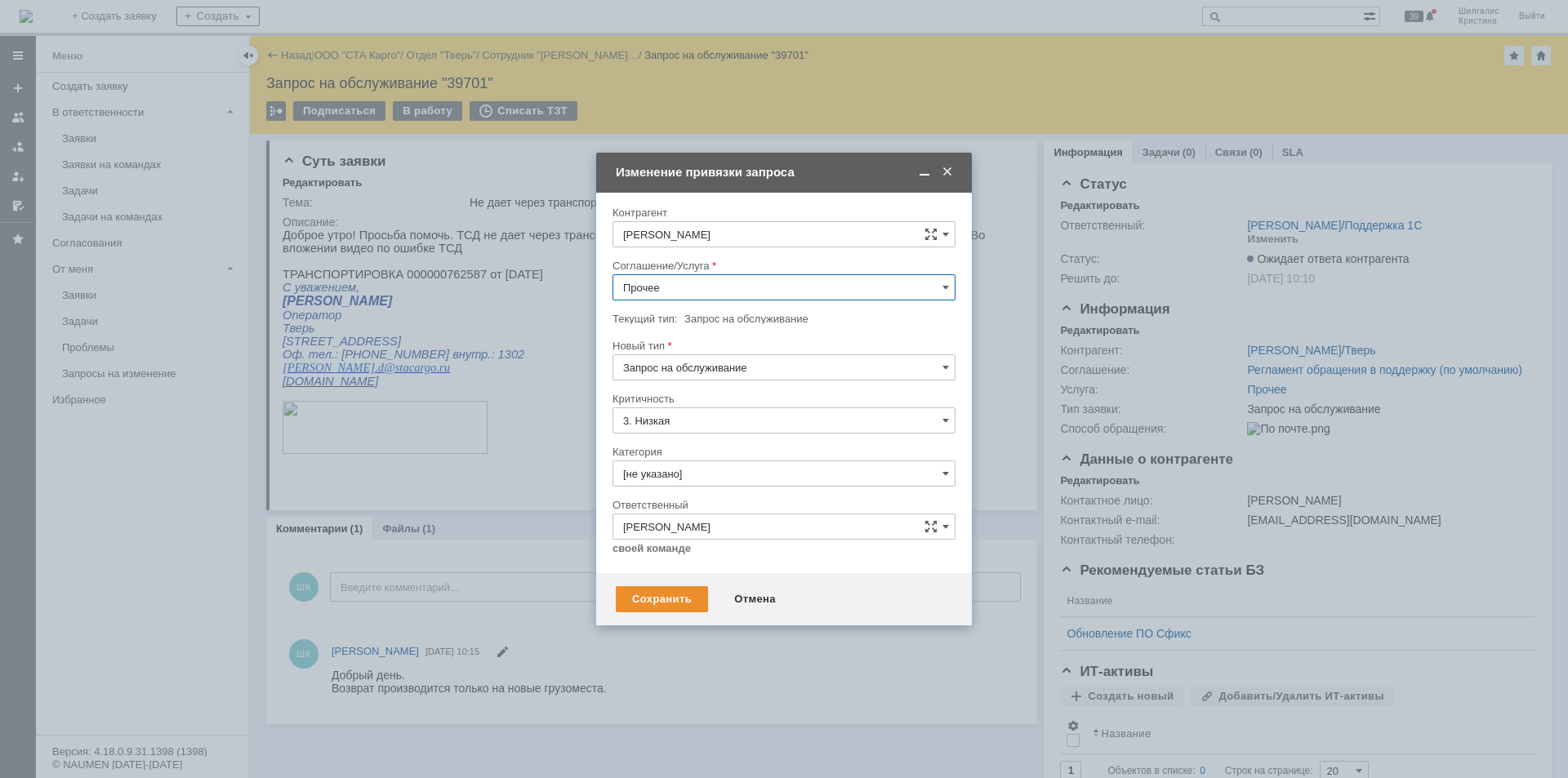
click at [698, 288] on input "Прочее" at bounding box center [784, 287] width 343 height 26
click at [714, 390] on span "WMS Перемещение" at bounding box center [784, 394] width 322 height 13
type input "WMS Перемещение"
click at [693, 472] on input "[не указано]" at bounding box center [784, 473] width 343 height 26
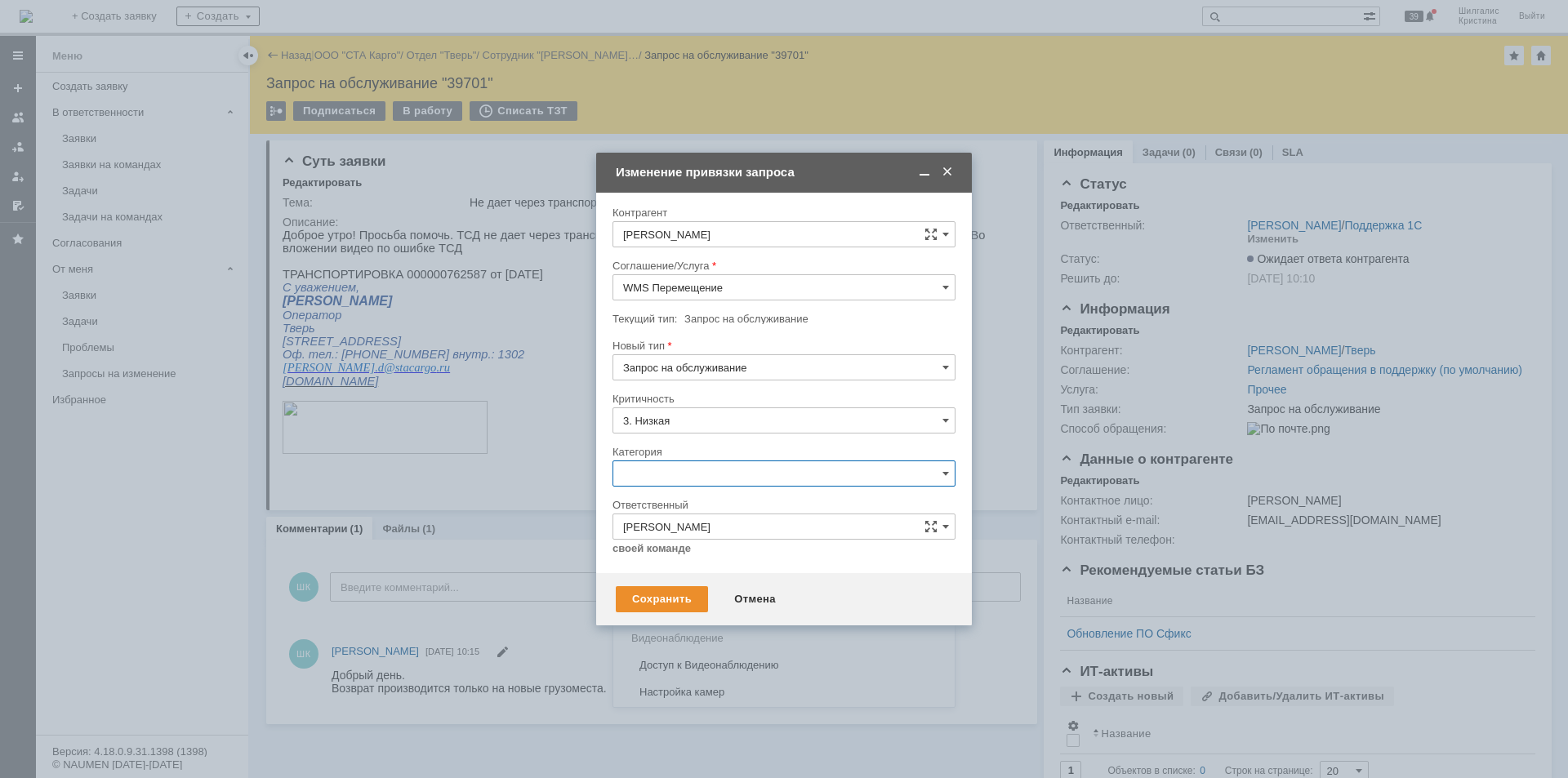
click at [757, 288] on input "WMS Перемещение" at bounding box center [784, 287] width 343 height 26
type input "[не указано]"
click at [727, 347] on span "WMS Перемещение ТСД" at bounding box center [784, 350] width 322 height 13
type input "WMS Перемещение ТСД"
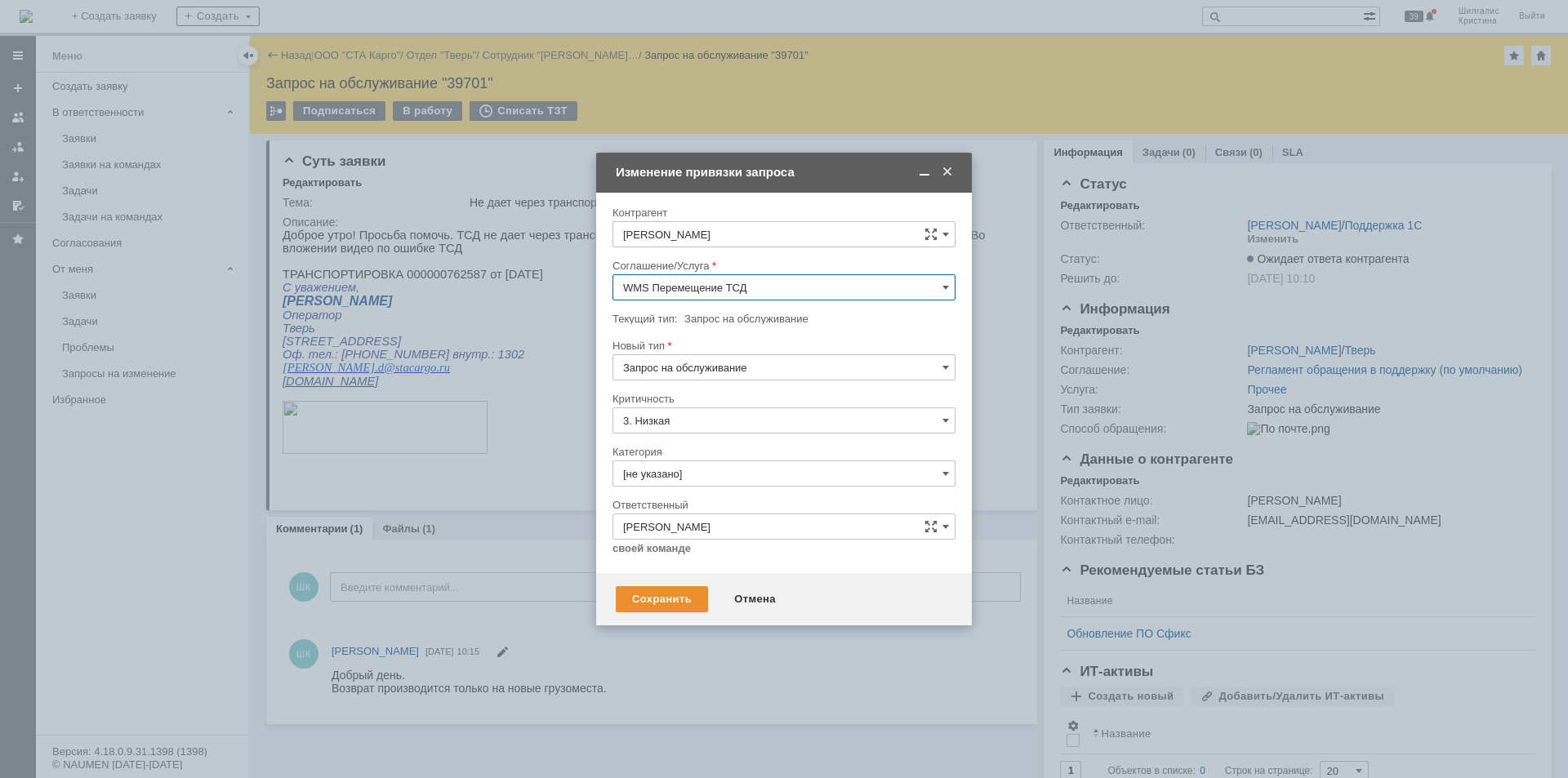
click at [670, 481] on input "[не указано]" at bounding box center [784, 473] width 343 height 26
drag, startPoint x: 729, startPoint y: 585, endPoint x: 714, endPoint y: 591, distance: 16.2
click at [729, 587] on span "Консультация пользователя" at bounding box center [784, 584] width 322 height 13
type input "Консультация пользователя"
click at [649, 595] on div "Сохранить" at bounding box center [661, 598] width 92 height 26
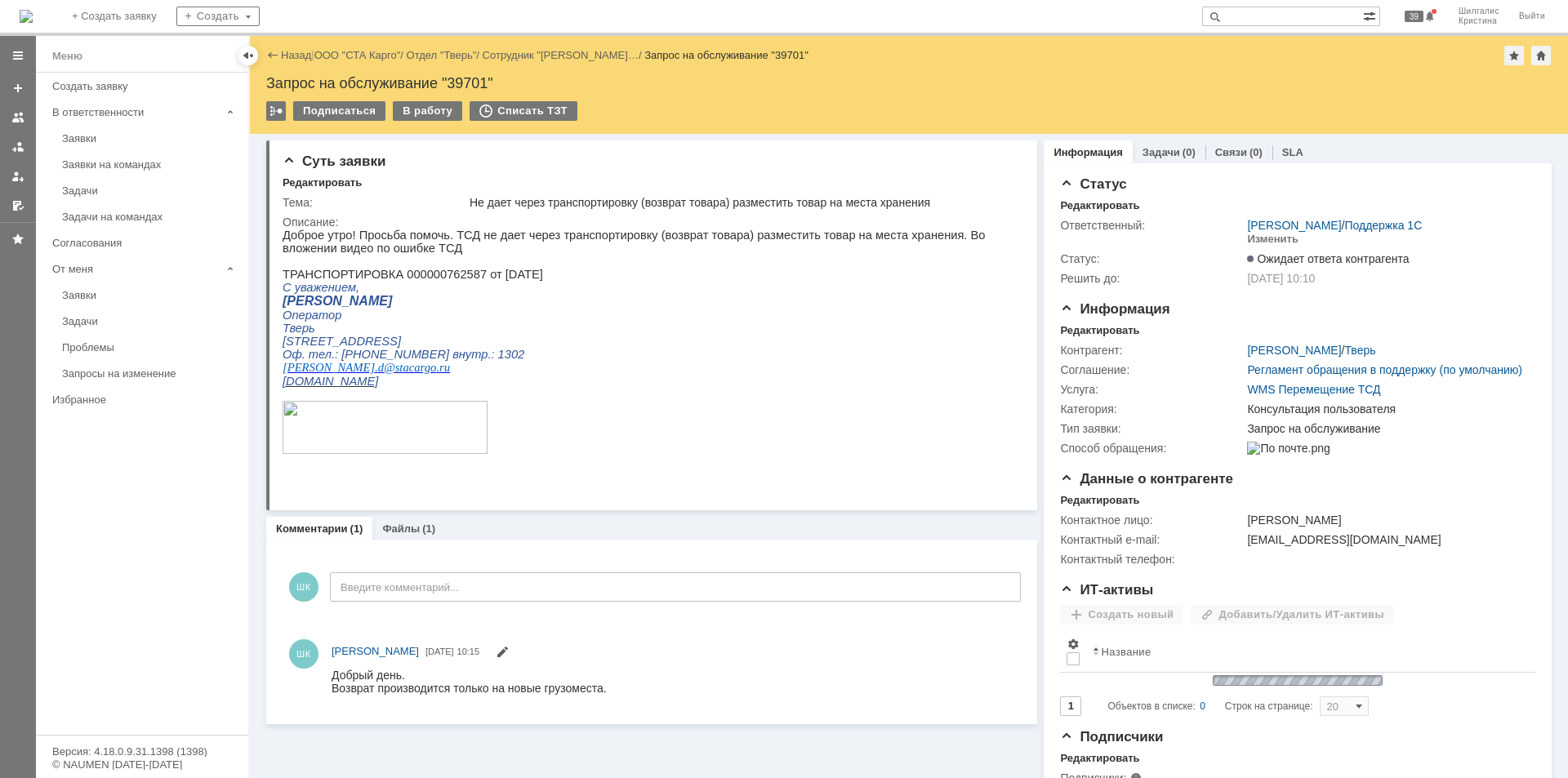
scroll to position [0, 0]
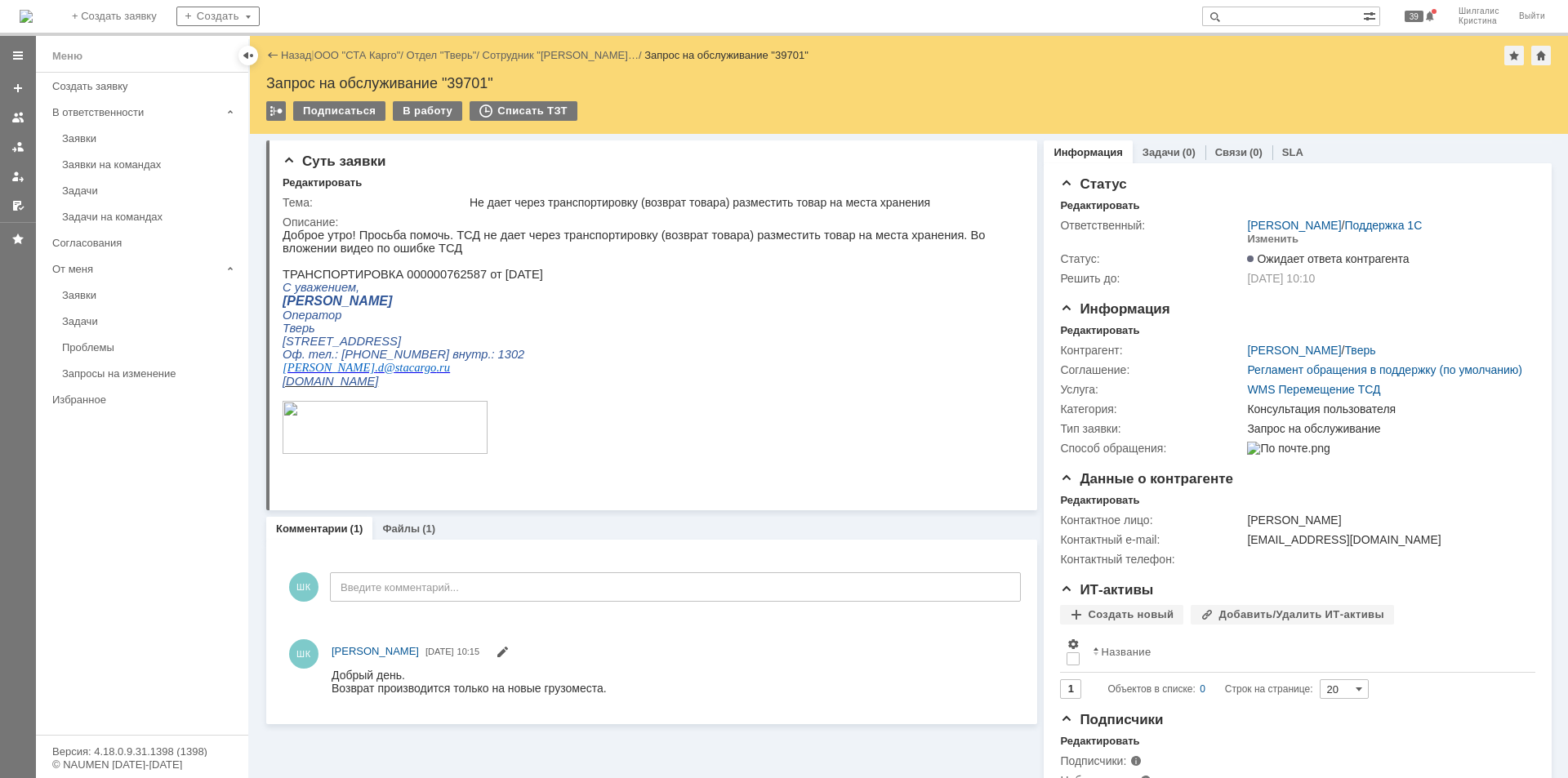
click at [358, 57] on link "ООО "СТА Карго"" at bounding box center [357, 55] width 87 height 13
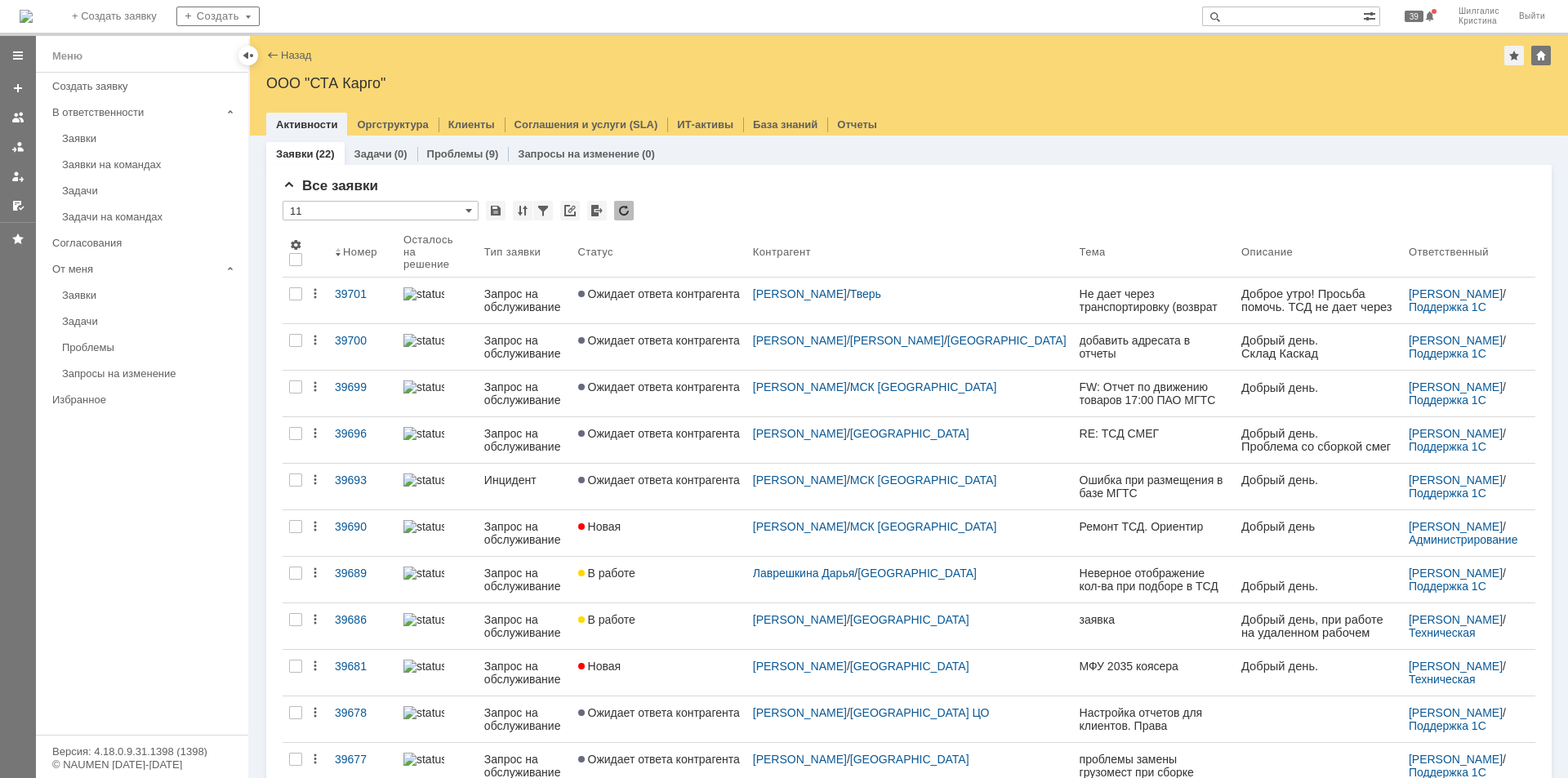
click at [665, 348] on link "Ожидает ответа контрагента" at bounding box center [659, 347] width 175 height 46
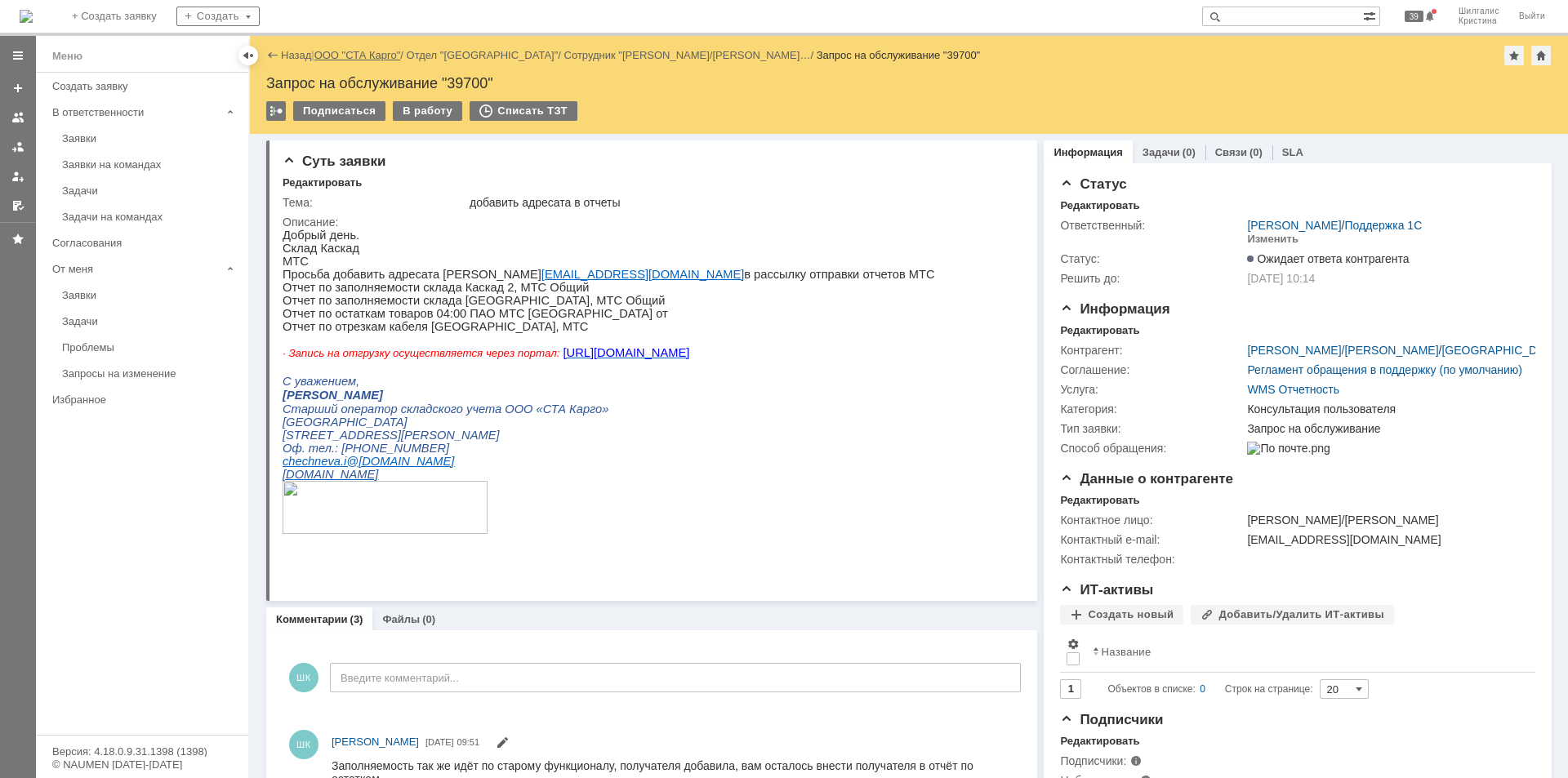
click at [372, 54] on link "ООО "СТА Карго"" at bounding box center [357, 55] width 87 height 13
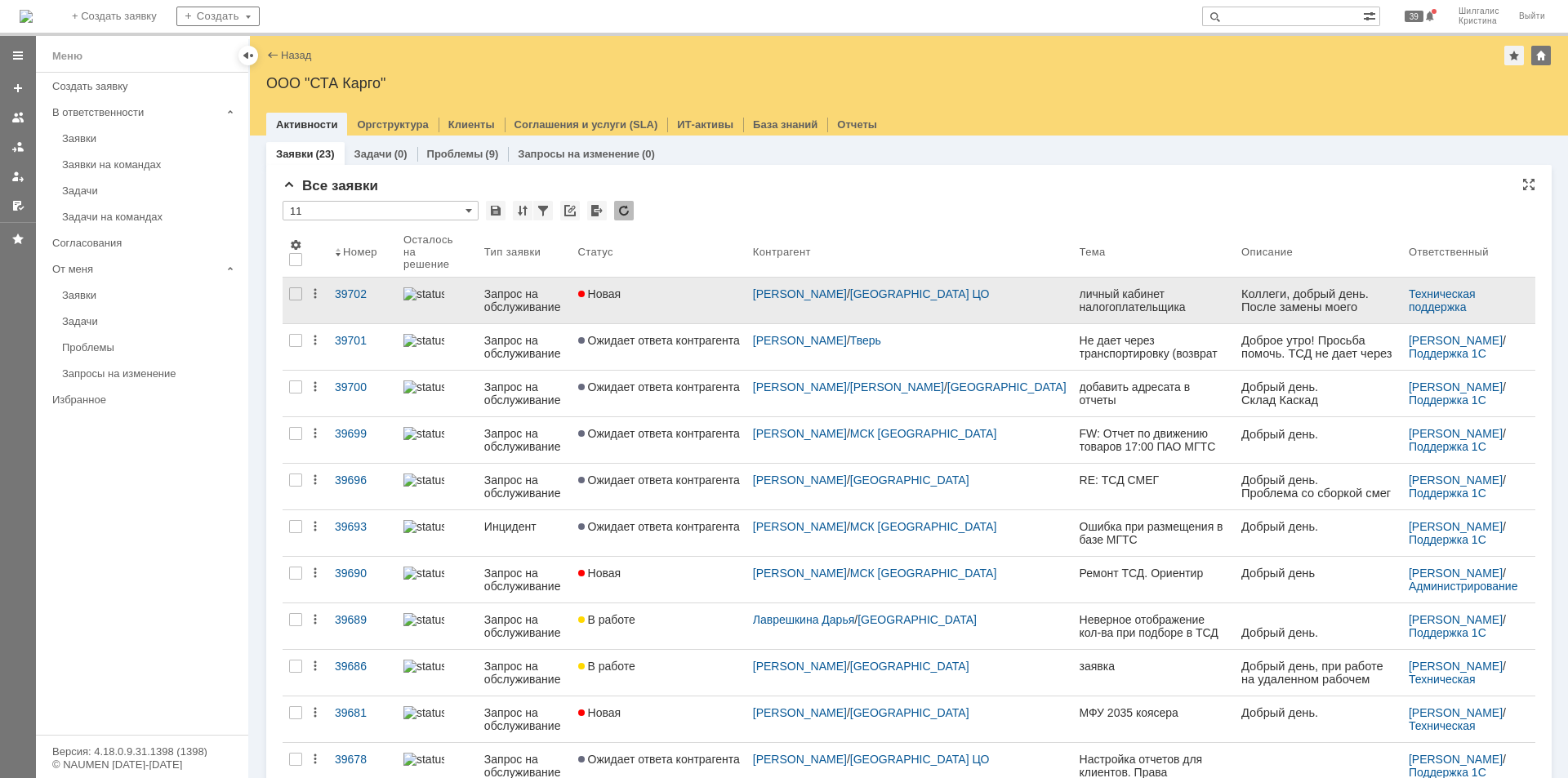
click at [667, 300] on link "Новая" at bounding box center [659, 300] width 175 height 46
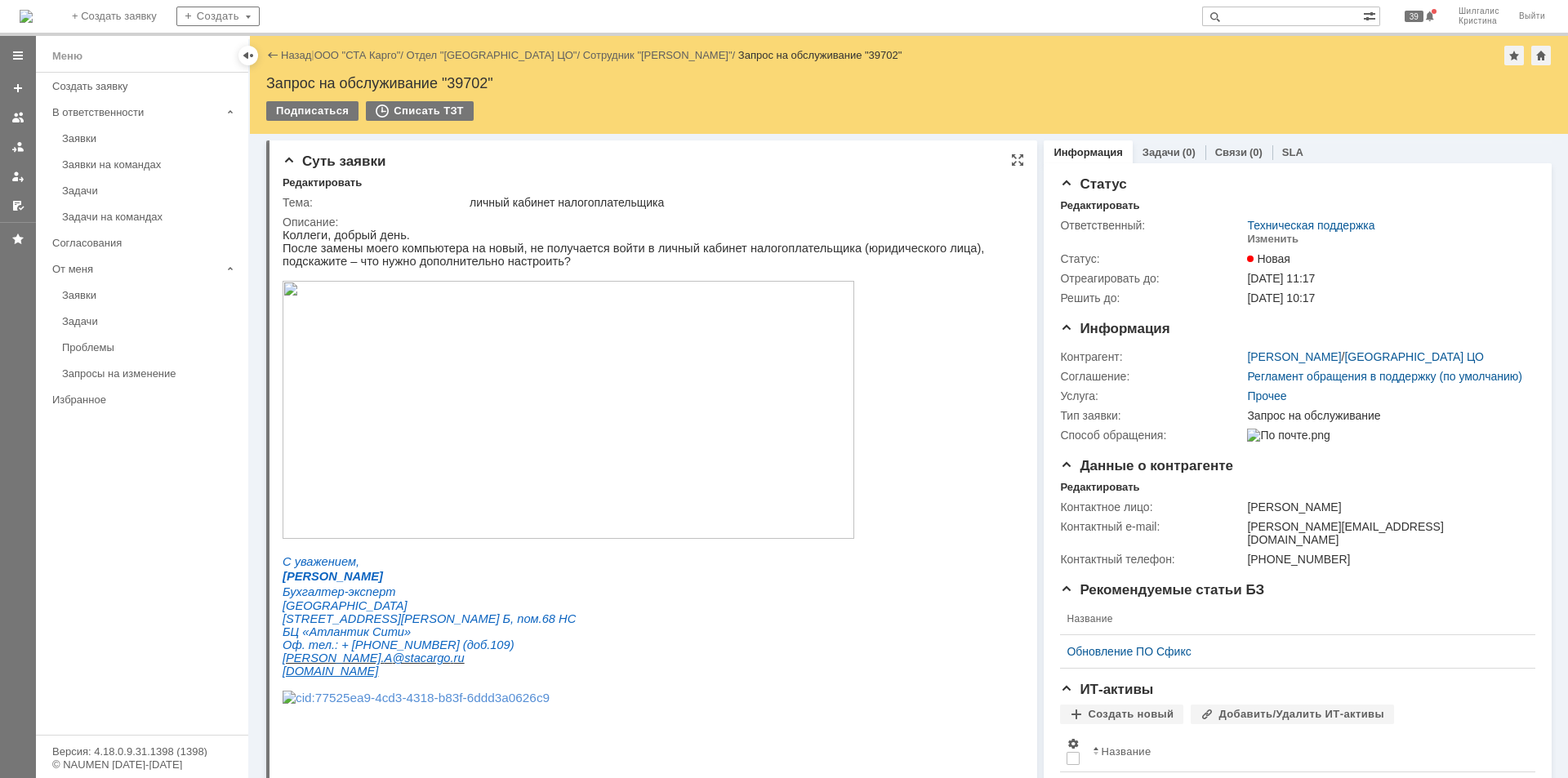
click at [501, 414] on img at bounding box center [568, 410] width 572 height 258
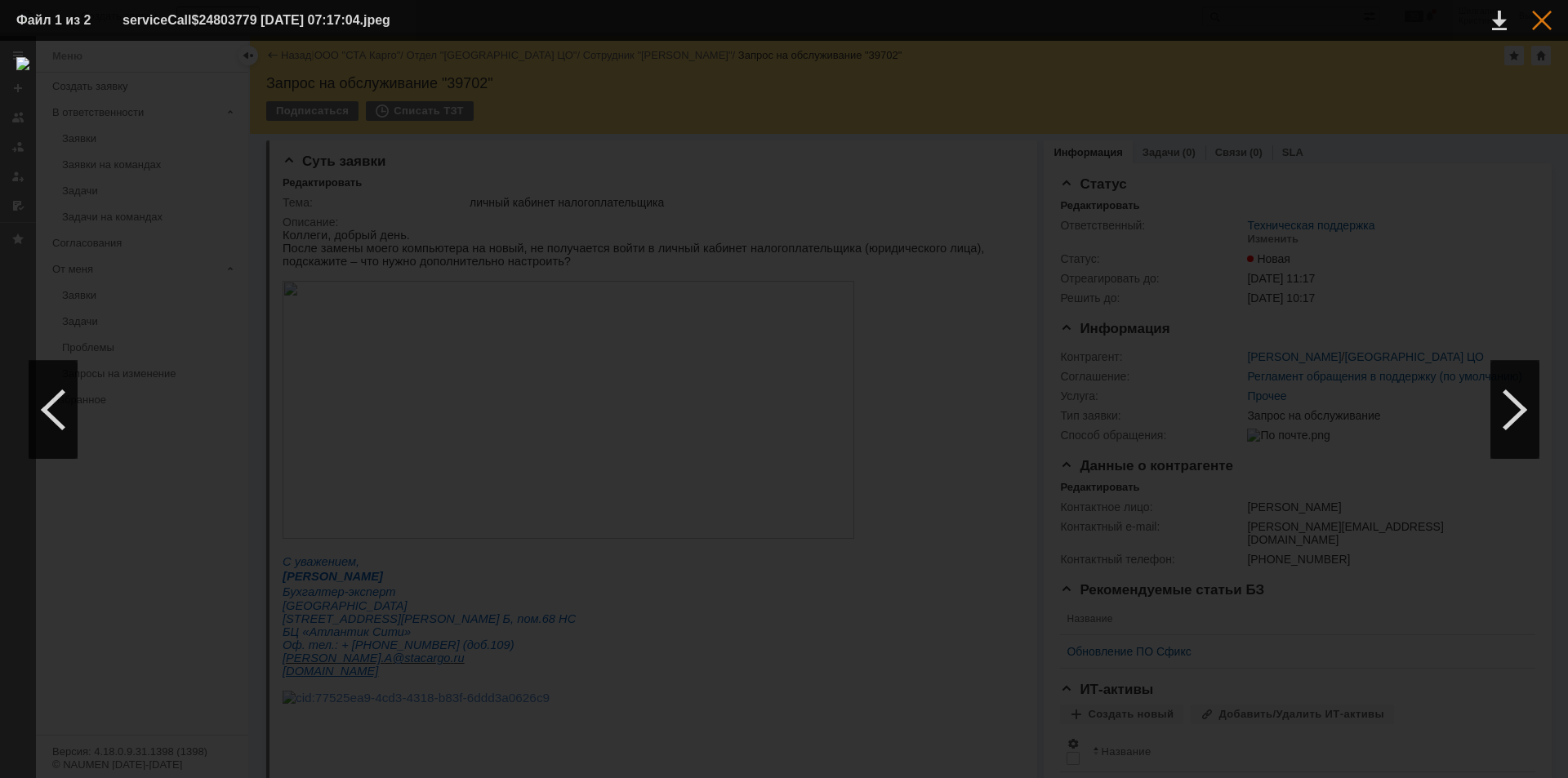
click at [1254, 21] on div at bounding box center [1542, 21] width 20 height 20
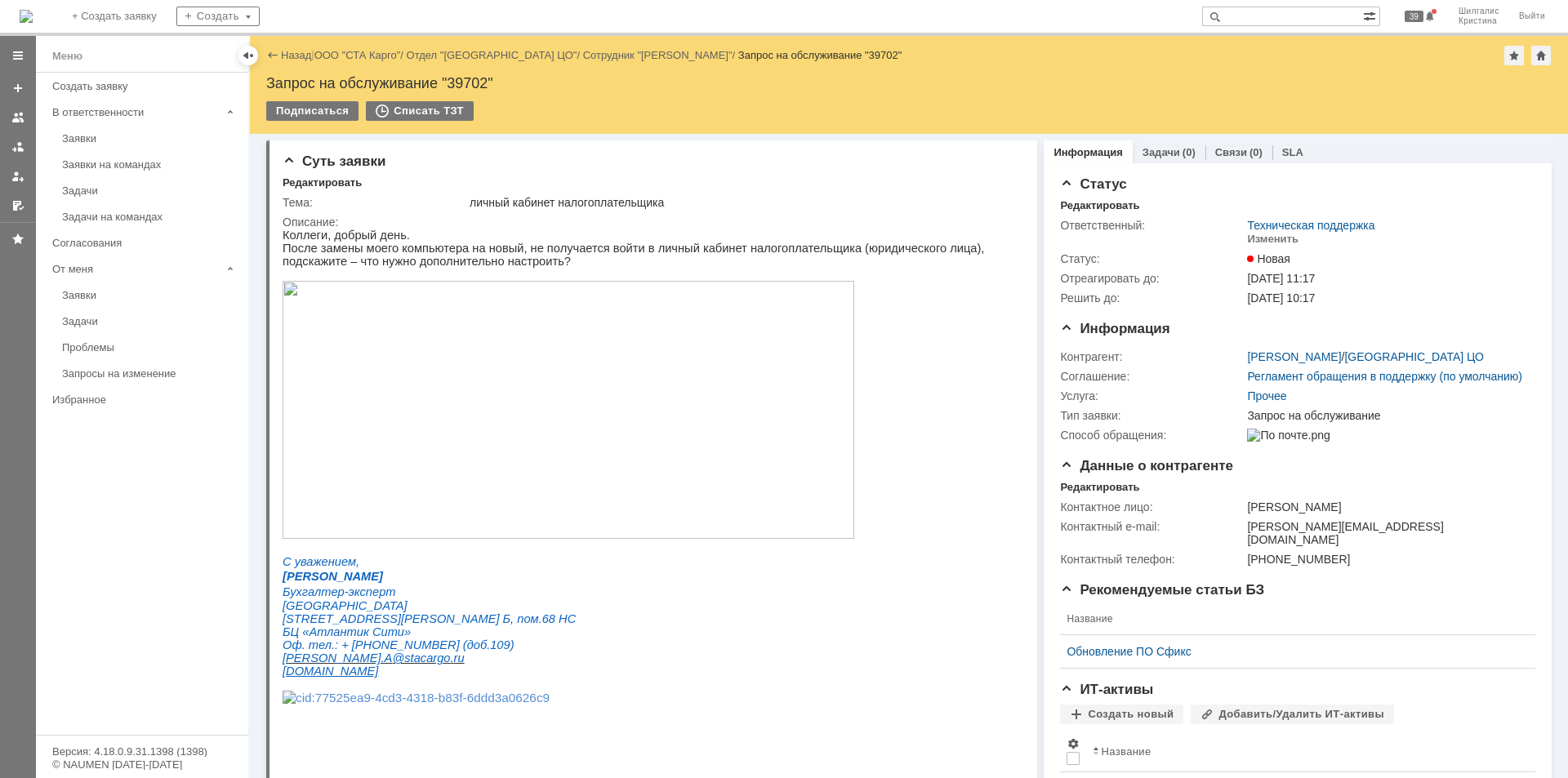
click at [365, 56] on link "ООО "СТА Карго"" at bounding box center [357, 55] width 87 height 13
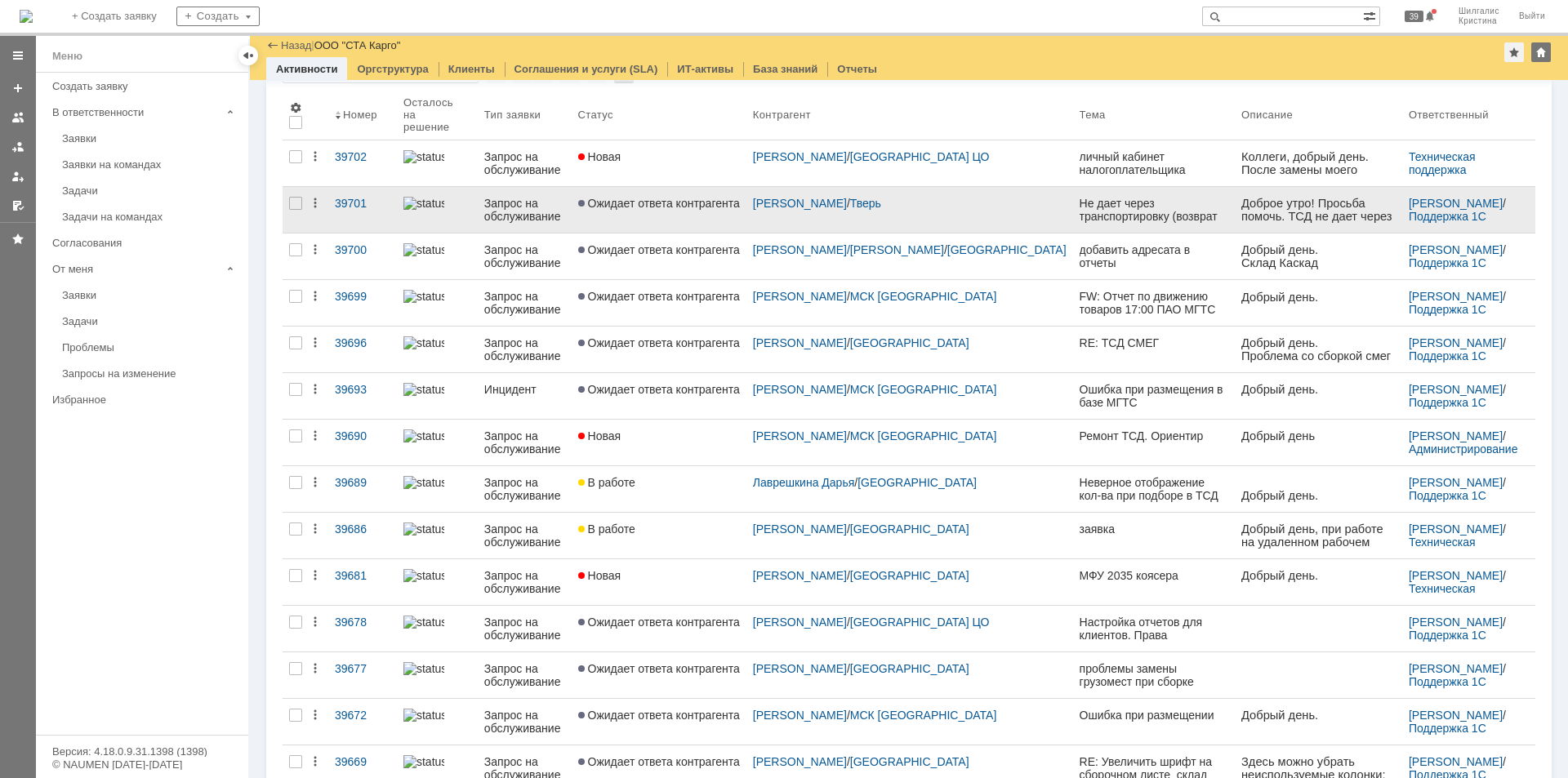
click at [685, 187] on link "Ожидает ответа контрагента" at bounding box center [659, 209] width 175 height 46
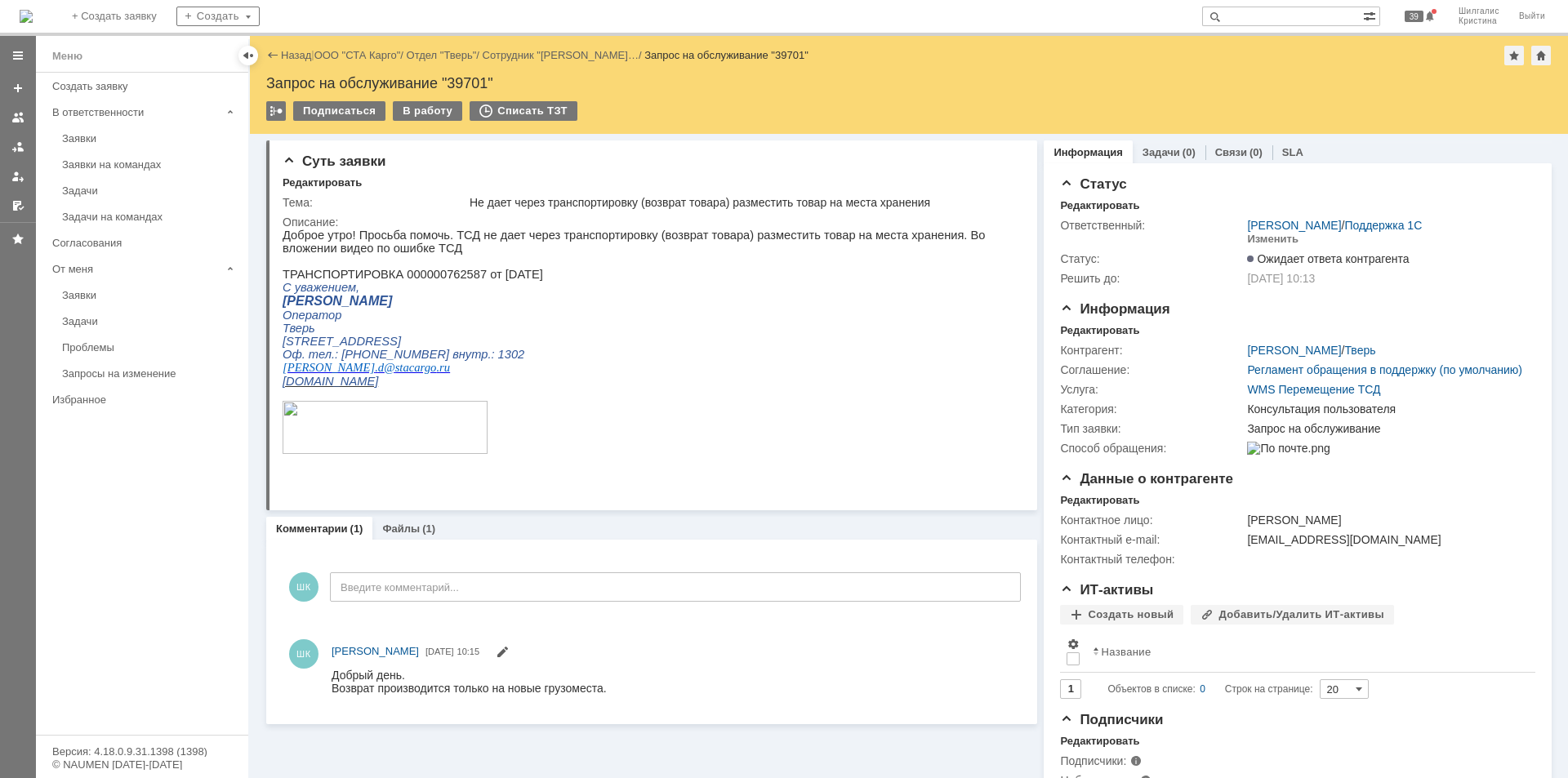
click at [352, 54] on link "ООО "СТА Карго"" at bounding box center [357, 55] width 87 height 13
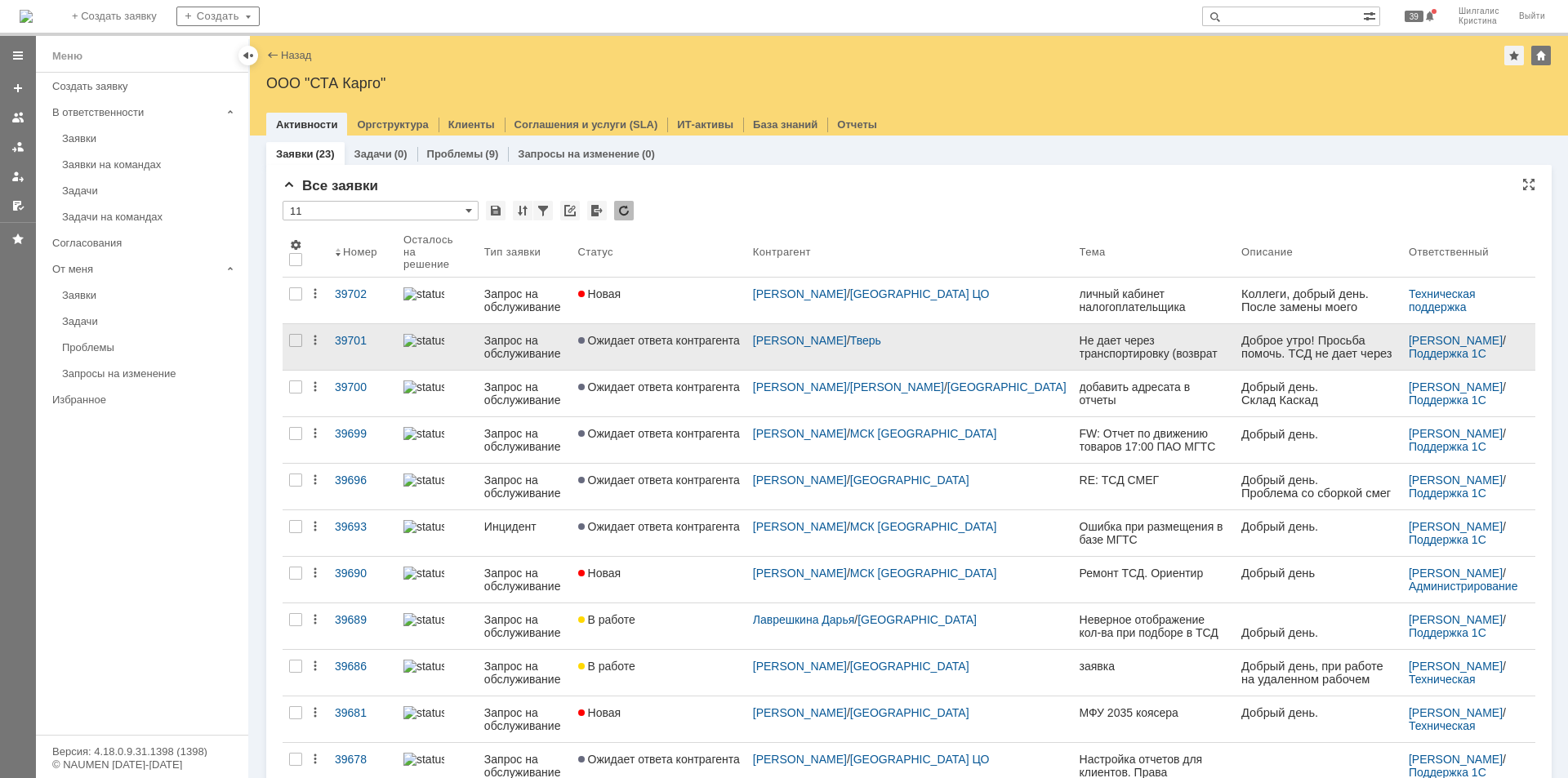
click at [694, 339] on link "Ожидает ответа контрагента" at bounding box center [659, 347] width 175 height 46
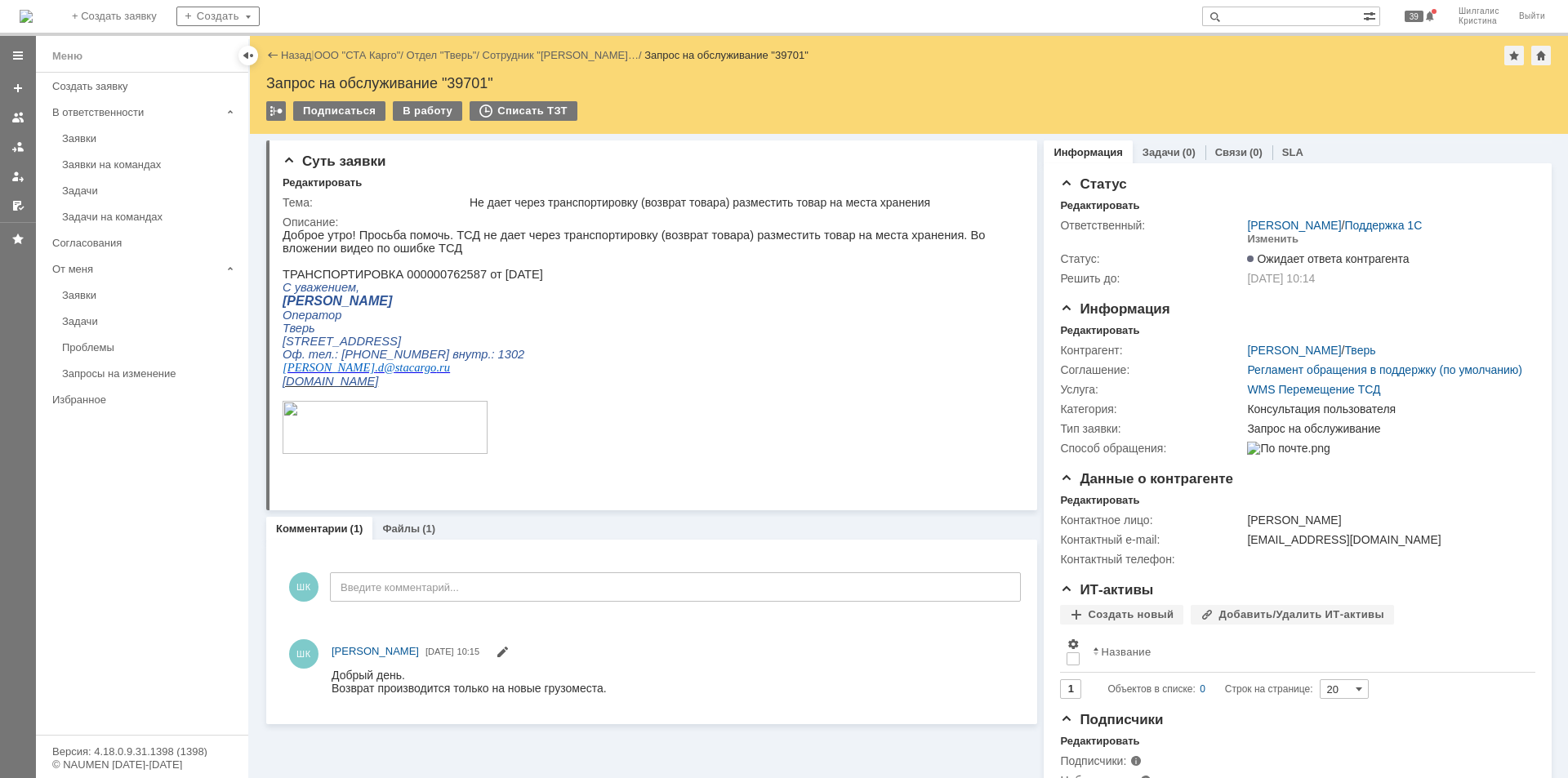
click at [382, 56] on link "ООО "СТА Карго"" at bounding box center [357, 55] width 87 height 13
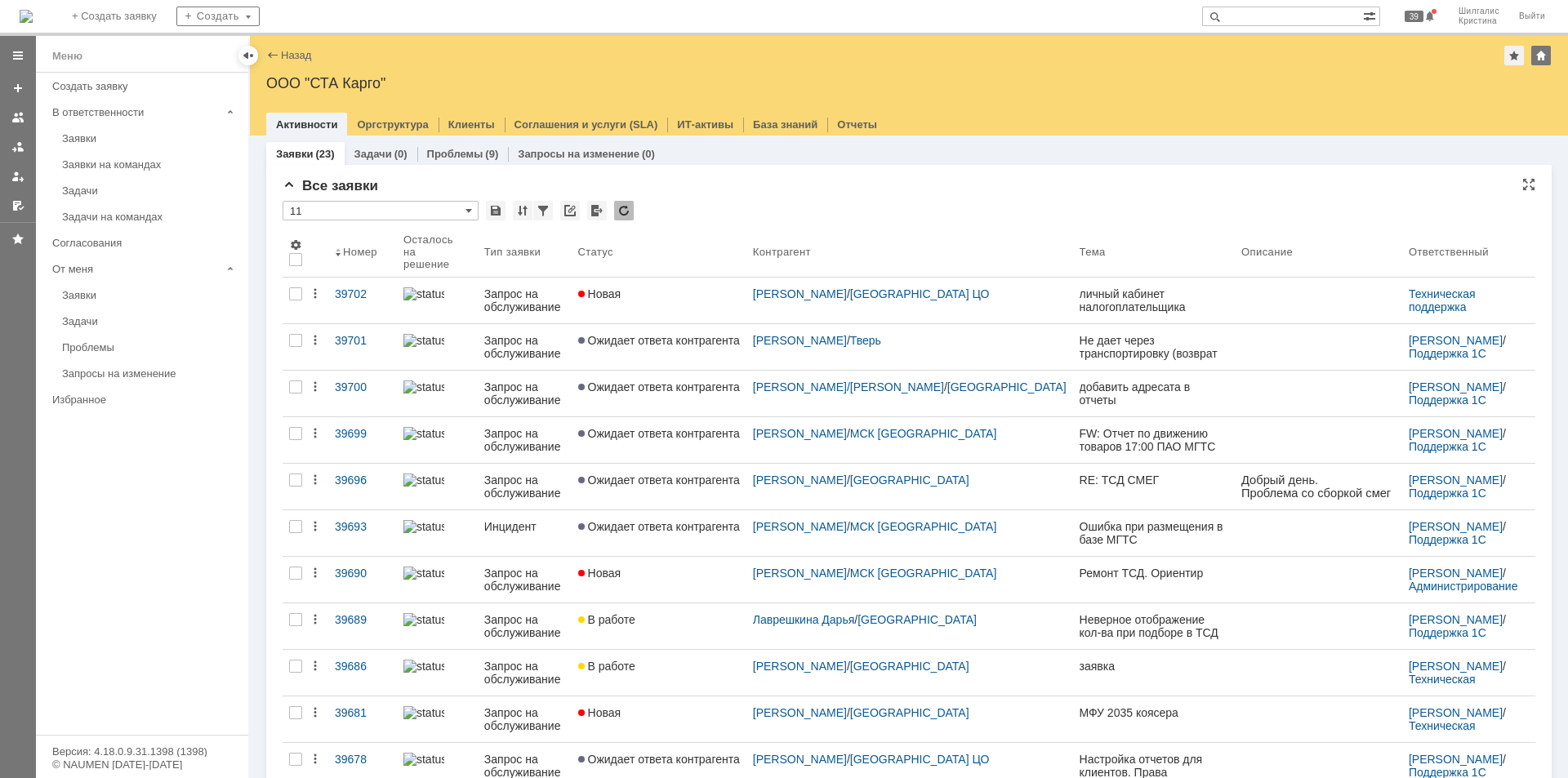
click at [827, 195] on div "Все заявки * 11 Результаты поиска: 1 2 Следующая > Объектов в списке: посчитать…" at bounding box center [909, 713] width 1253 height 1070
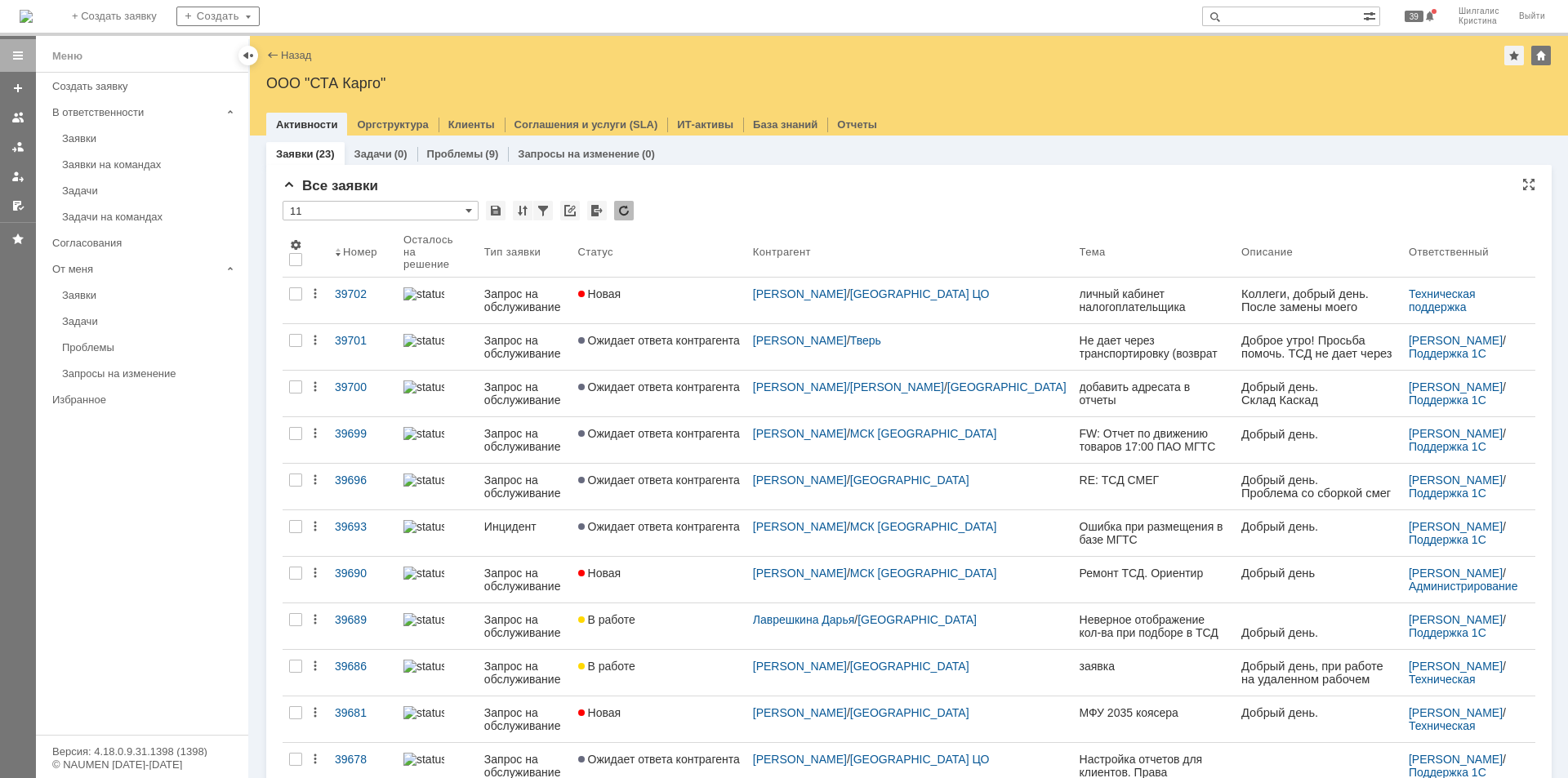
click at [736, 190] on div "Все заявки" at bounding box center [909, 186] width 1253 height 16
click at [677, 335] on div "В работе" at bounding box center [658, 340] width 162 height 13
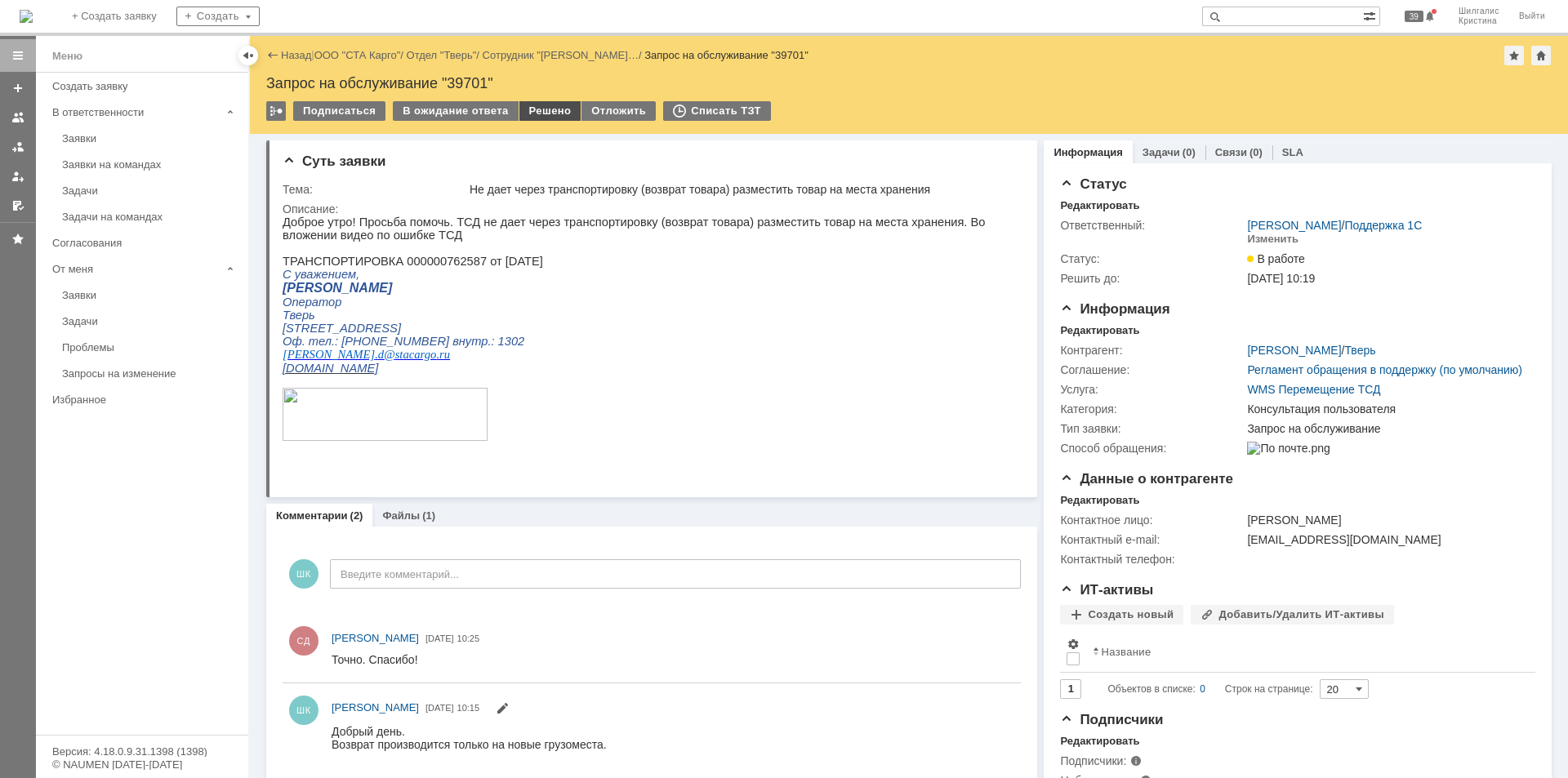
click at [524, 111] on div "Решено" at bounding box center [549, 111] width 62 height 20
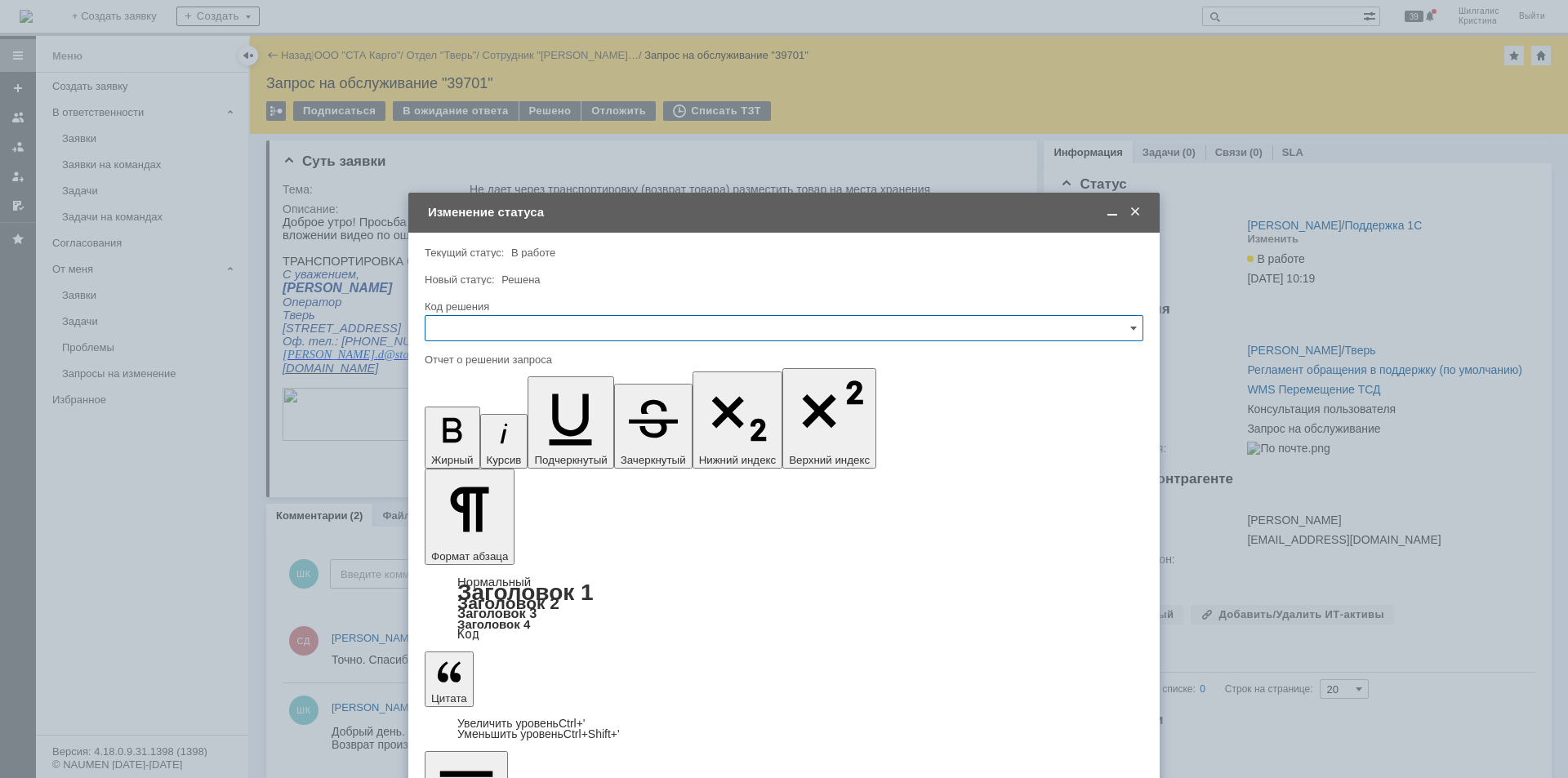
click at [651, 321] on input "text" at bounding box center [784, 328] width 719 height 26
click at [529, 548] on span "Решено" at bounding box center [784, 547] width 698 height 13
type input "Решено"
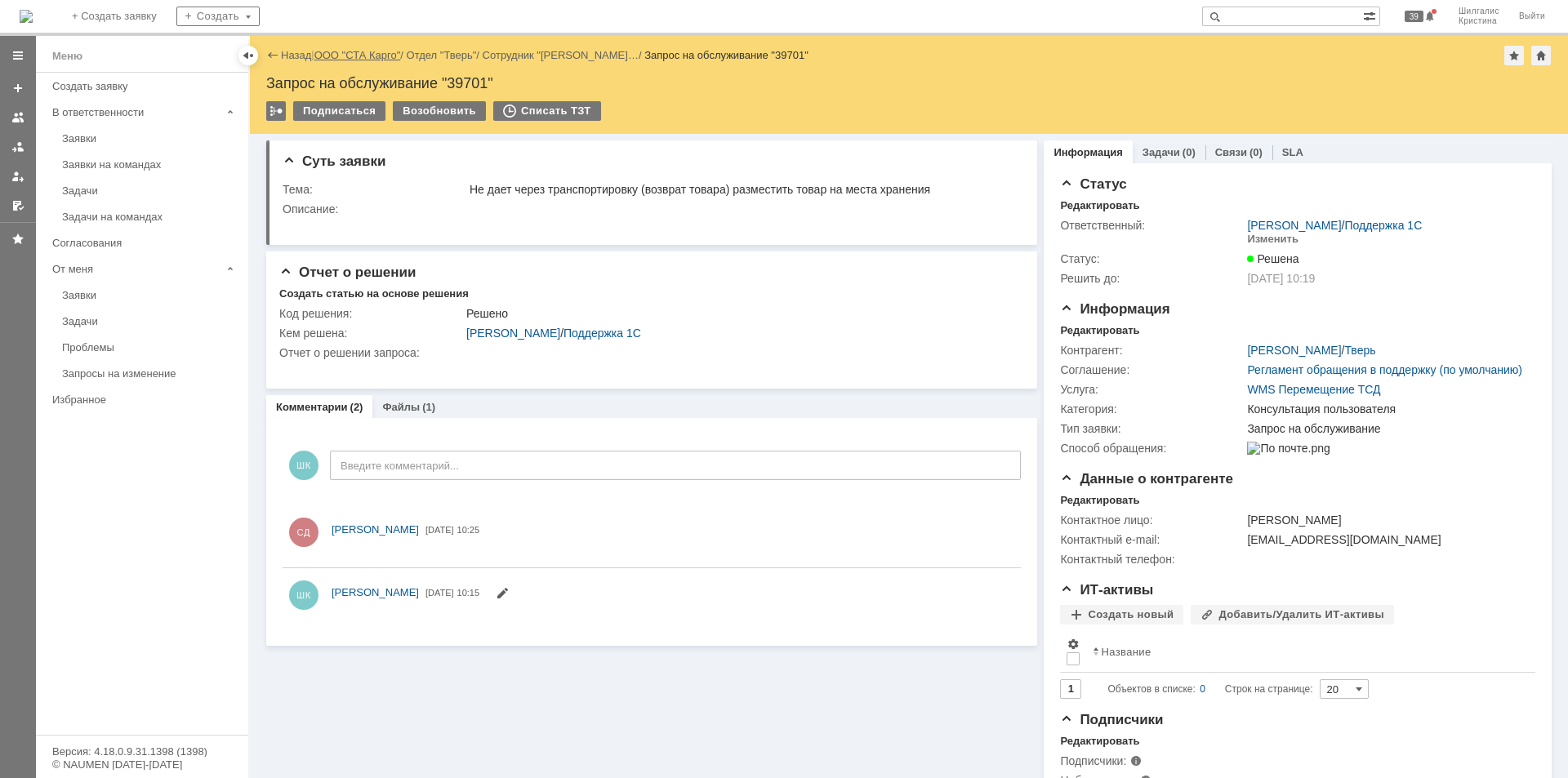
click at [372, 56] on link "ООО "СТА Карго"" at bounding box center [357, 55] width 87 height 13
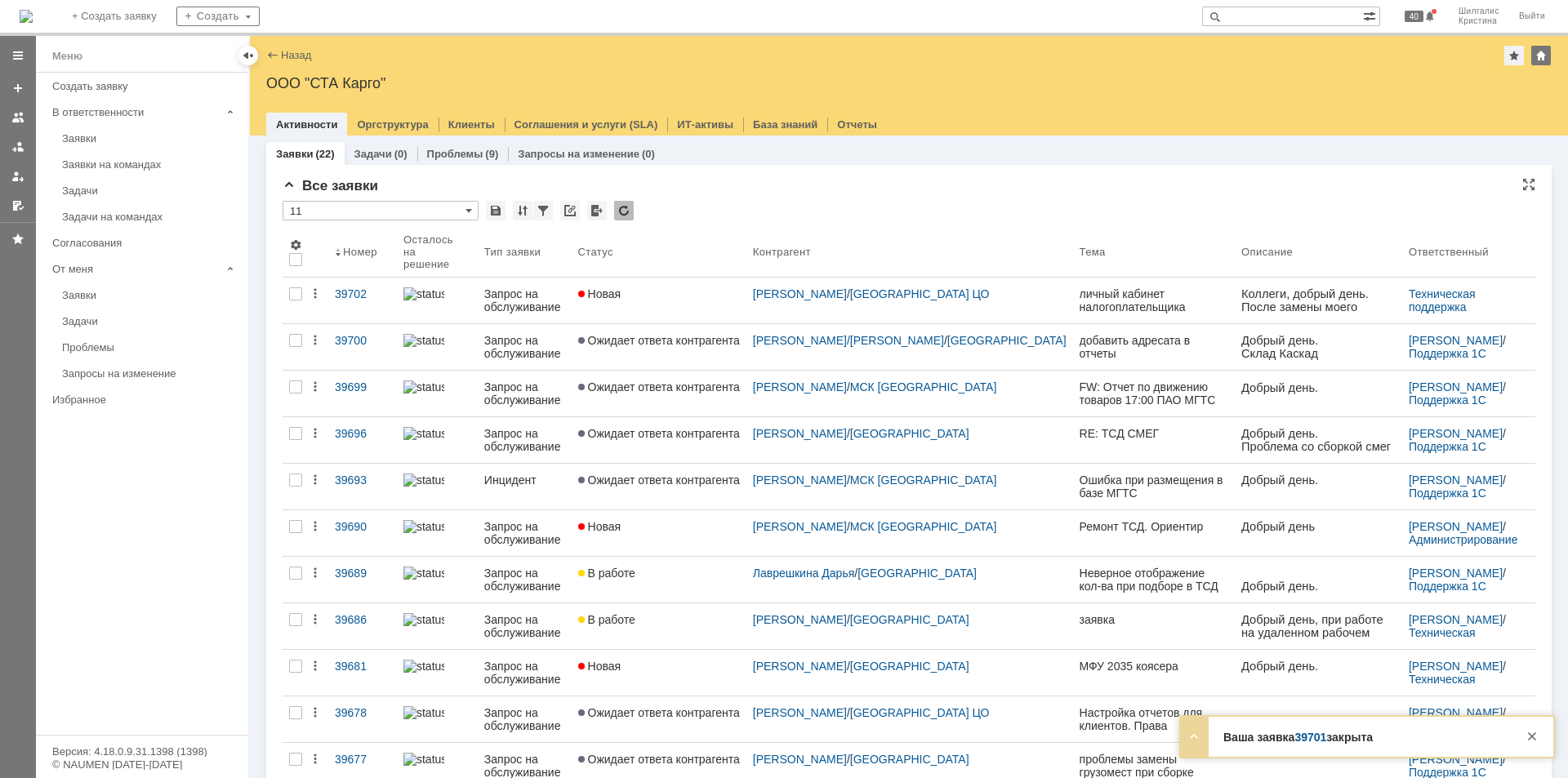
click at [759, 207] on div "* 11" at bounding box center [909, 212] width 1253 height 21
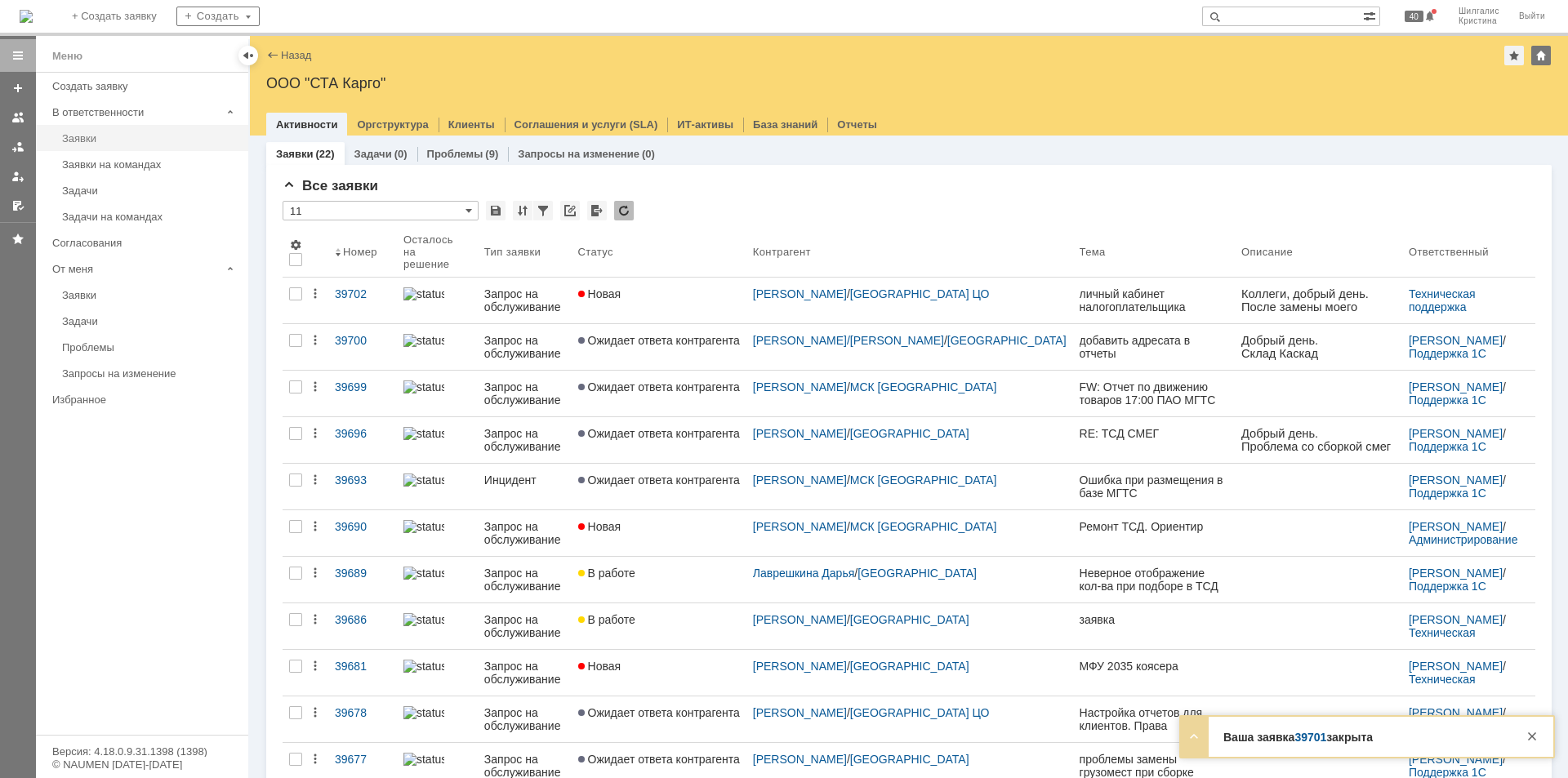
click at [136, 143] on div "Заявки" at bounding box center [149, 138] width 176 height 13
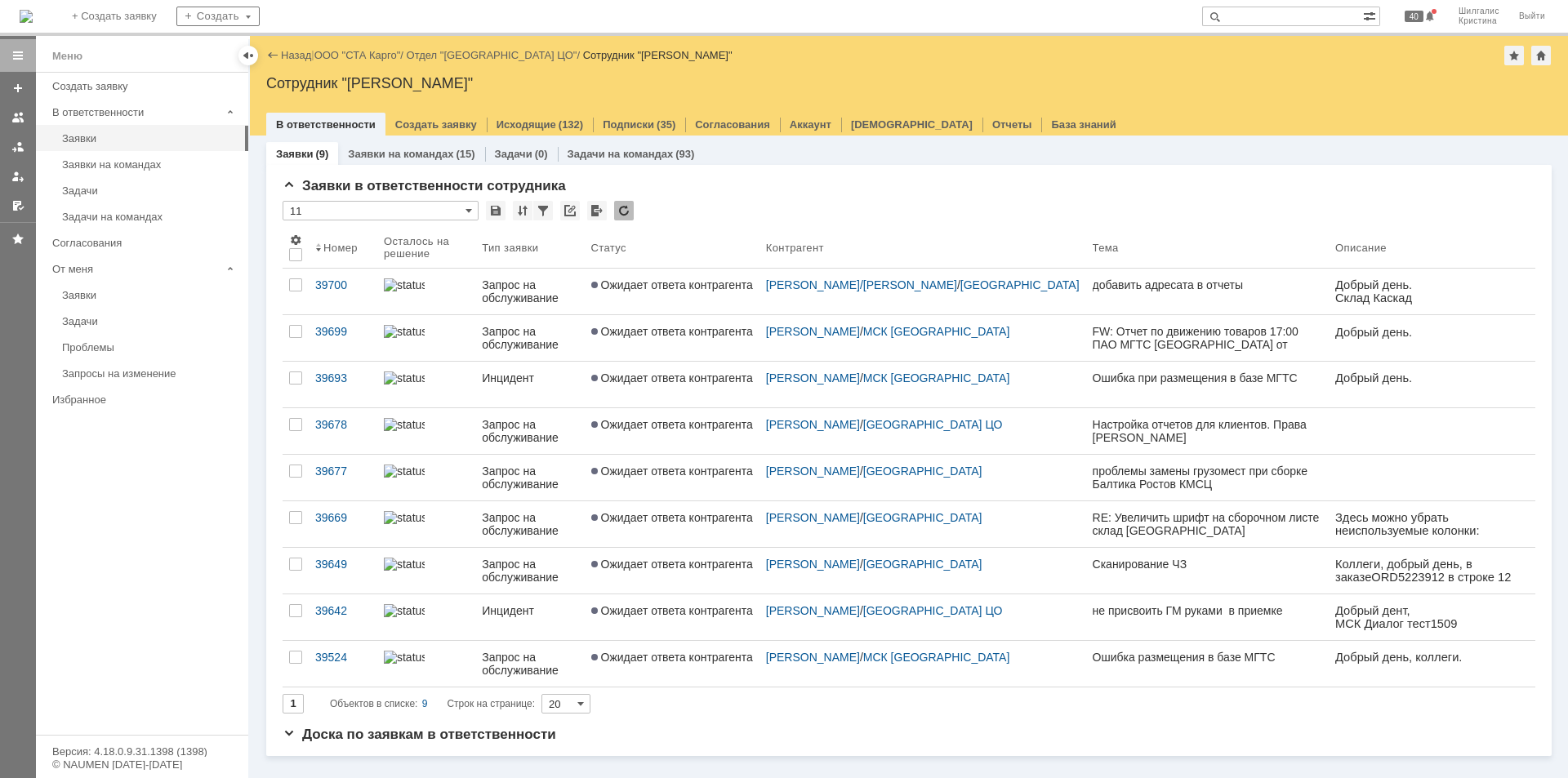
click at [1321, 739] on div "Доска по заявкам в ответственности" at bounding box center [909, 735] width 1253 height 16
click at [1277, 17] on input "text" at bounding box center [1283, 16] width 161 height 20
type input "39701"
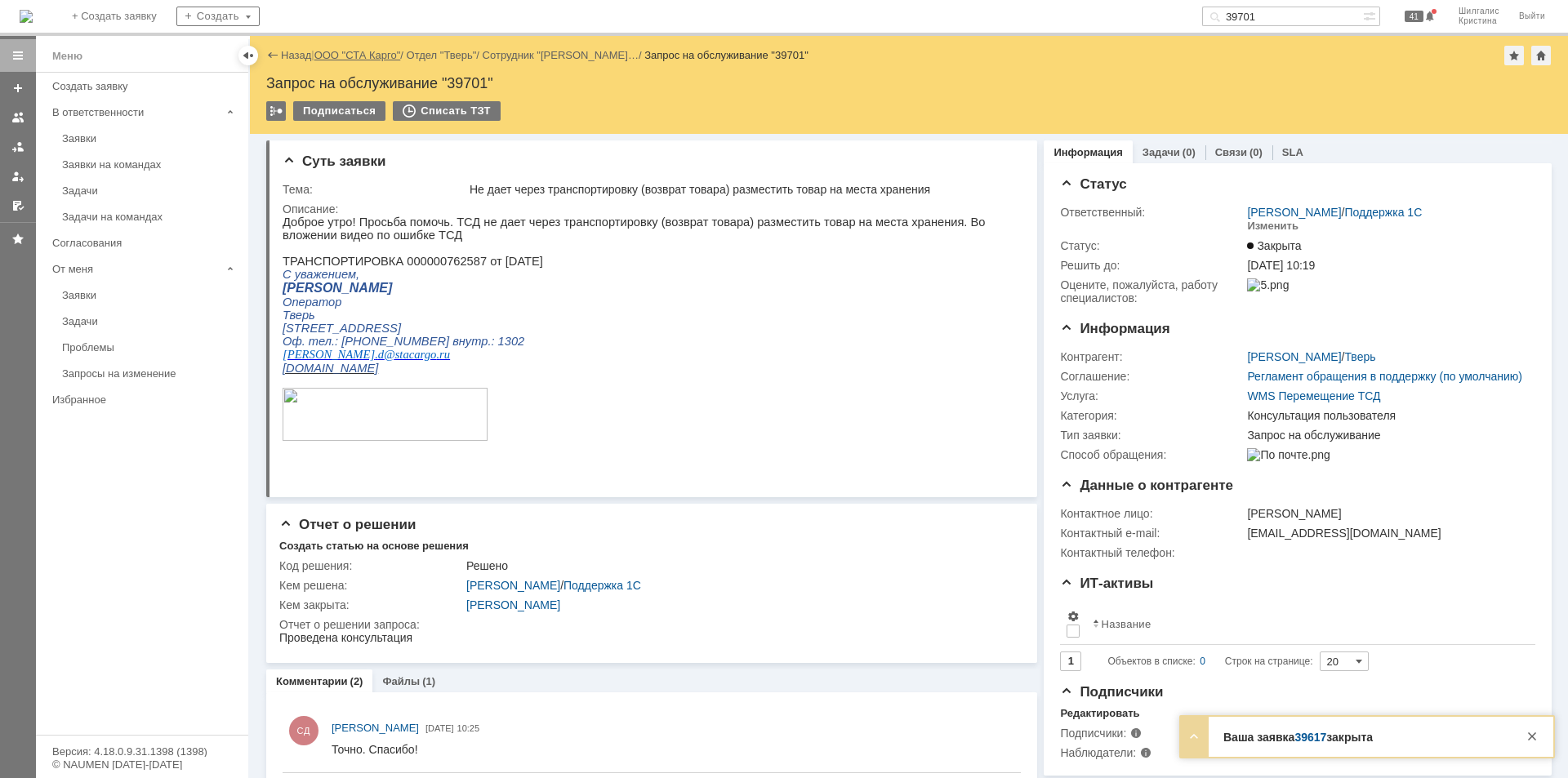
click at [361, 53] on link "ООО "СТА Карго"" at bounding box center [357, 55] width 87 height 13
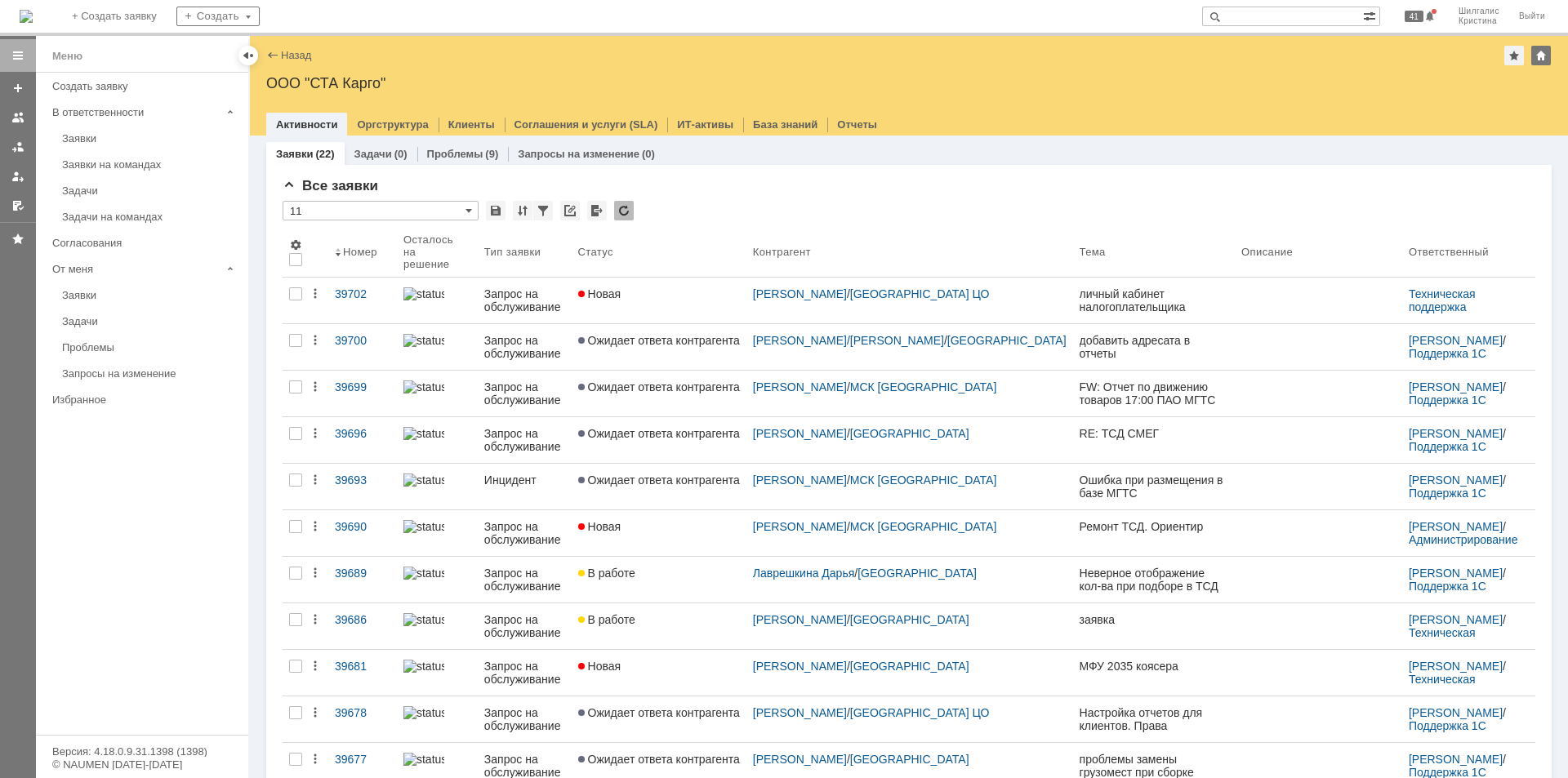
drag, startPoint x: 138, startPoint y: 147, endPoint x: 145, endPoint y: 138, distance: 11.4
click at [138, 147] on link "Заявки" at bounding box center [150, 138] width 189 height 25
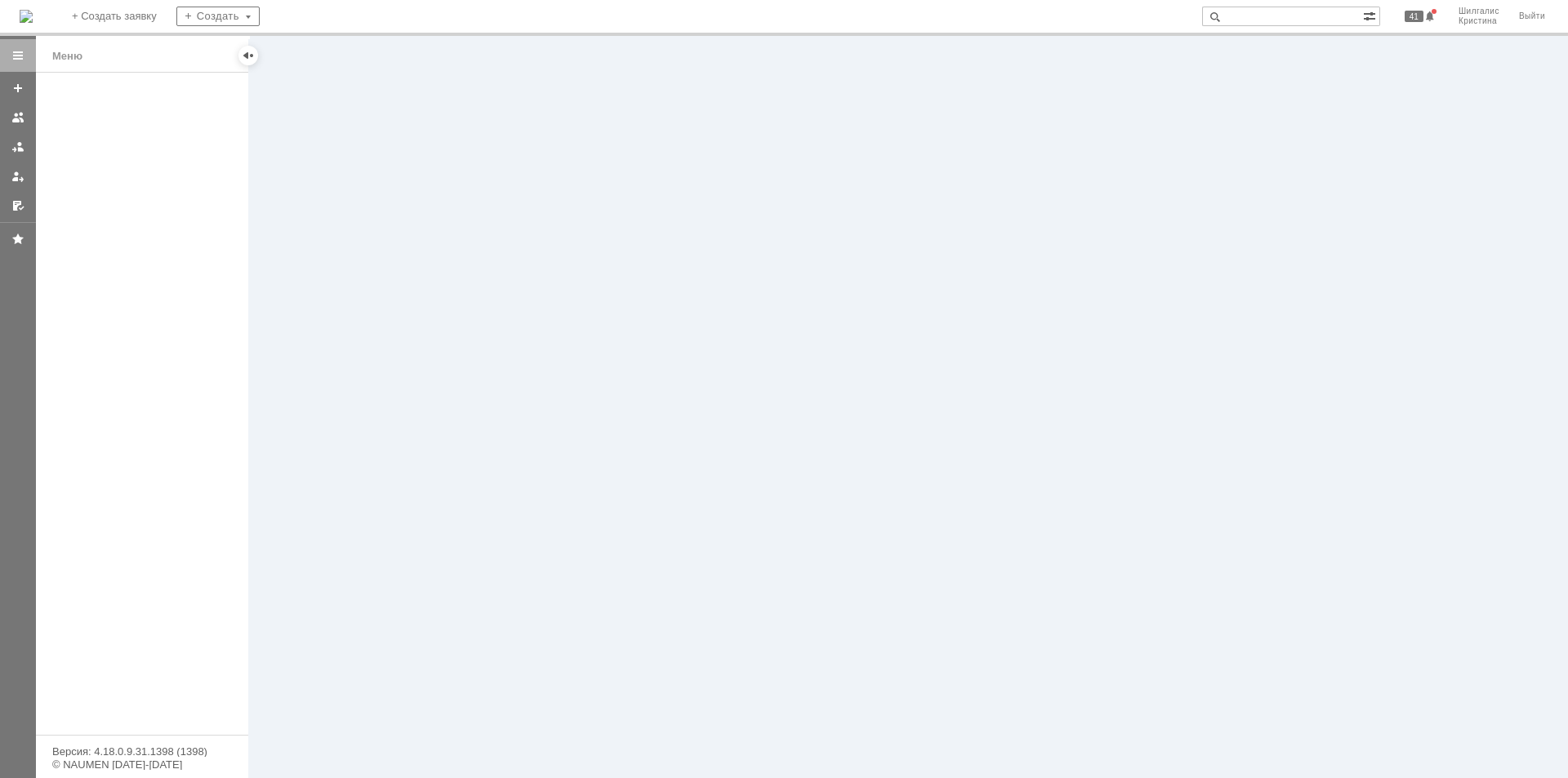
click at [147, 136] on div at bounding box center [142, 403] width 213 height 662
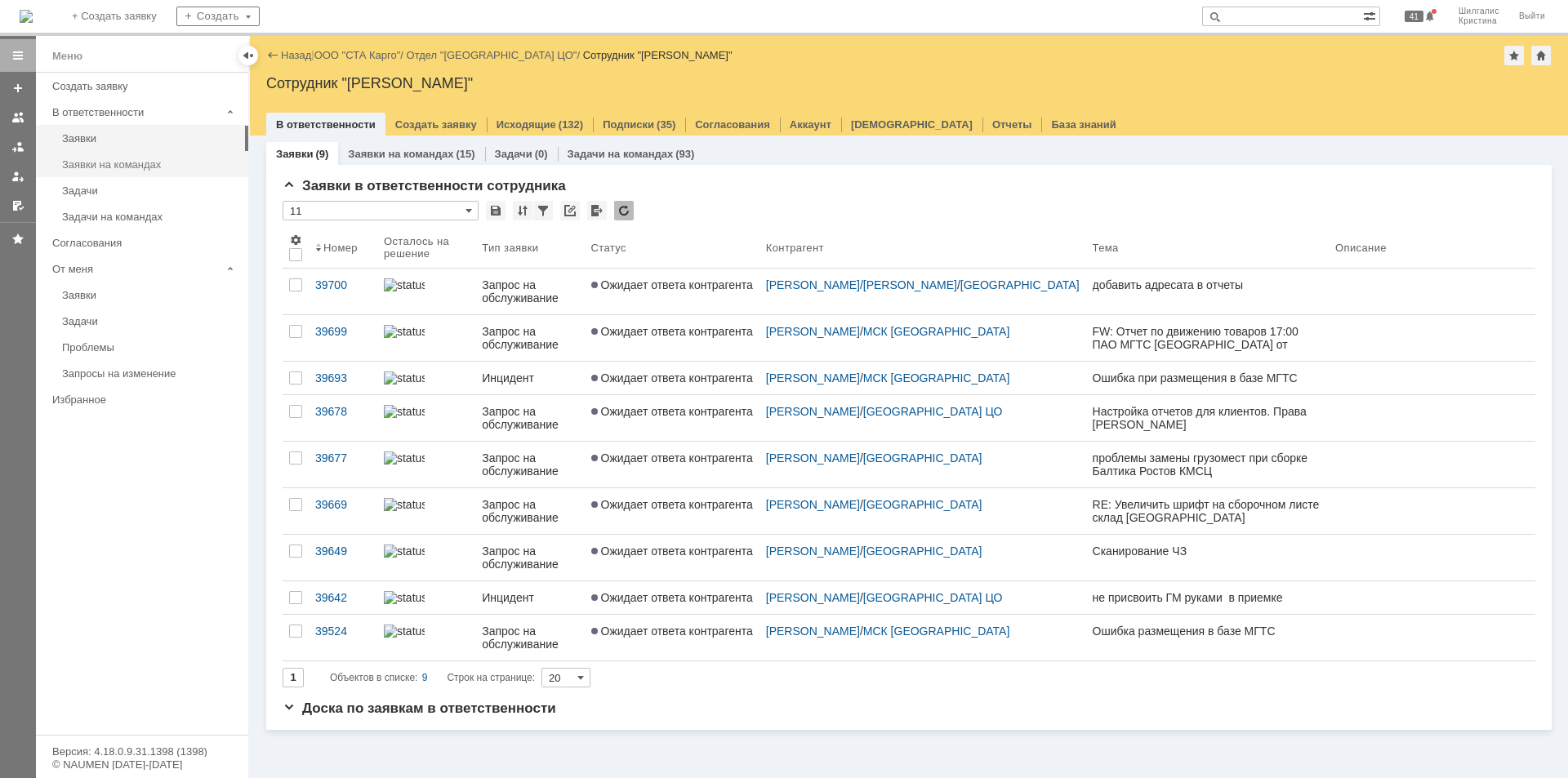
click at [177, 162] on div "Заявки на командах" at bounding box center [149, 164] width 176 height 13
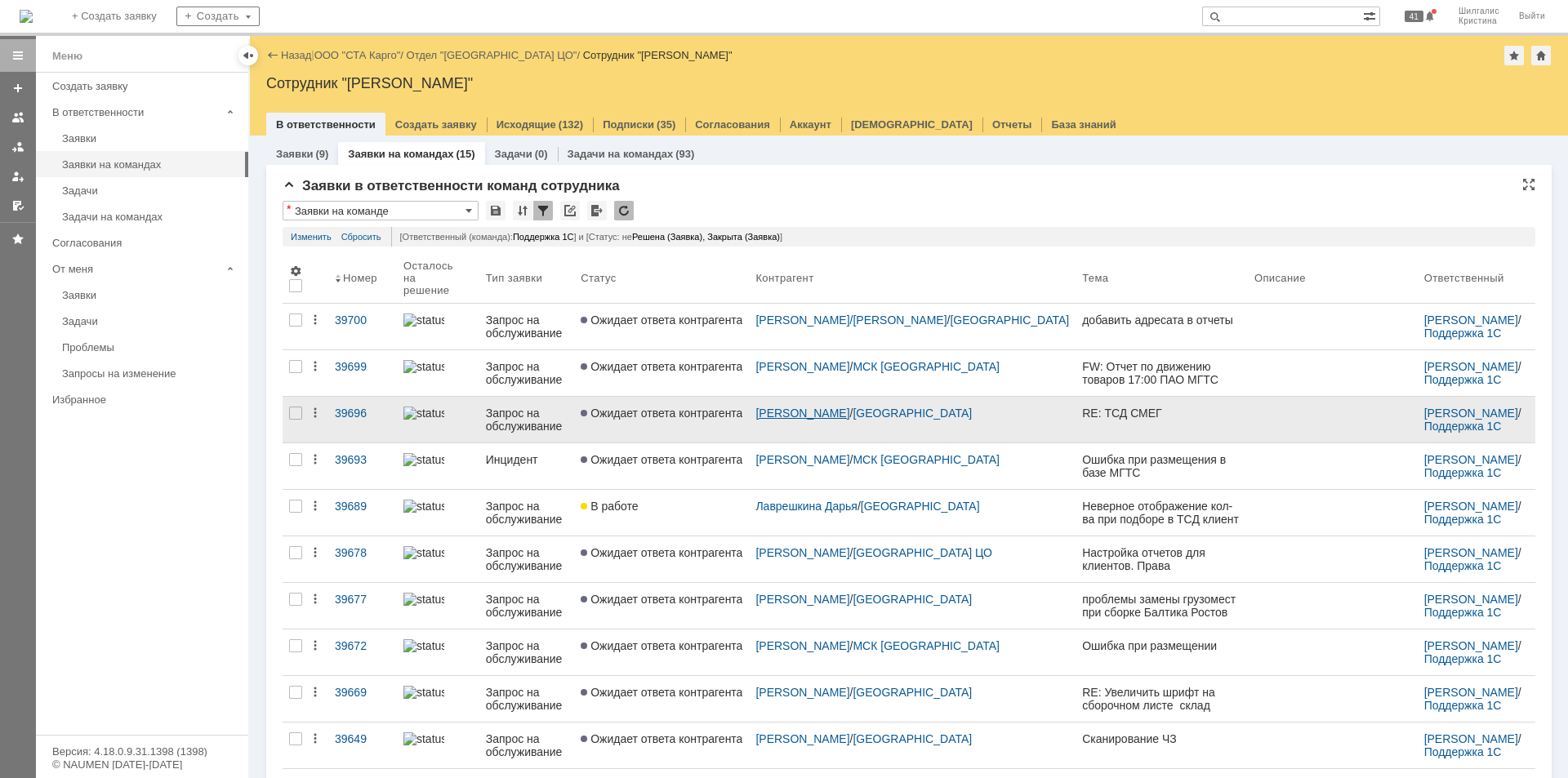
scroll to position [79, 0]
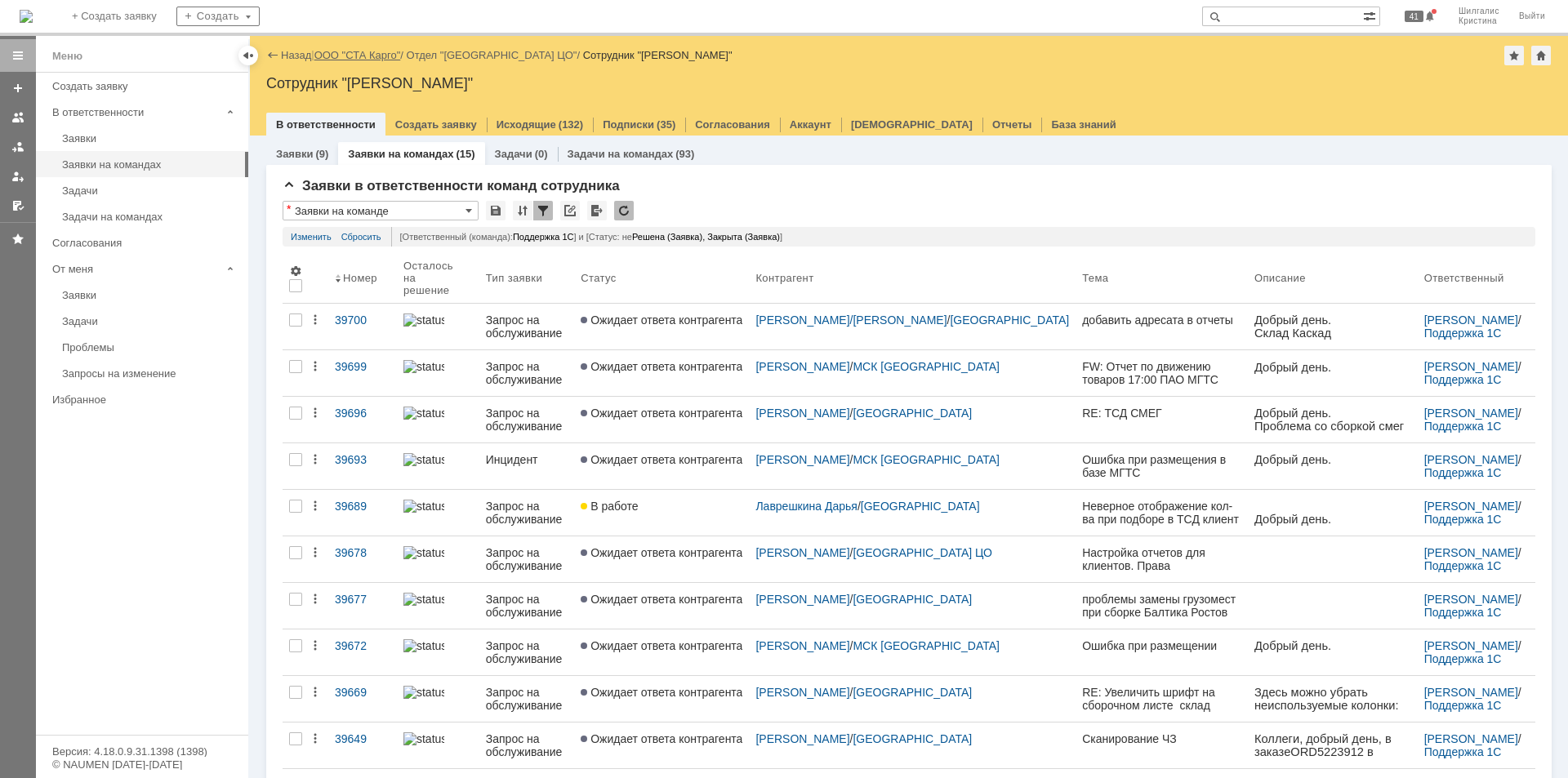
click at [362, 50] on link "ООО "СТА Карго"" at bounding box center [357, 55] width 87 height 13
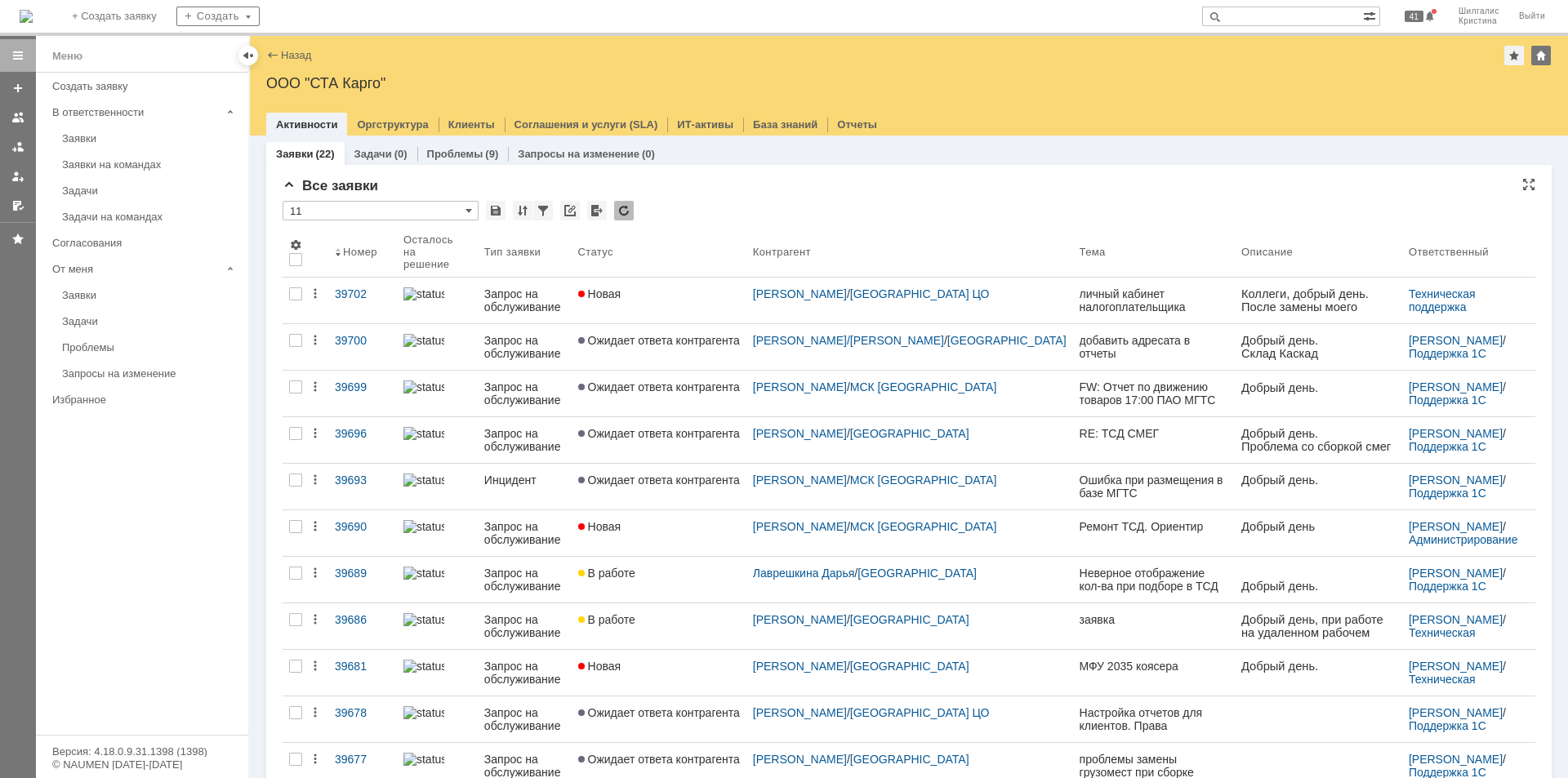
click at [715, 200] on div "Все заявки * 11 Результаты поиска: 1 2 Следующая > Объектов в списке: посчитать…" at bounding box center [909, 713] width 1253 height 1070
click at [678, 191] on div "Все заявки" at bounding box center [909, 186] width 1253 height 16
click at [760, 198] on div "Все заявки * 11 Результаты поиска: 1 2 Следующая > Объектов в списке: посчитать…" at bounding box center [909, 713] width 1253 height 1070
click at [119, 134] on div "Заявки" at bounding box center [149, 138] width 176 height 13
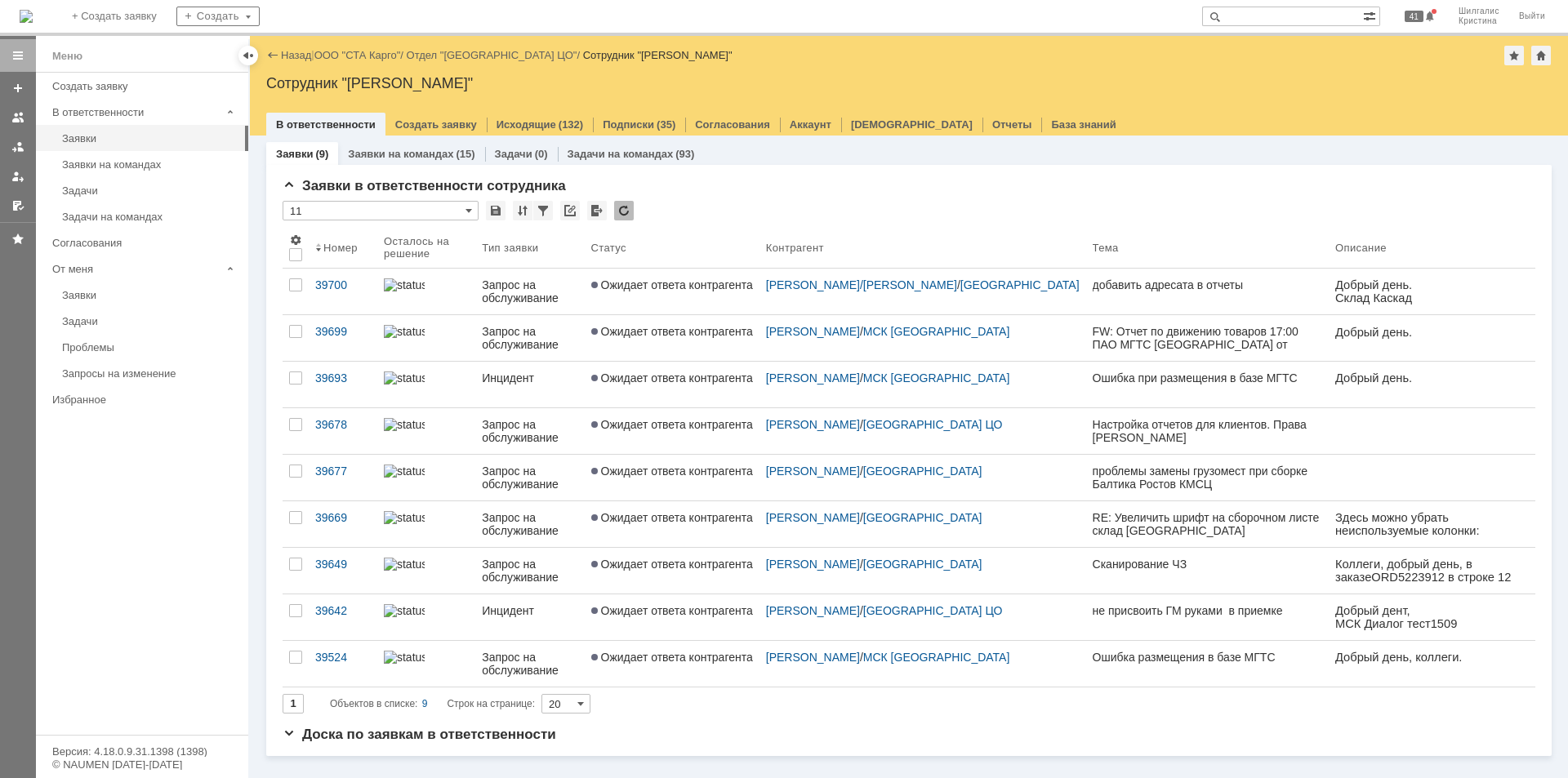
click at [357, 62] on div "Назад | ООО "СТА Карго" / Отдел "[GEOGRAPHIC_DATA] ЦО" / Сотрудник "Шилгалис [P…" at bounding box center [909, 55] width 1286 height 20
click at [357, 56] on link "ООО "СТА Карго"" at bounding box center [357, 55] width 87 height 13
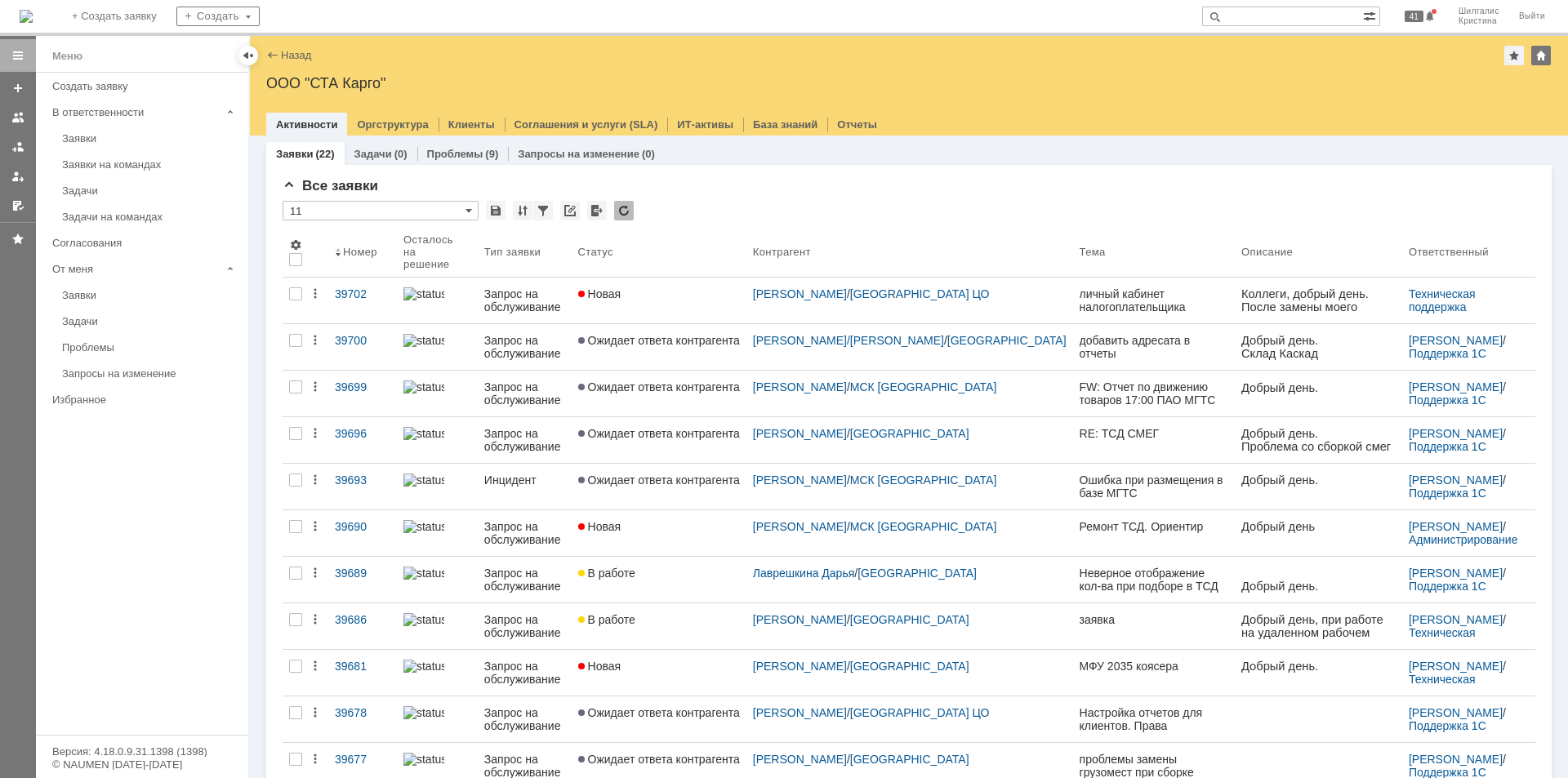
click at [736, 172] on div "Все заявки * 11 Результаты поиска: 1 2 Следующая > Объектов в списке: посчитать…" at bounding box center [909, 707] width 1286 height 1083
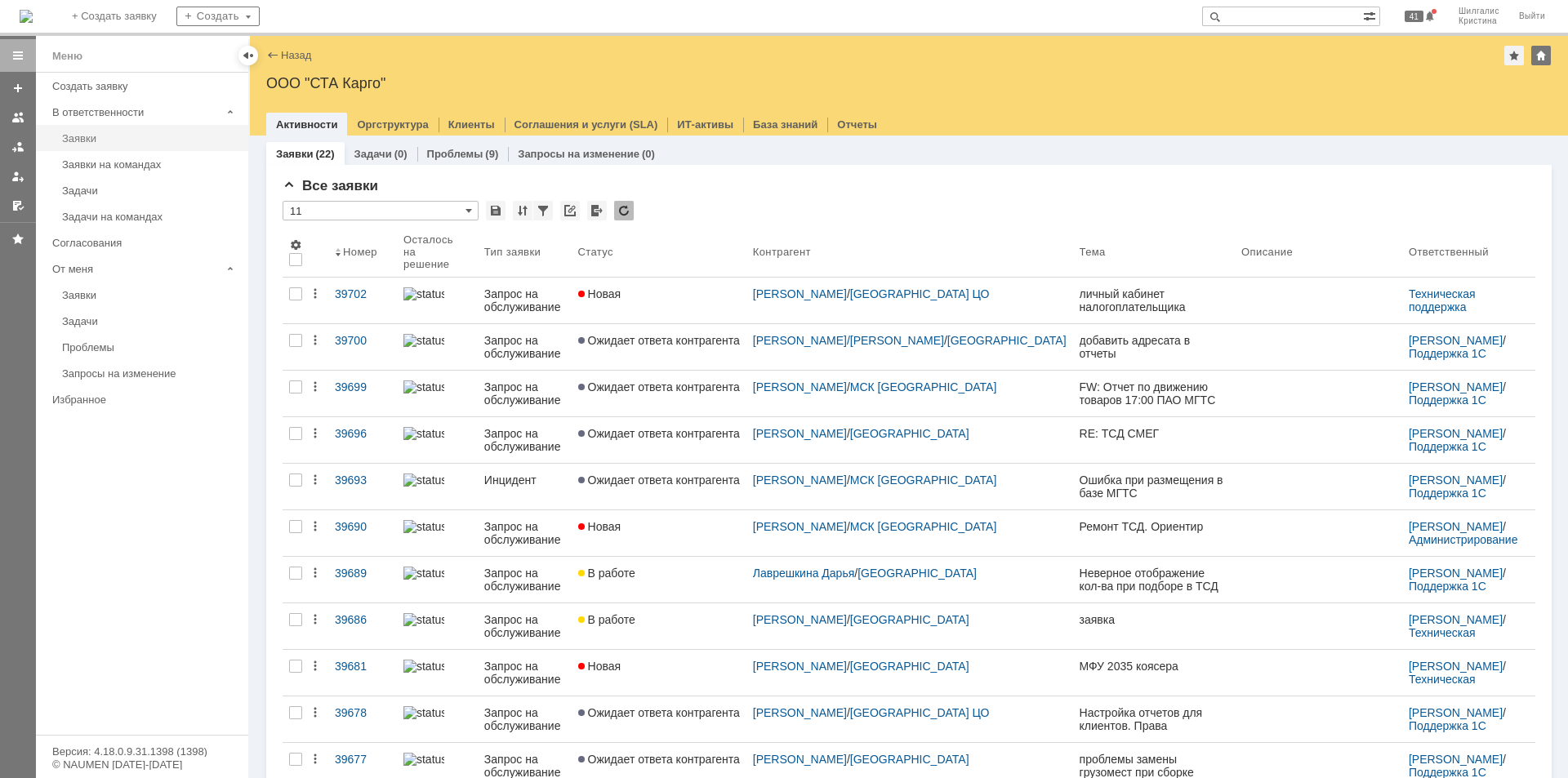
click at [100, 135] on div "Заявки" at bounding box center [149, 138] width 176 height 13
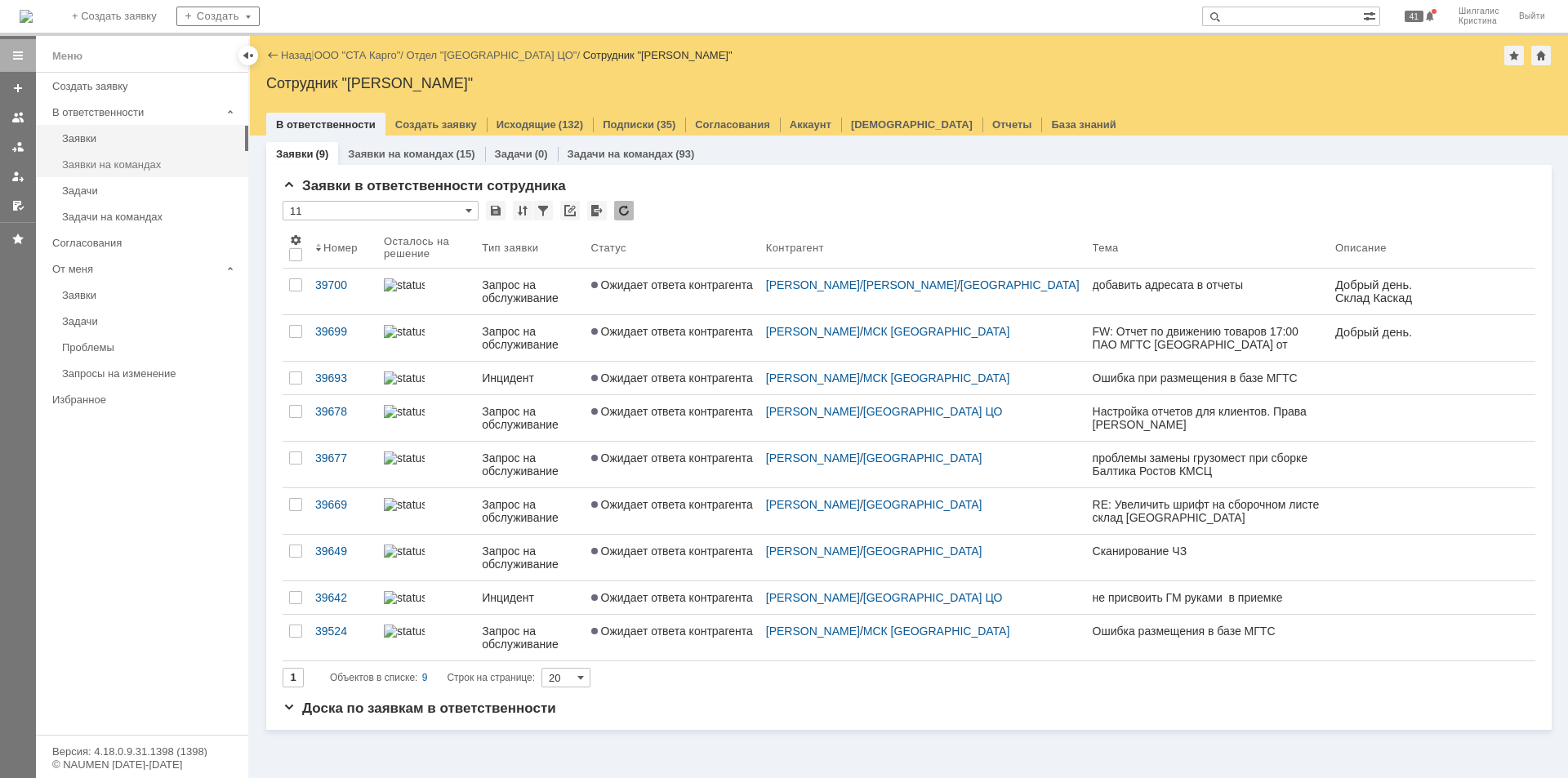
click at [148, 163] on div "Заявки на командах" at bounding box center [149, 164] width 176 height 13
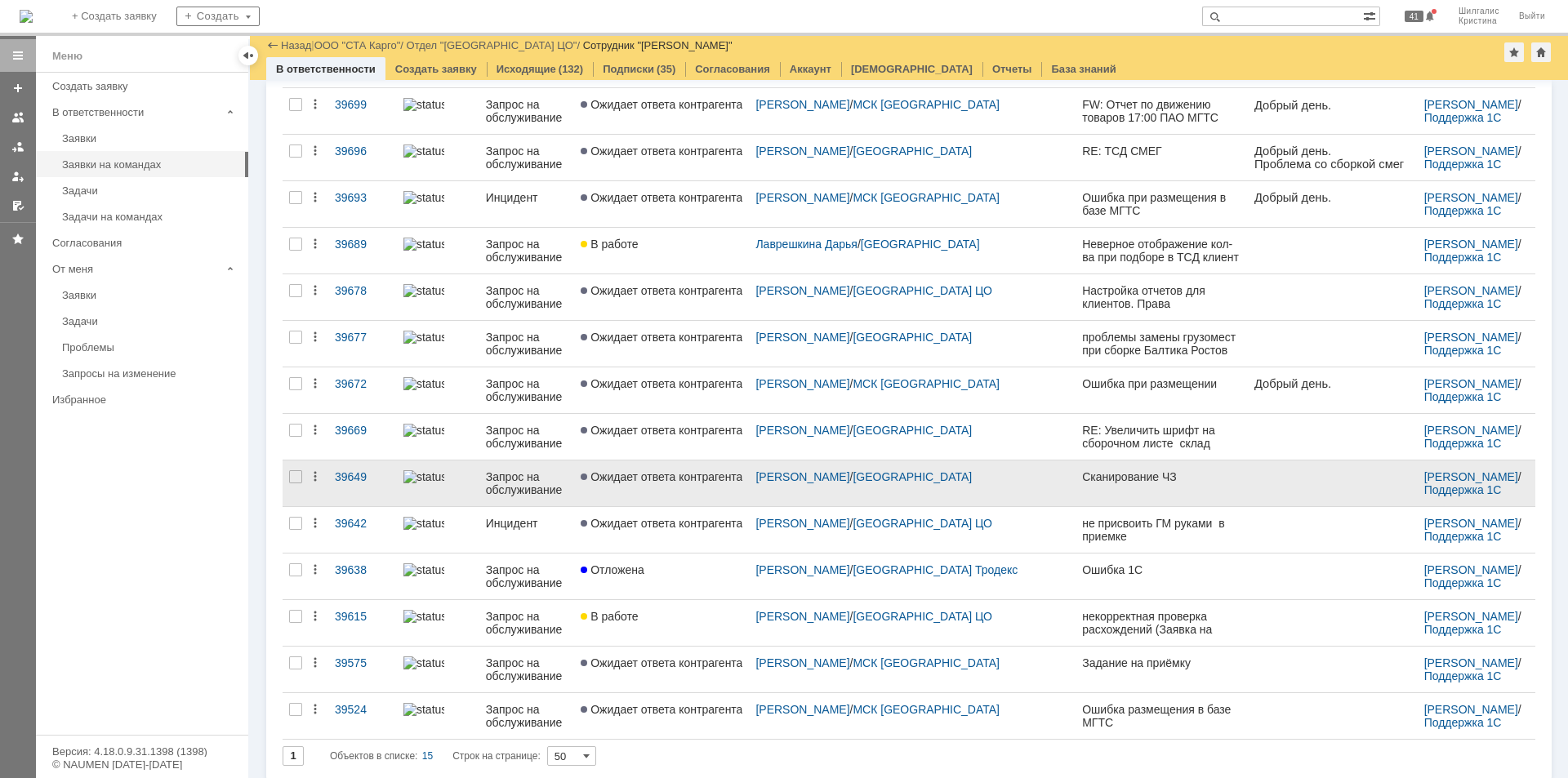
scroll to position [205, 0]
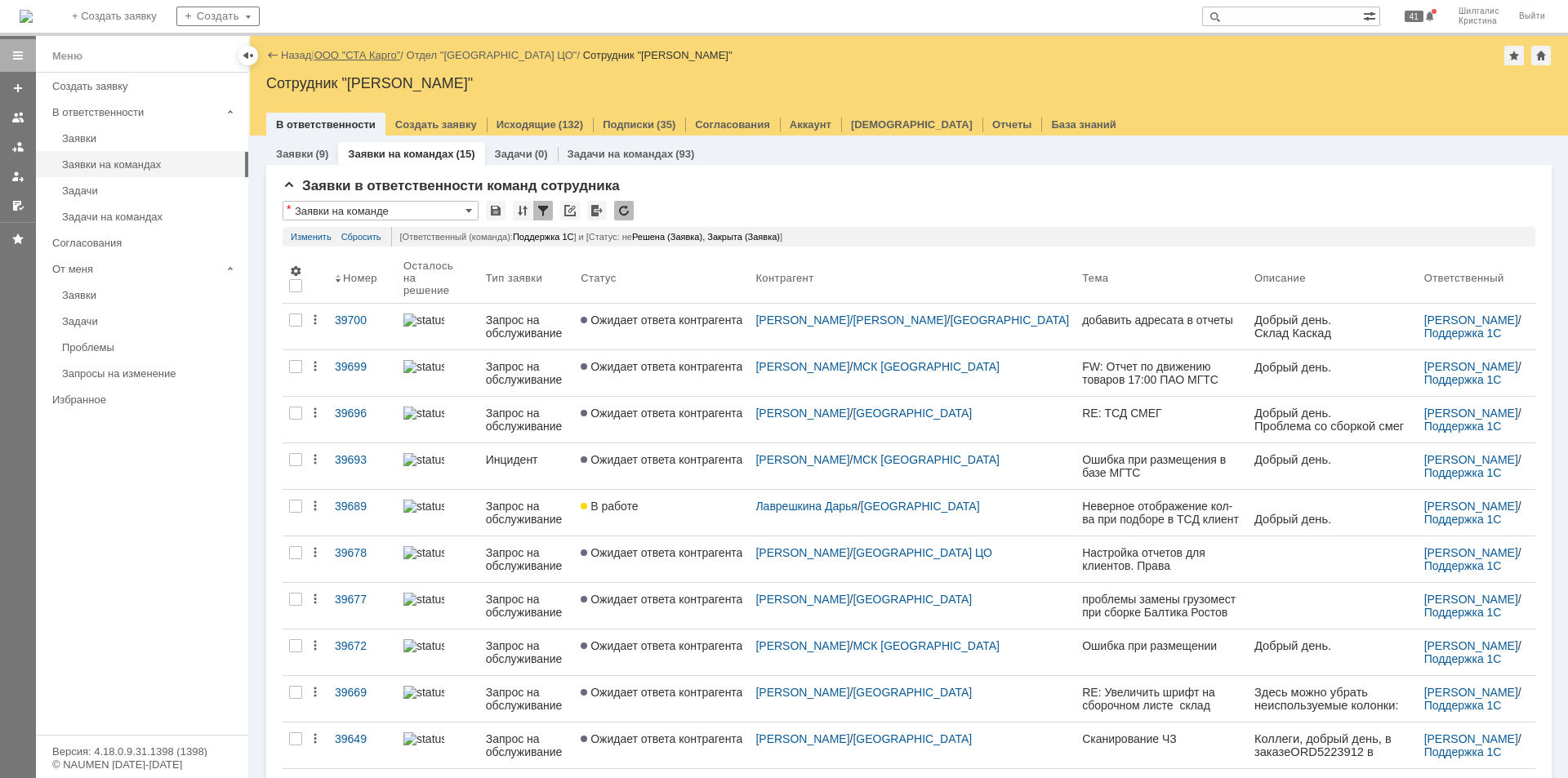
click at [360, 57] on link "ООО "СТА Карго"" at bounding box center [357, 55] width 87 height 13
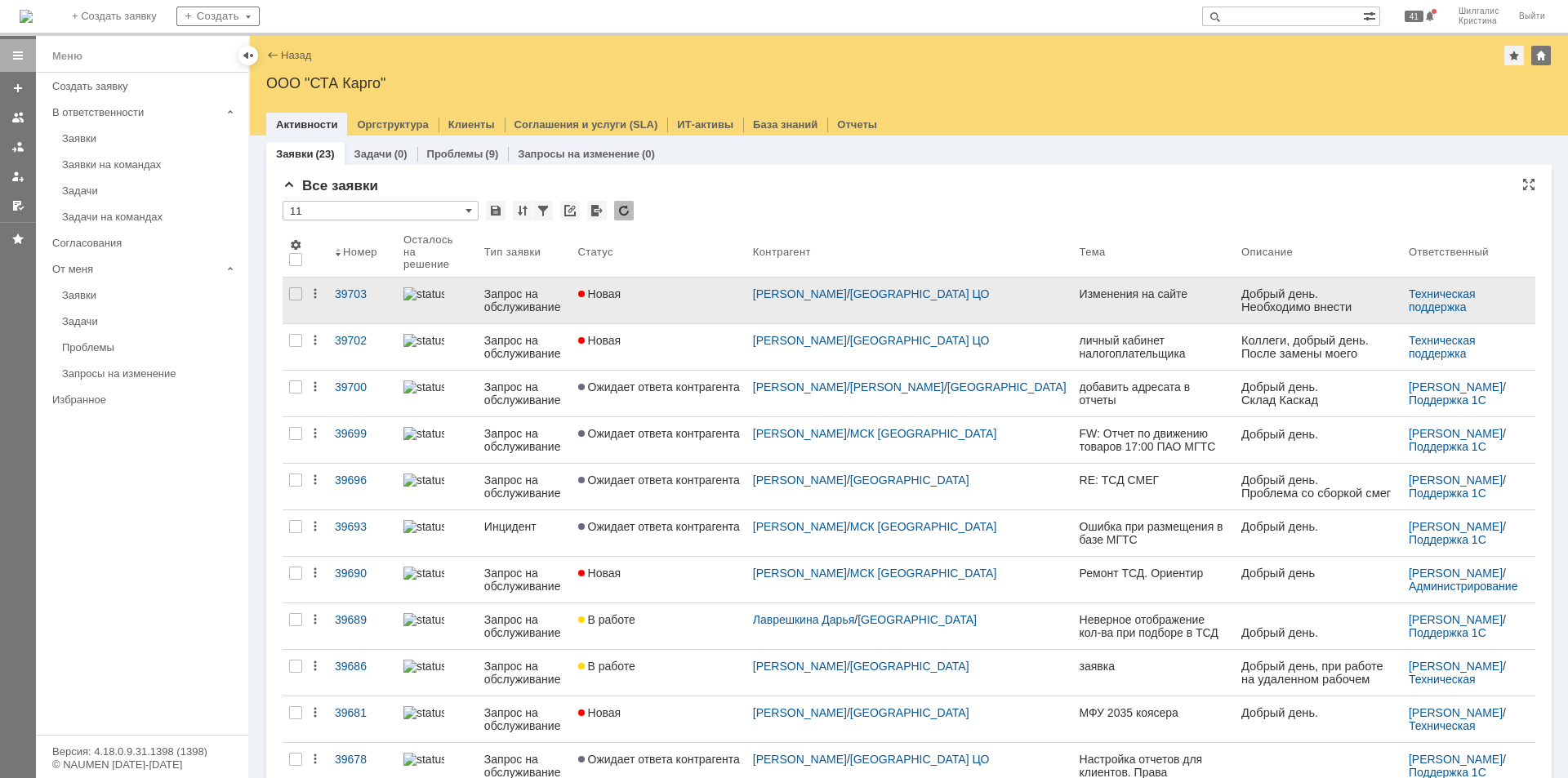
click at [679, 292] on link "Новая" at bounding box center [659, 300] width 175 height 46
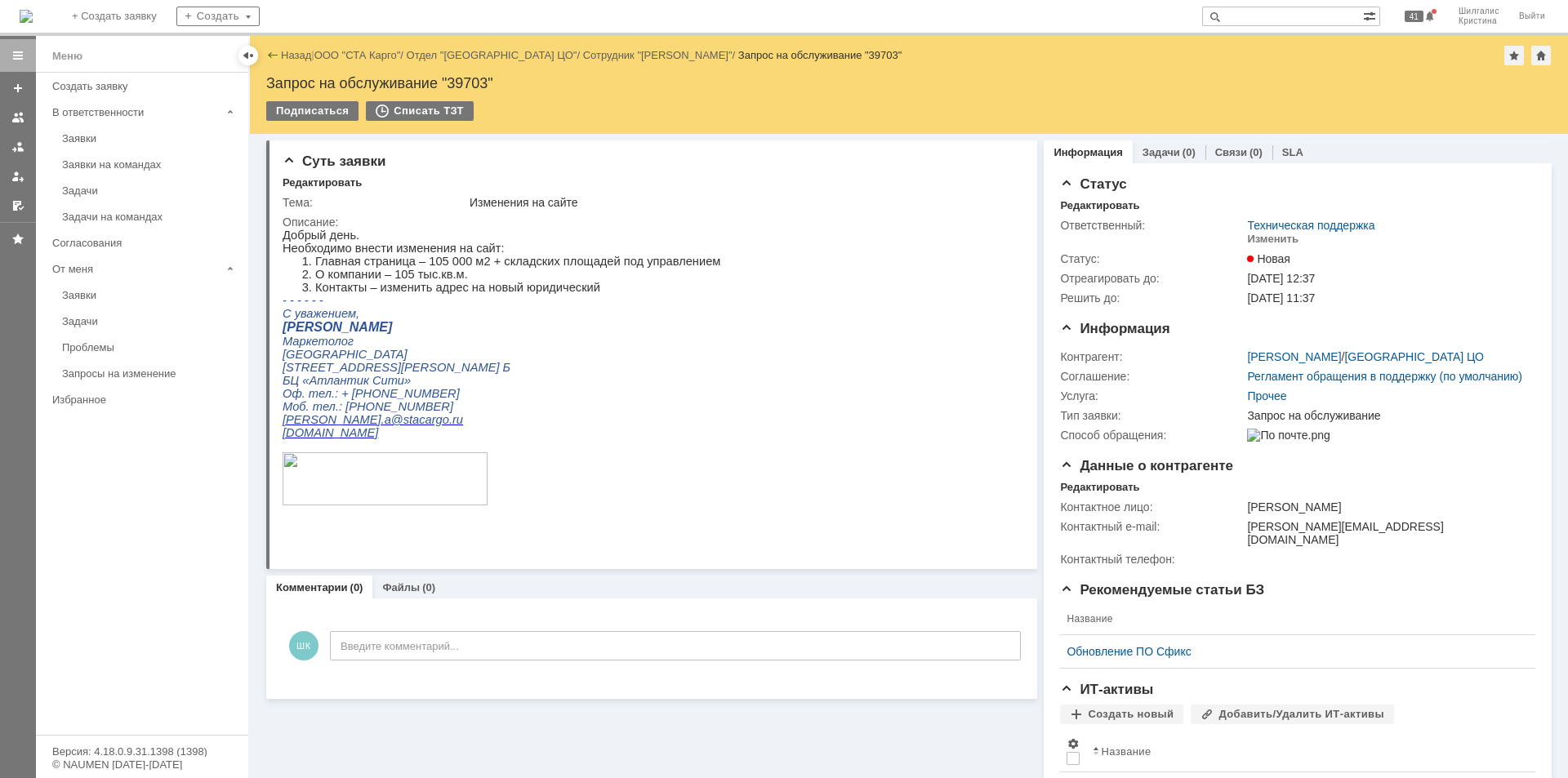
click at [340, 55] on link "ООО "СТА Карго"" at bounding box center [357, 55] width 87 height 13
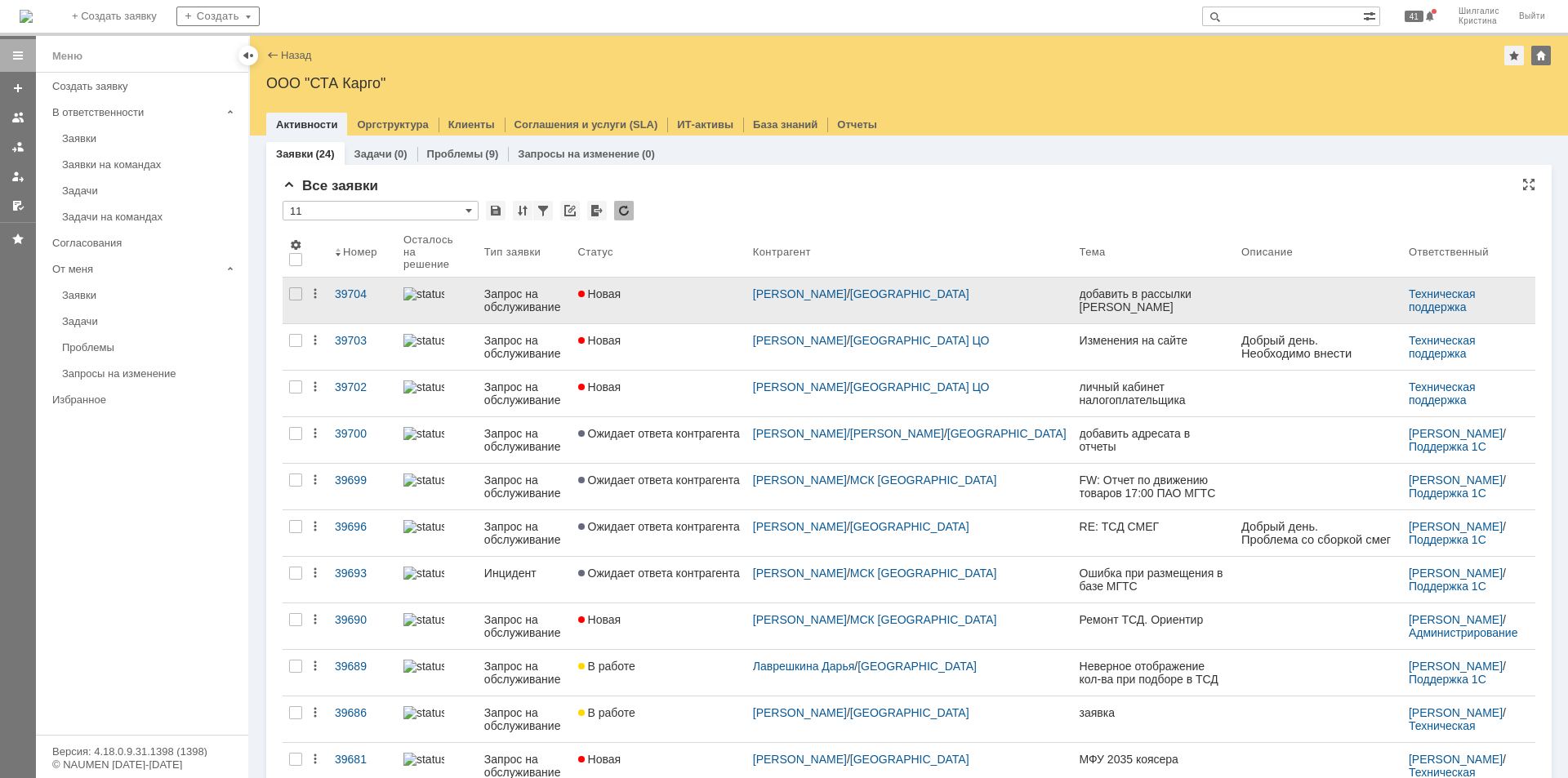
click at [721, 296] on link "Новая" at bounding box center [659, 300] width 175 height 46
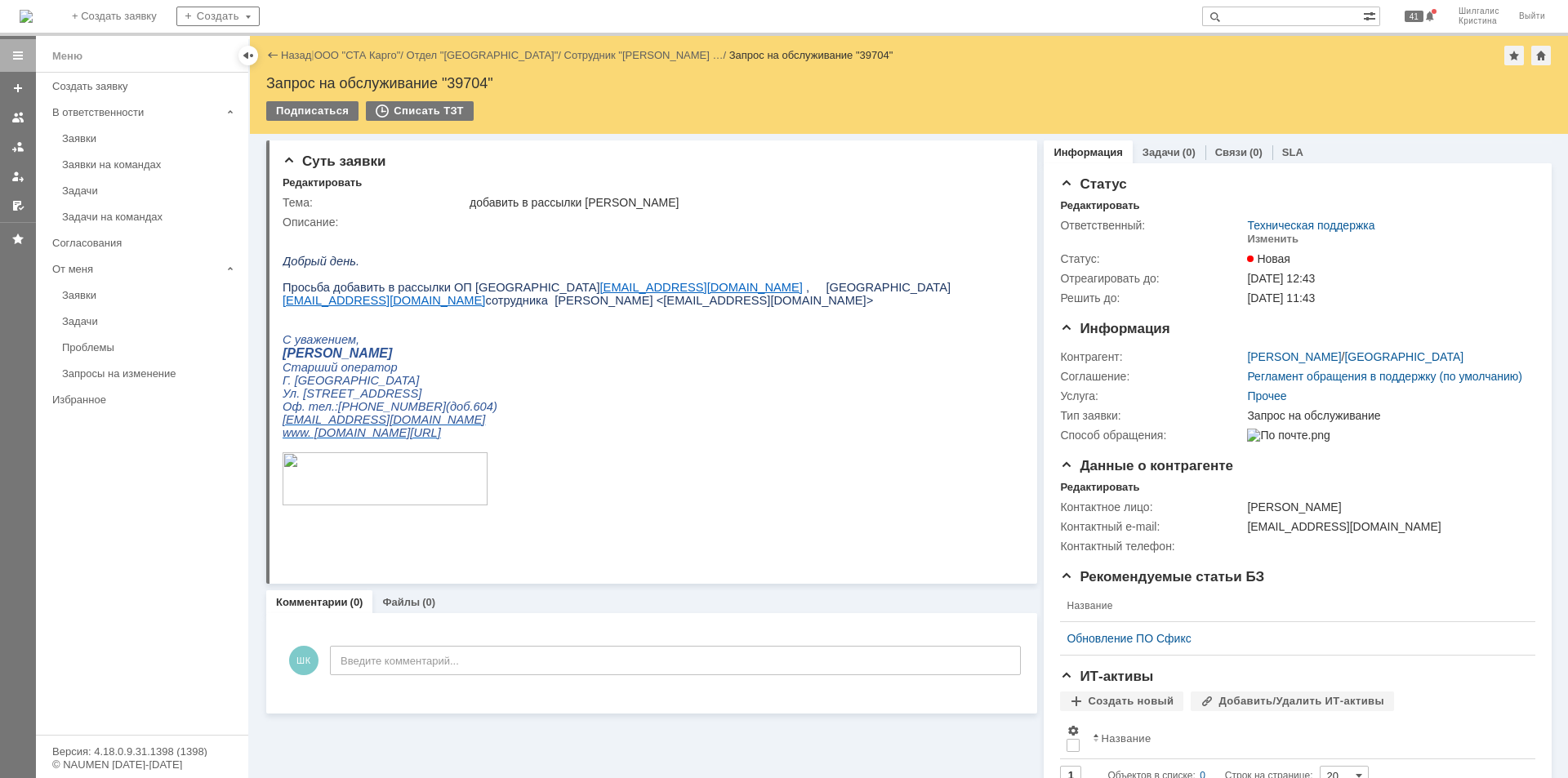
click at [348, 59] on link "ООО "СТА Карго"" at bounding box center [357, 55] width 87 height 13
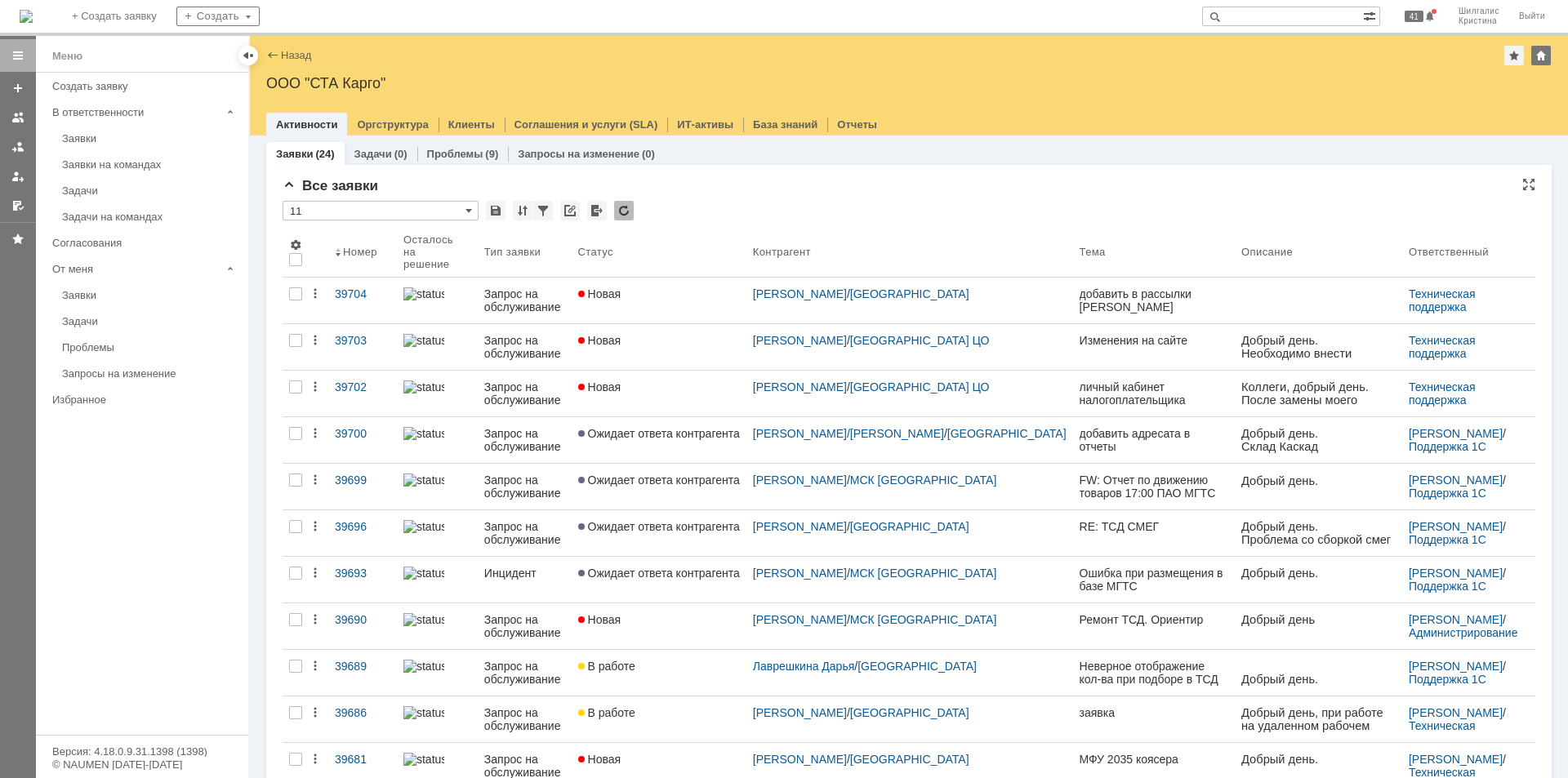
click at [994, 179] on div "Все заявки" at bounding box center [909, 186] width 1253 height 16
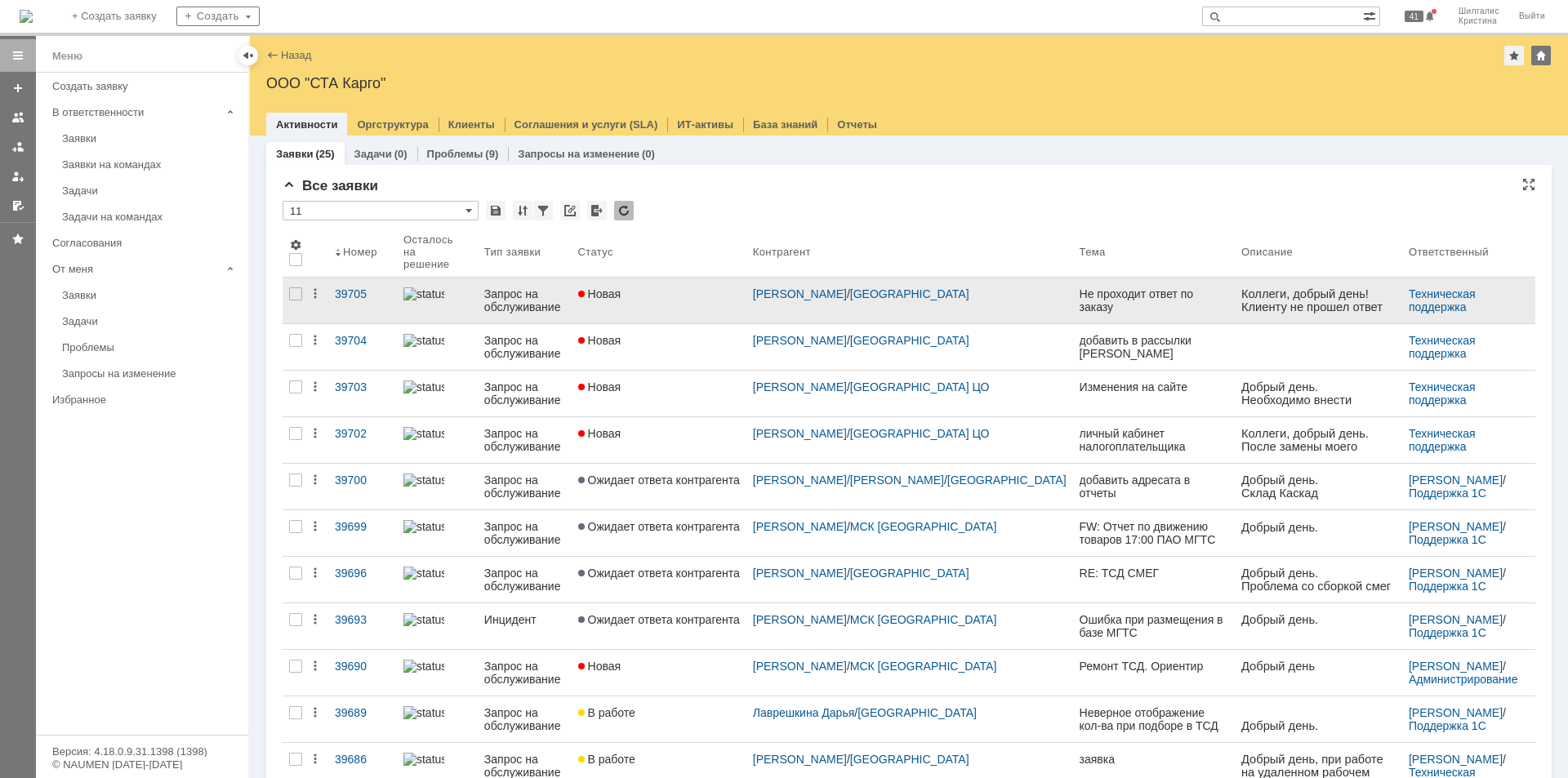
click at [691, 295] on link "Новая" at bounding box center [659, 300] width 175 height 46
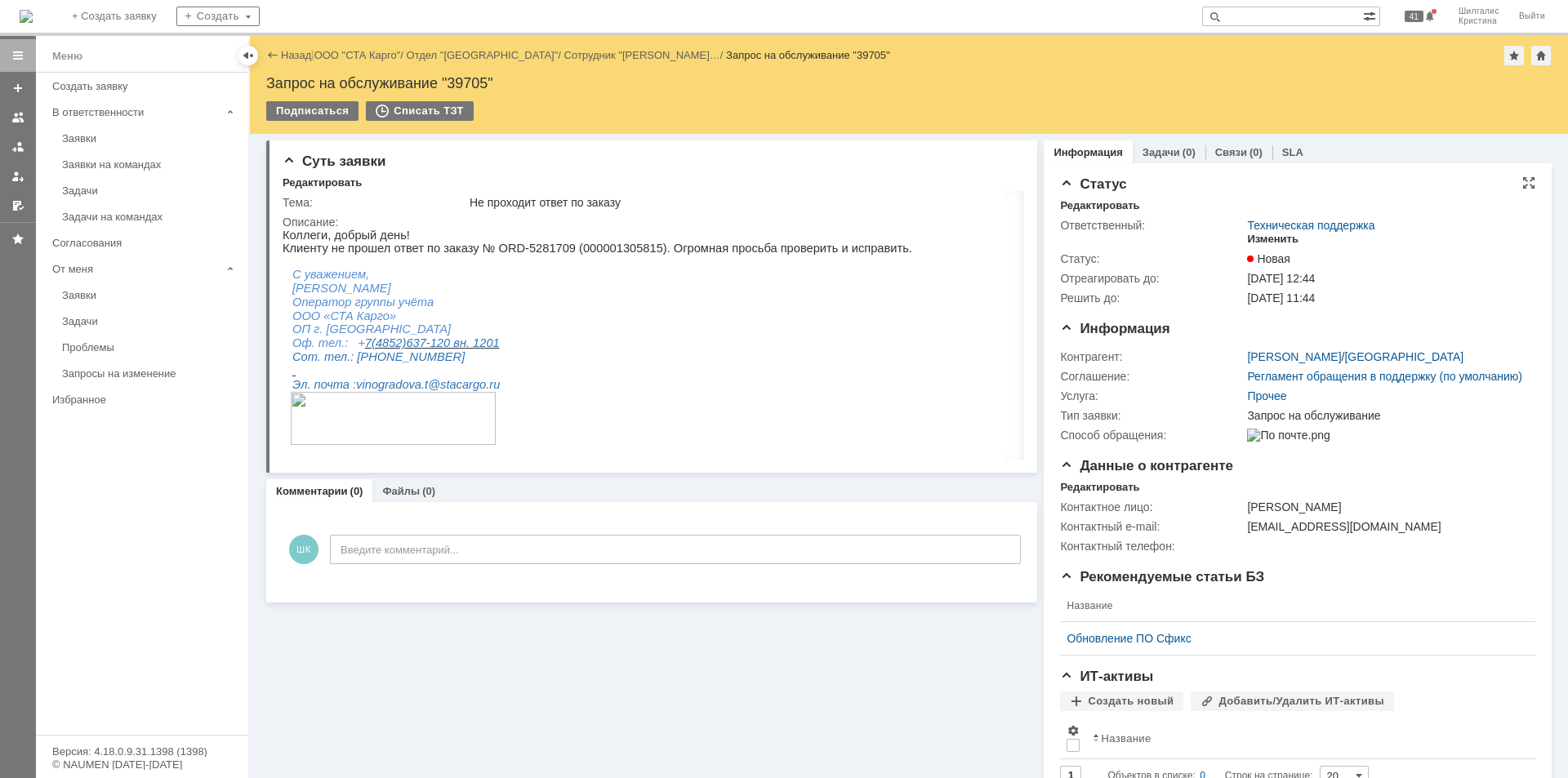
click at [1268, 242] on div "Изменить" at bounding box center [1273, 239] width 52 height 13
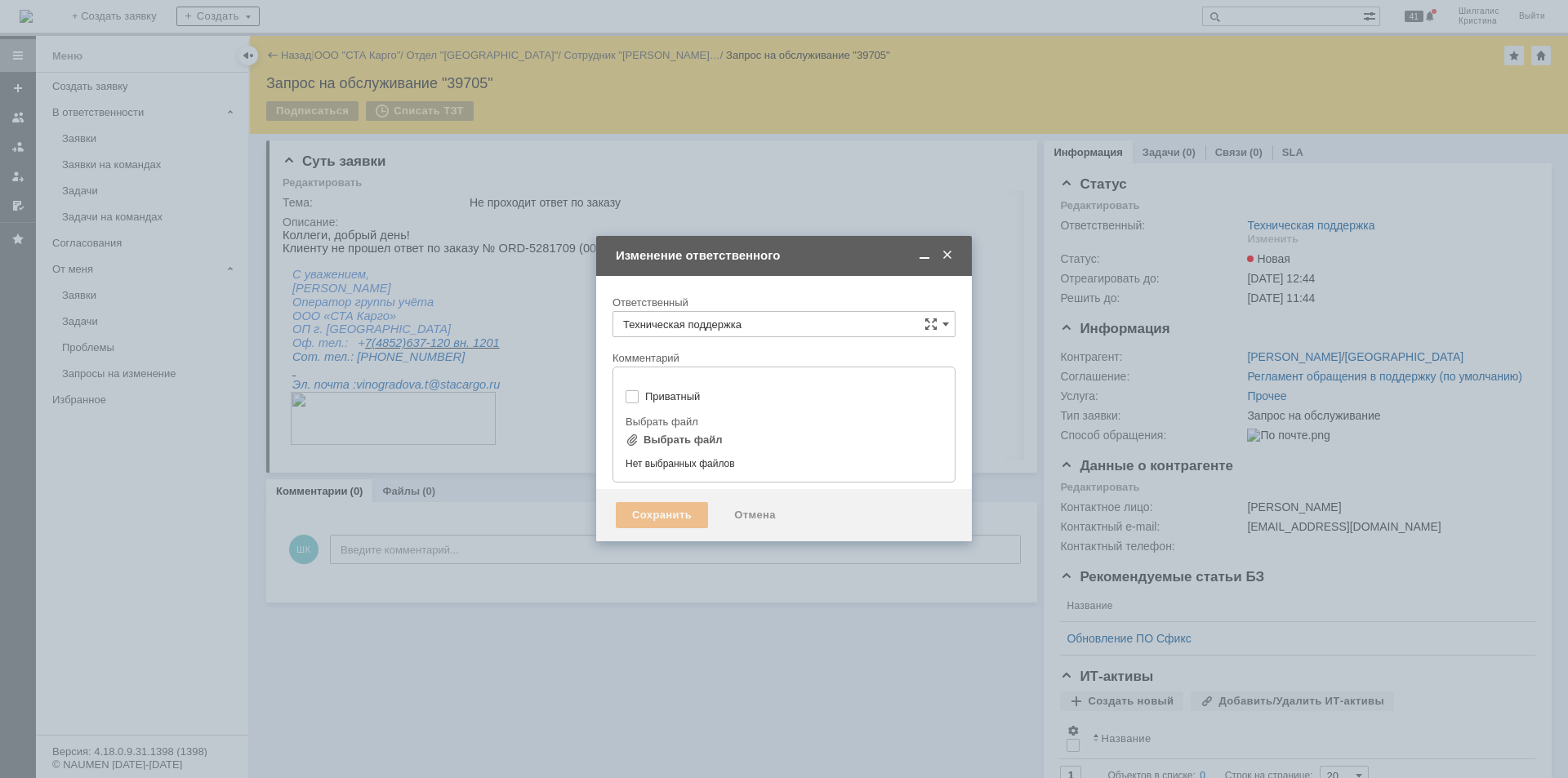
type input "[не указано]"
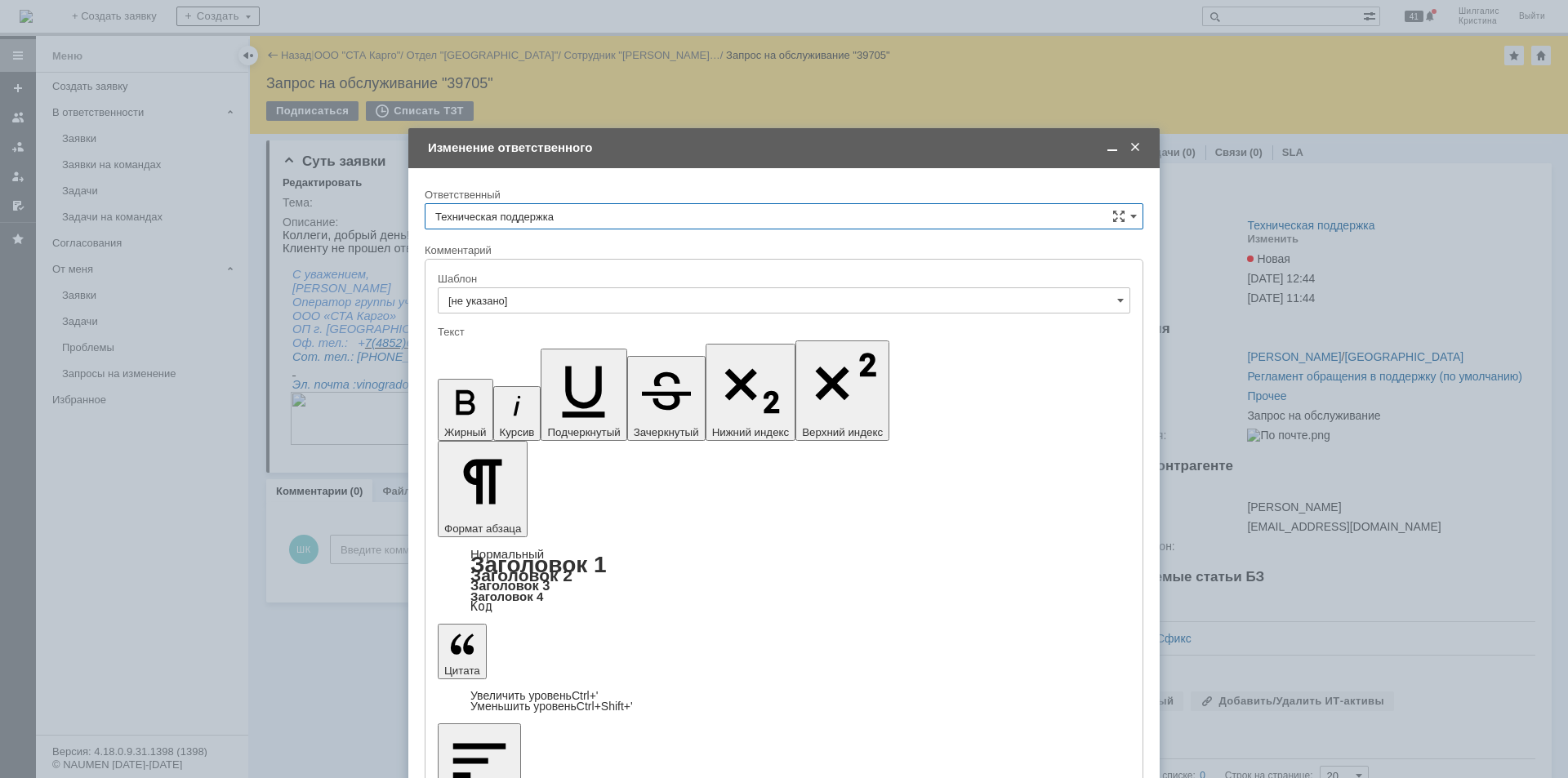
drag, startPoint x: 576, startPoint y: 214, endPoint x: 575, endPoint y: 226, distance: 12.0
click at [576, 215] on input "Техническая поддержка" at bounding box center [784, 216] width 719 height 26
click at [541, 297] on span "[PERSON_NAME]" at bounding box center [784, 300] width 698 height 13
type input "[PERSON_NAME]"
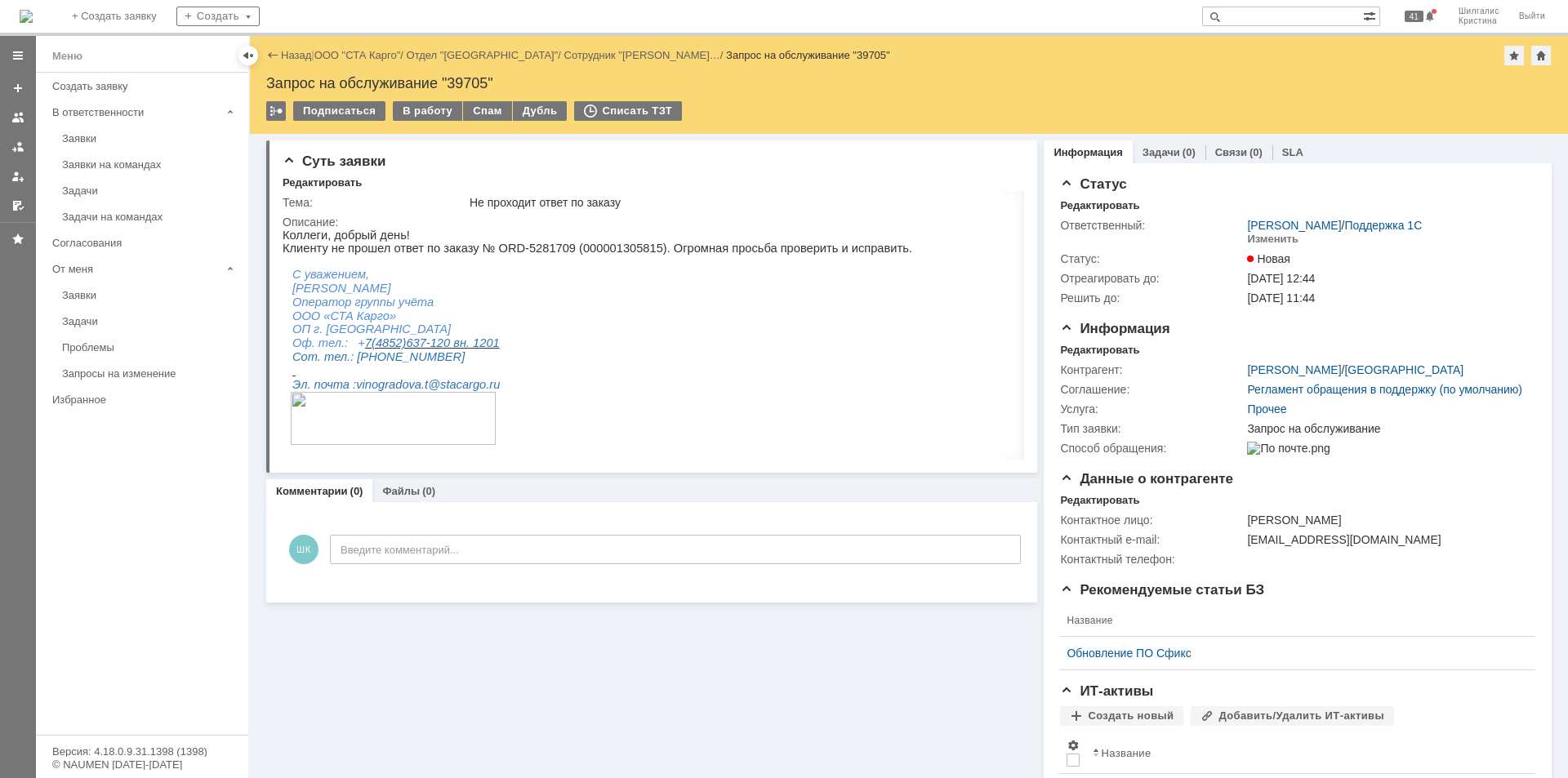
click at [365, 53] on link "ООО "СТА Карго"" at bounding box center [357, 55] width 87 height 13
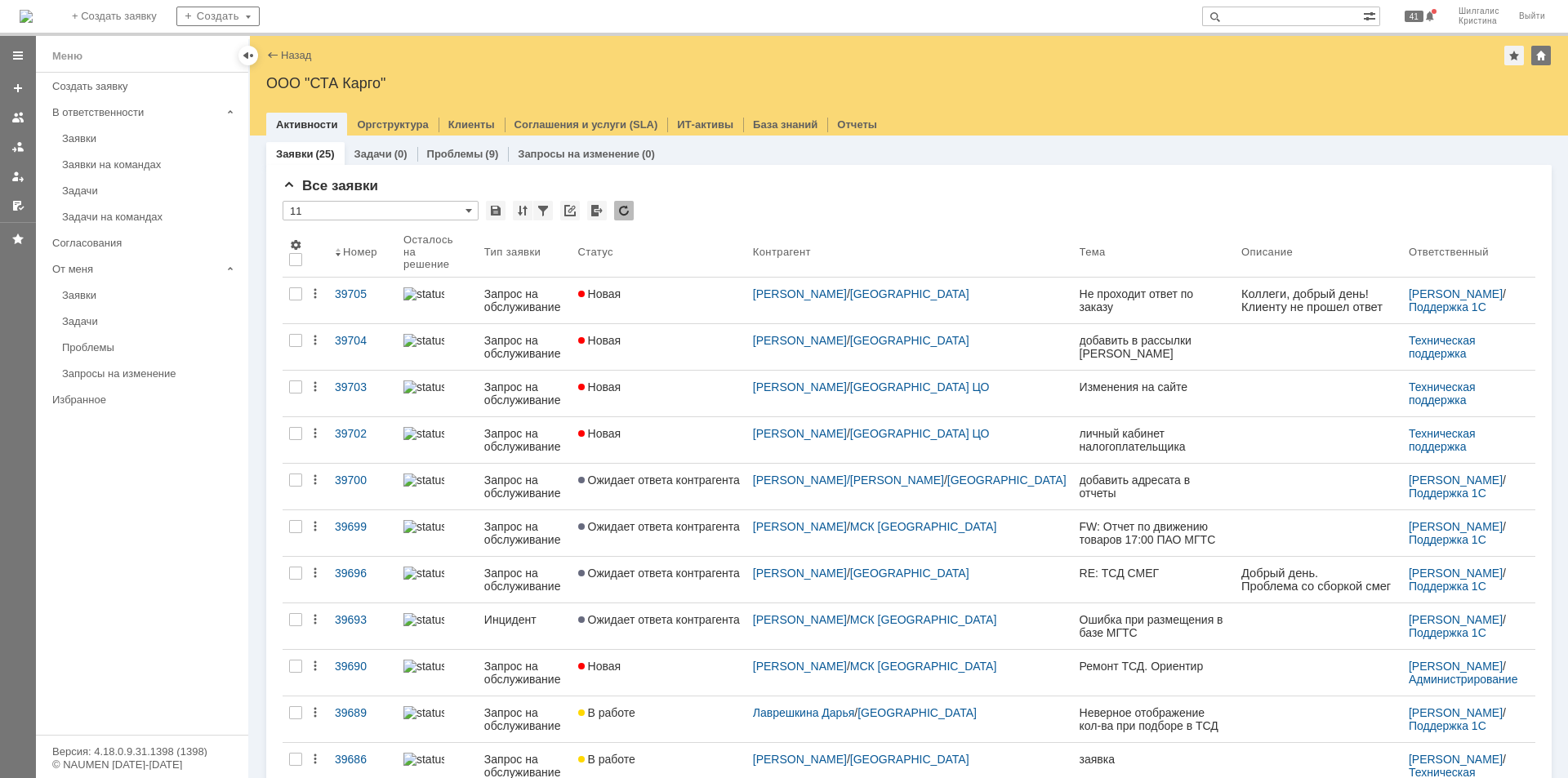
click at [706, 278] on link "Новая" at bounding box center [659, 300] width 175 height 46
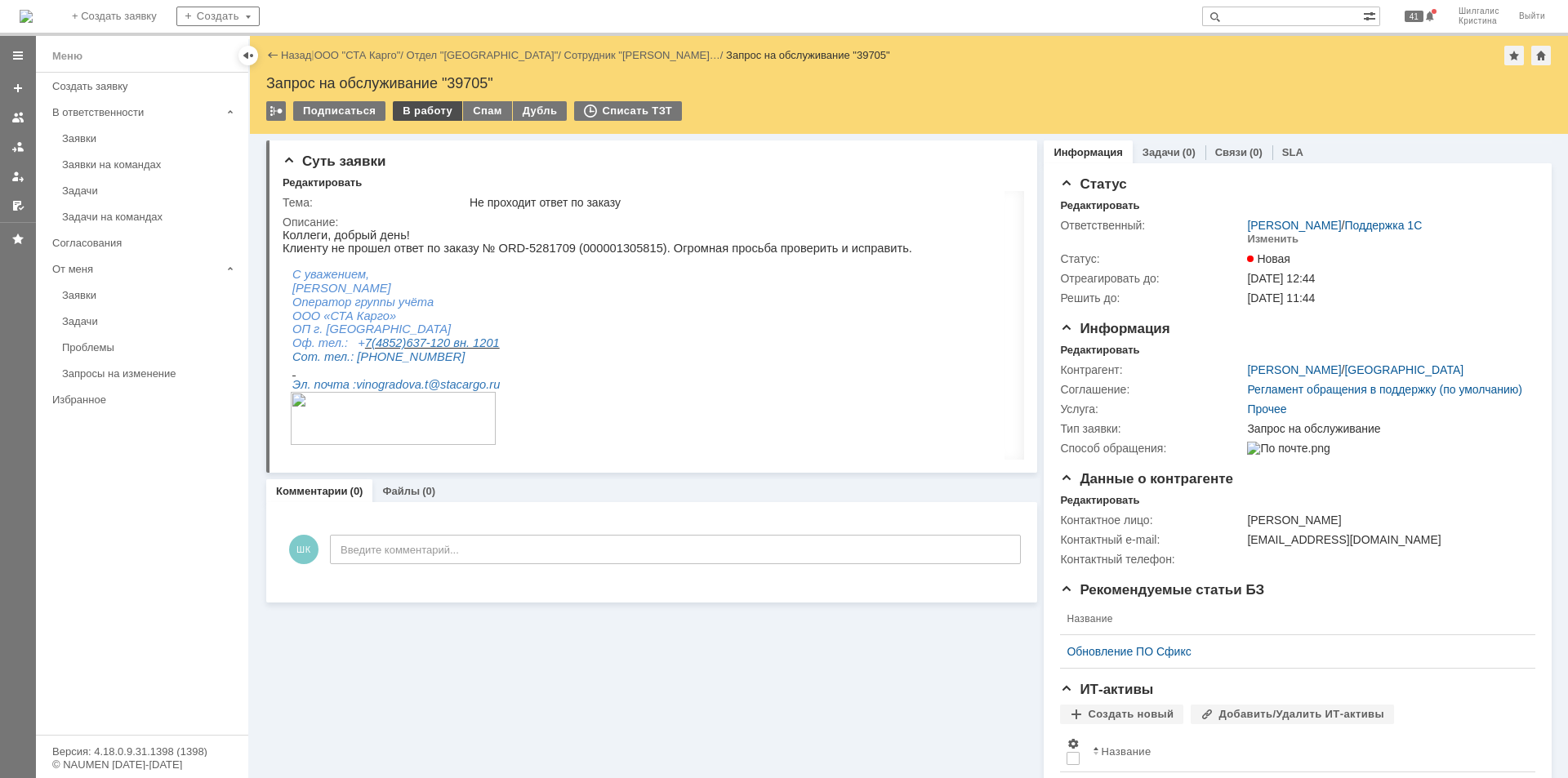
click at [423, 107] on div "В работу" at bounding box center [428, 111] width 70 height 20
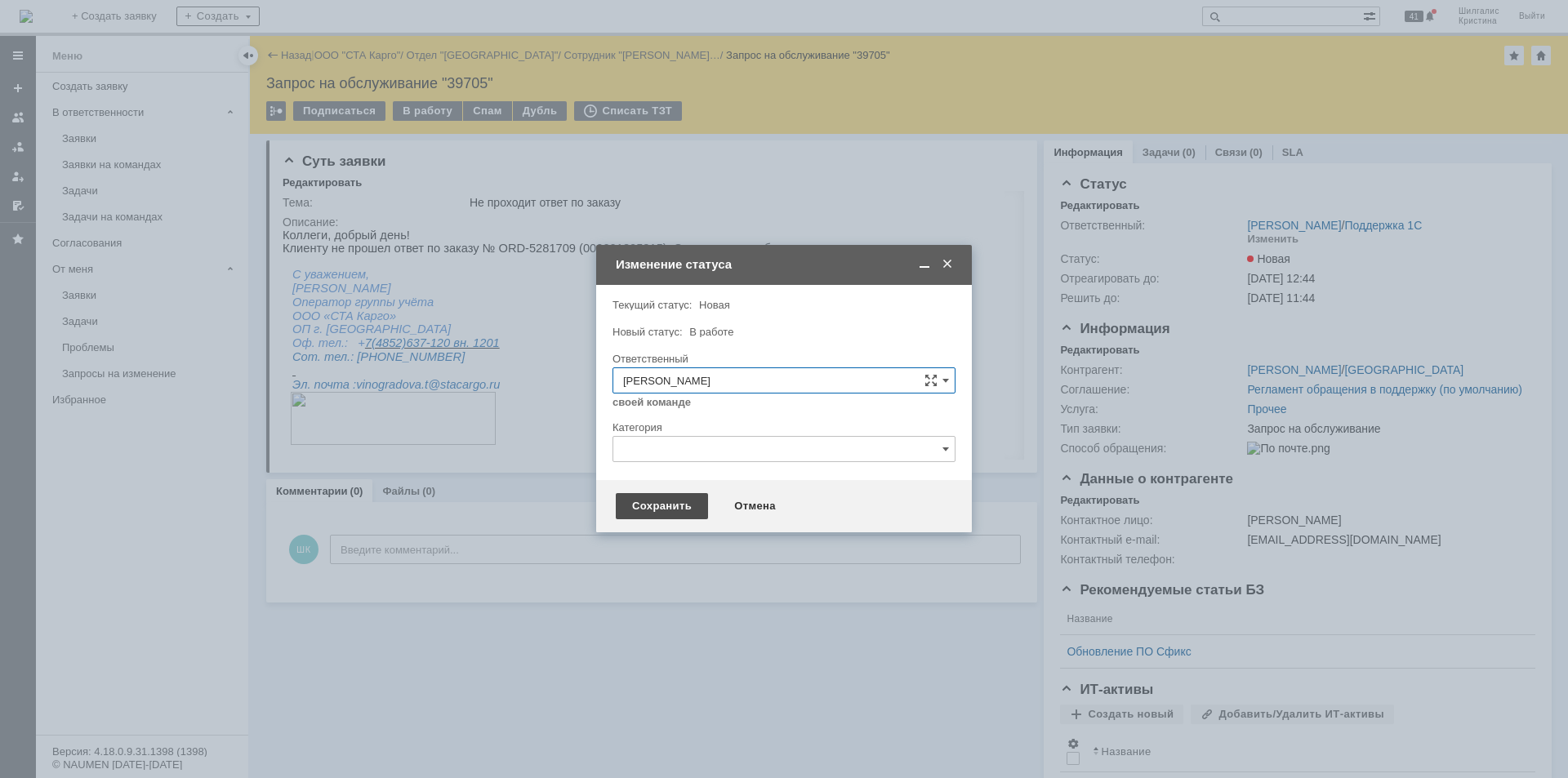
click at [665, 500] on div "Сохранить" at bounding box center [661, 506] width 92 height 26
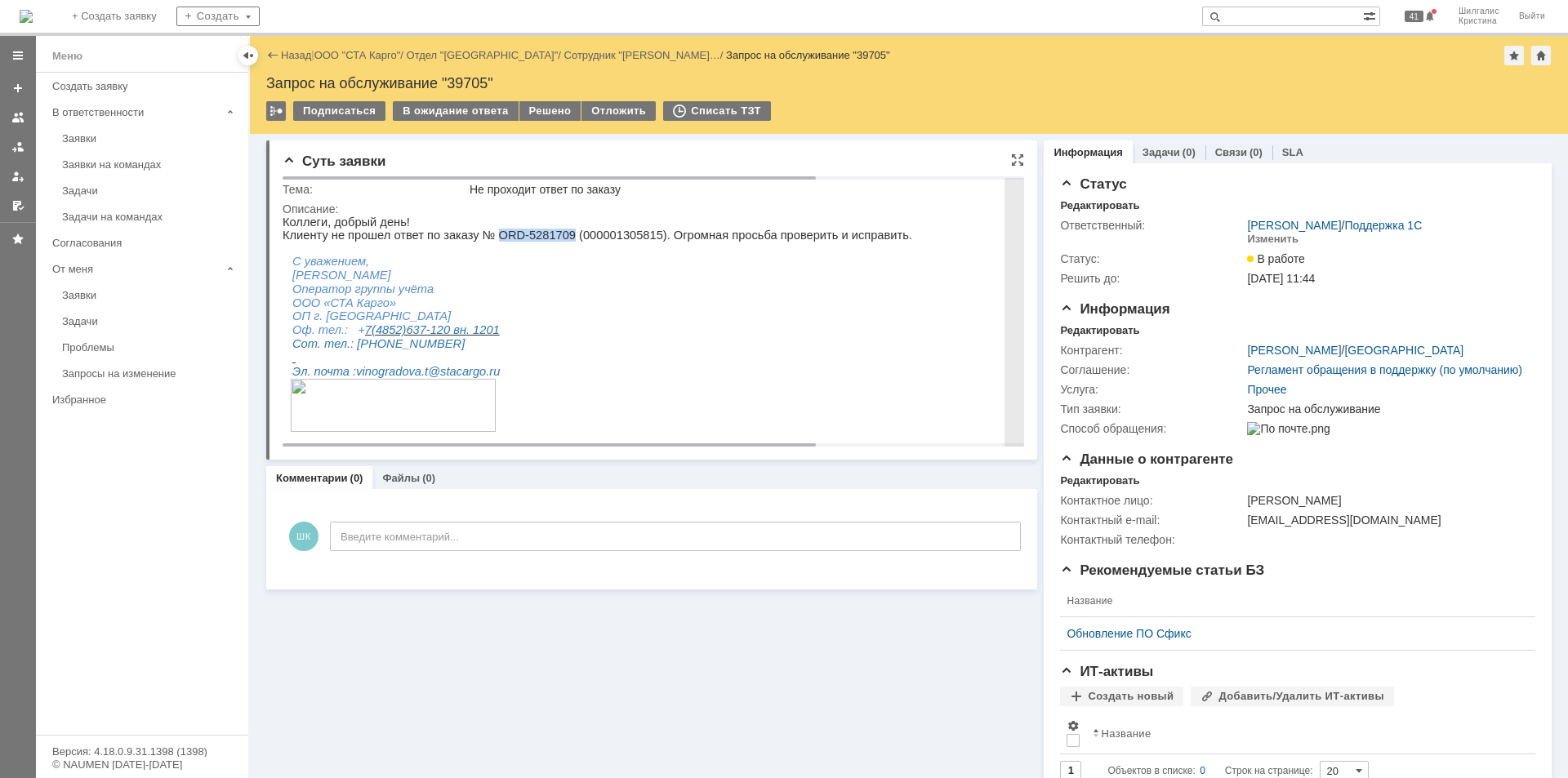
drag, startPoint x: 545, startPoint y: 236, endPoint x: 481, endPoint y: 240, distance: 64.1
click at [481, 240] on p "Клиенту не прошел ответ по заказу № ORD-5281709 (000001305815). Огромная просьб…" at bounding box center [794, 235] width 1024 height 13
copy p "ORD-5281709"
